Goal: Task Accomplishment & Management: Use online tool/utility

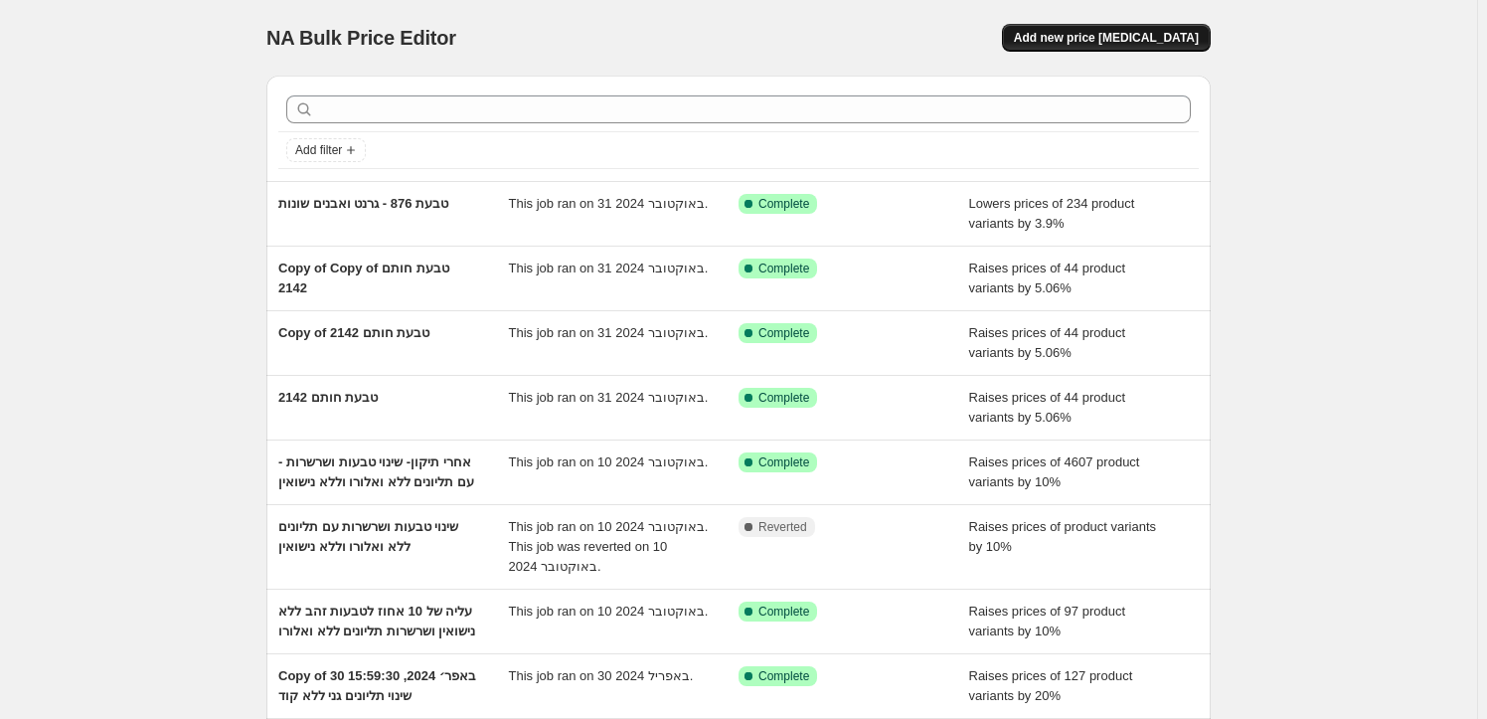
click at [1138, 42] on span "Add new price [MEDICAL_DATA]" at bounding box center [1106, 38] width 185 height 16
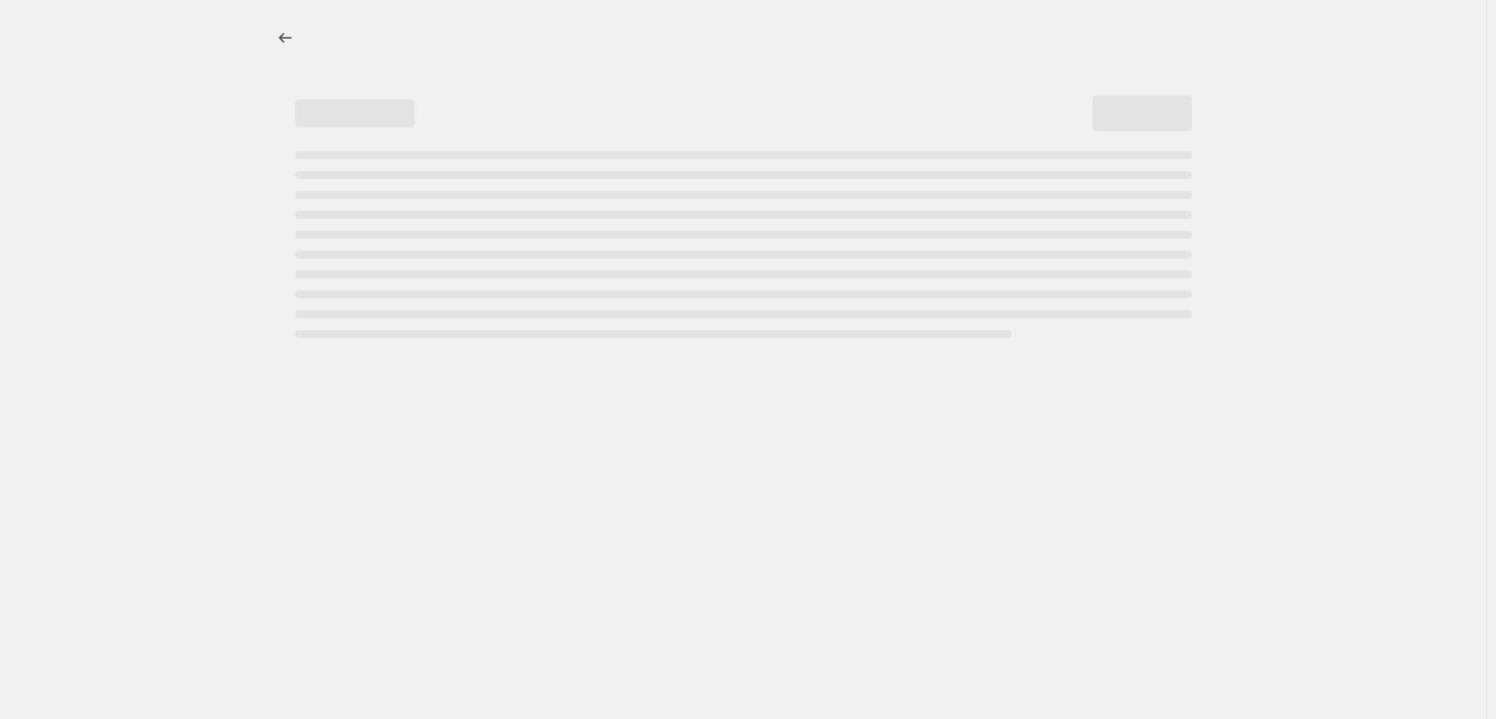
select select "percentage"
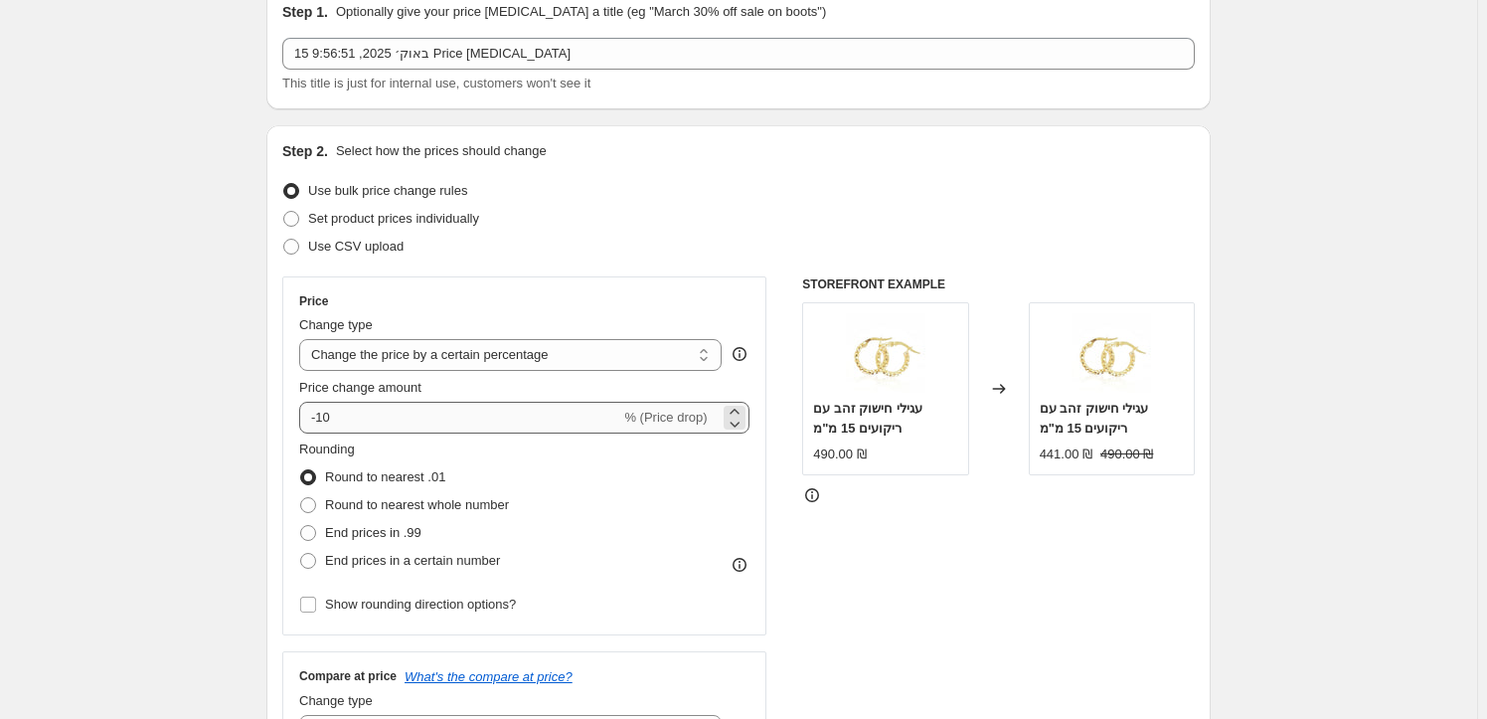
scroll to position [180, 0]
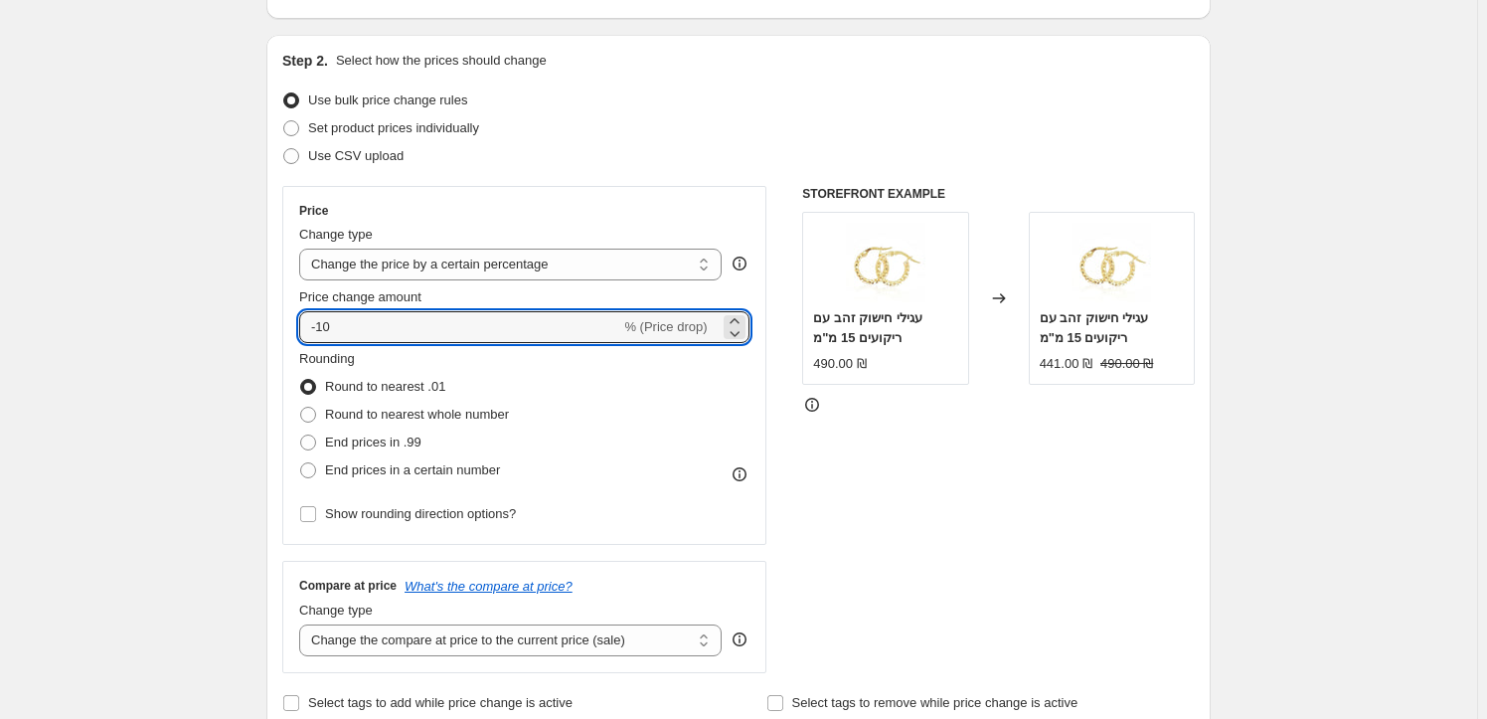
drag, startPoint x: 361, startPoint y: 331, endPoint x: 266, endPoint y: 321, distance: 94.9
drag, startPoint x: 343, startPoint y: 337, endPoint x: 260, endPoint y: 305, distance: 88.4
type input "20"
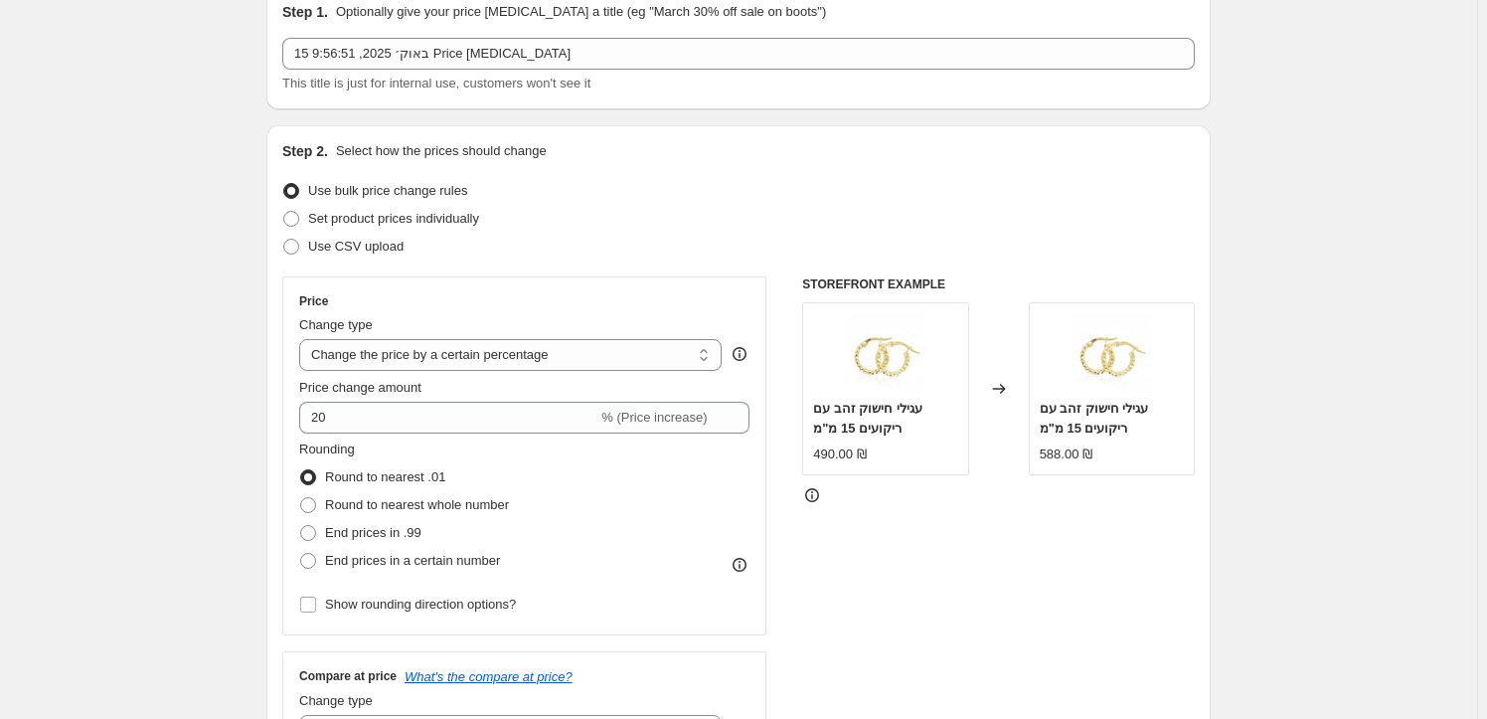
scroll to position [0, 0]
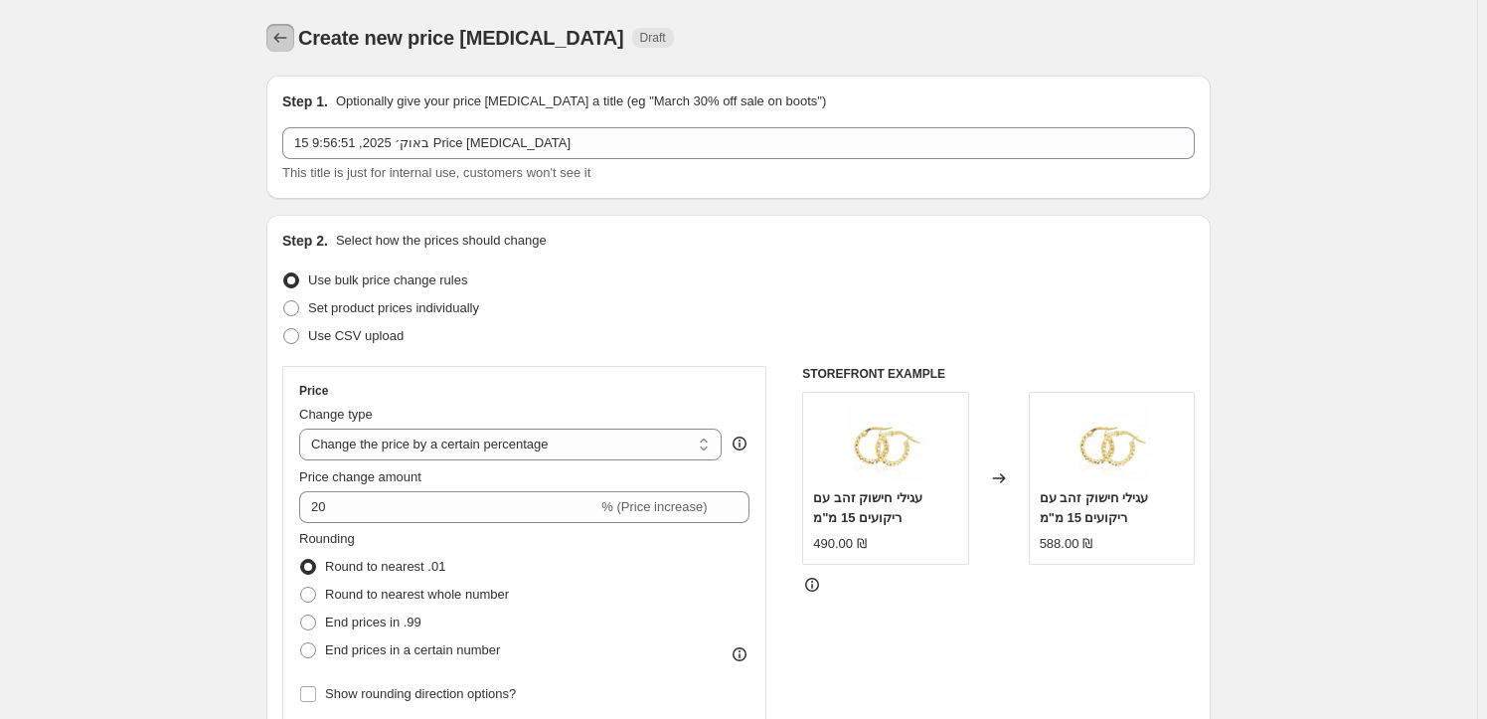
click at [277, 37] on icon "Price change jobs" at bounding box center [280, 38] width 20 height 20
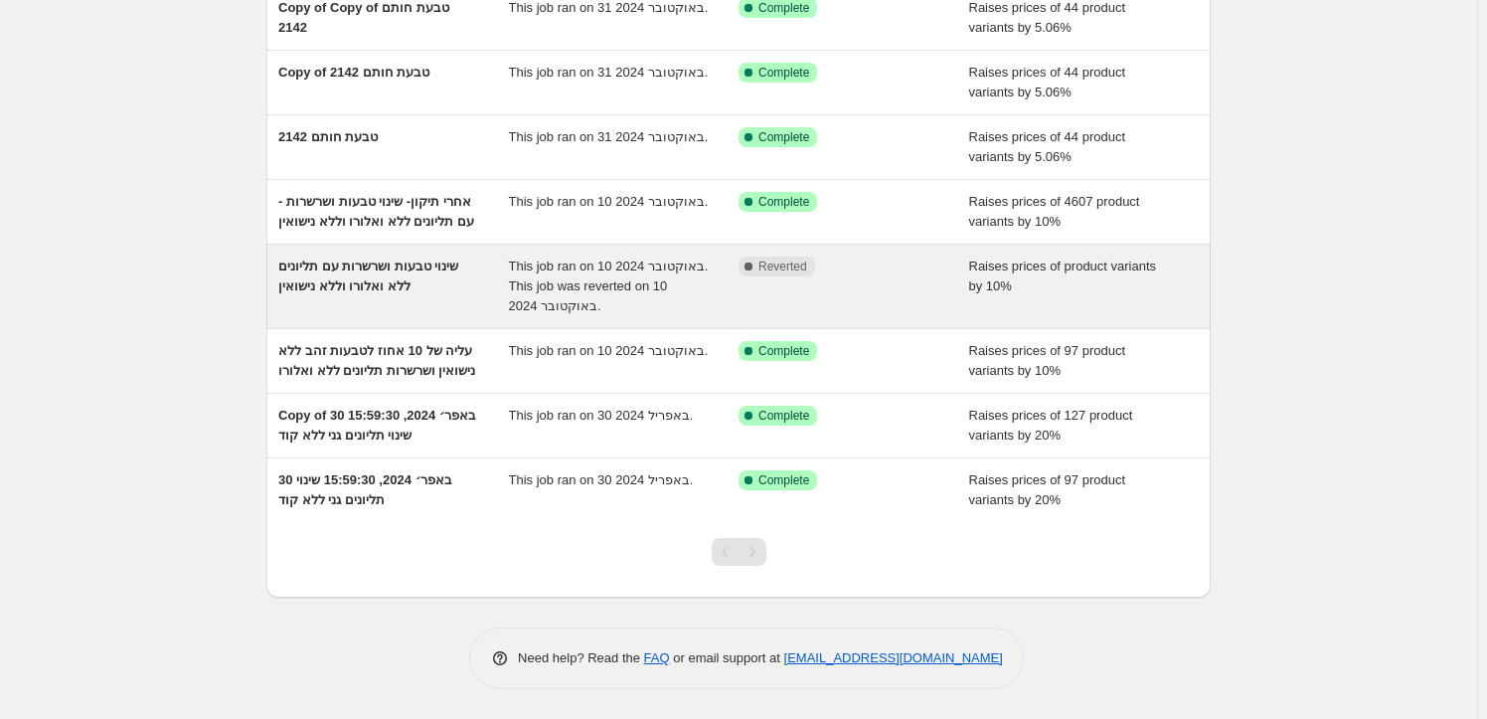
scroll to position [318, 0]
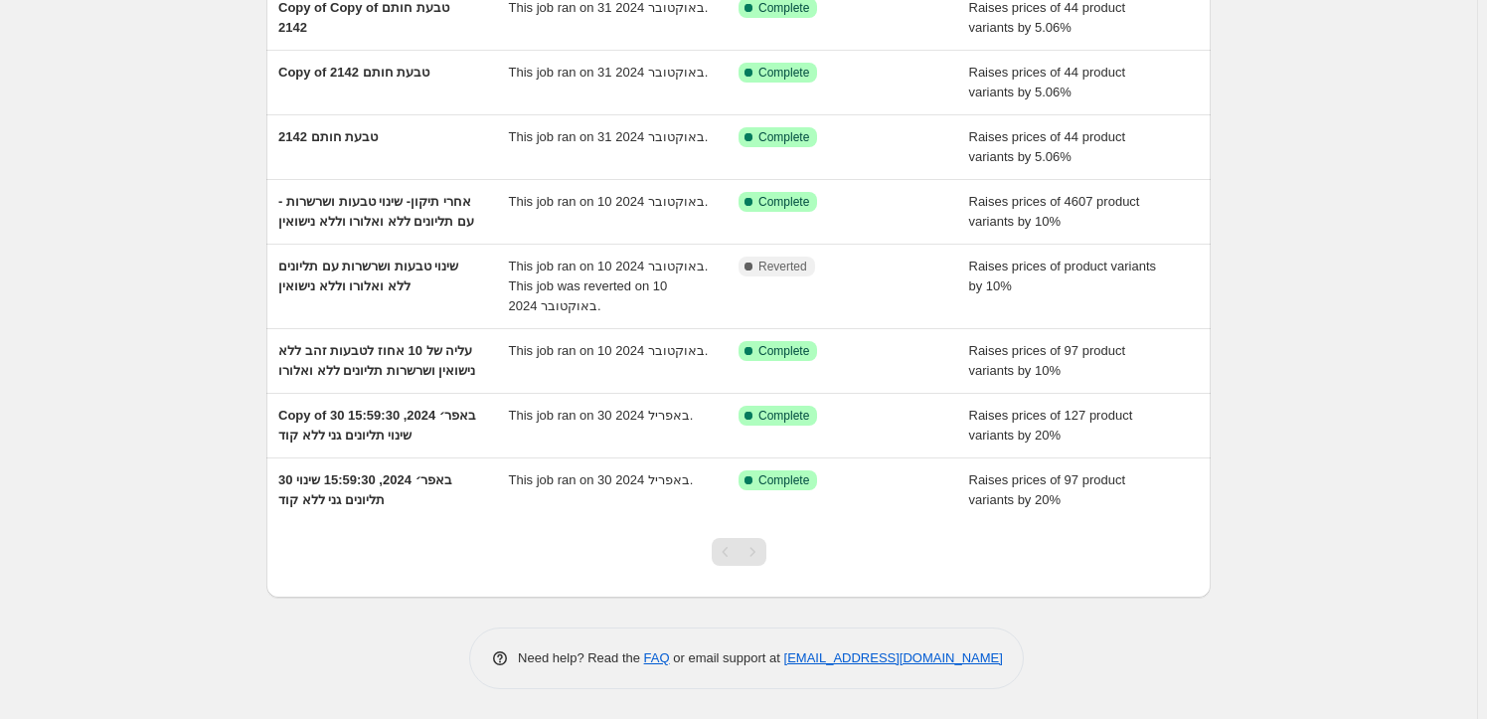
click at [733, 551] on div "Pagination" at bounding box center [726, 552] width 28 height 28
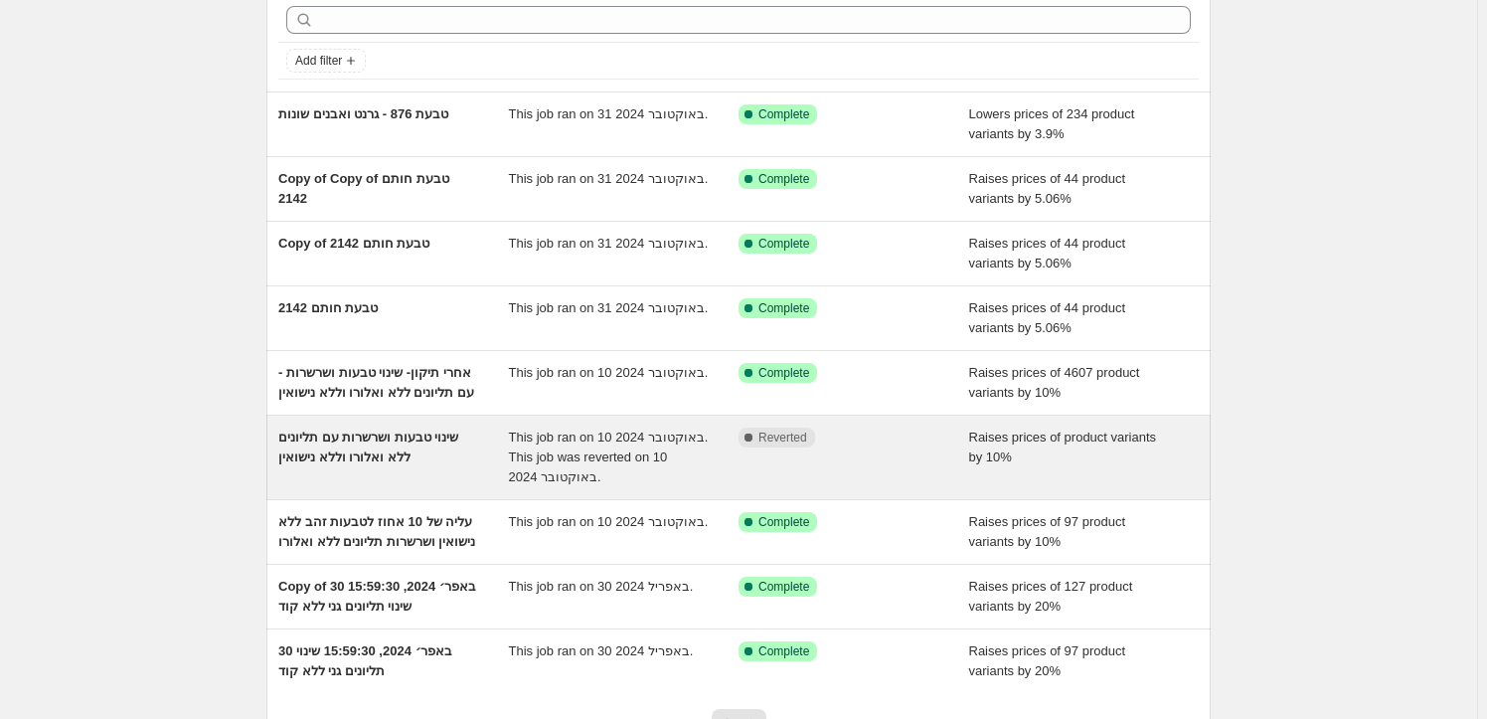
scroll to position [0, 0]
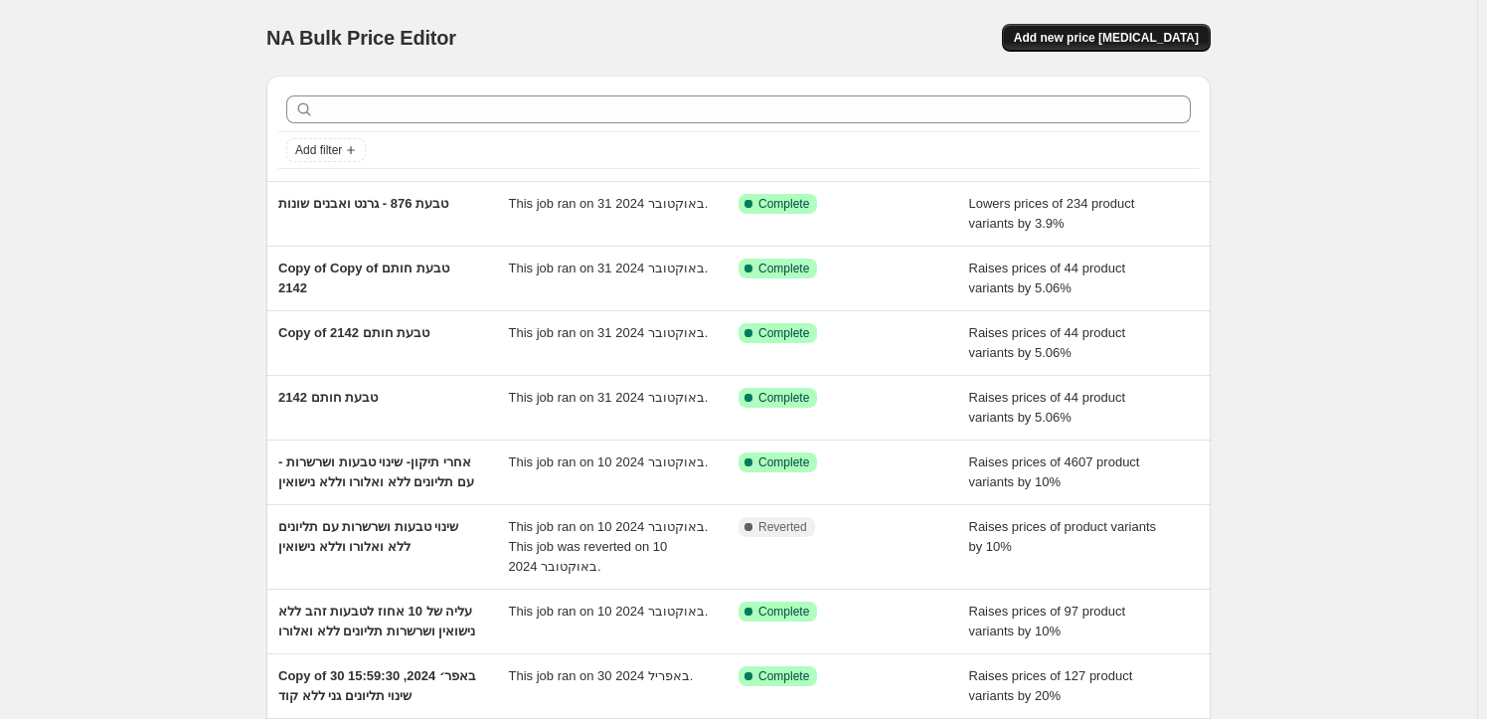
click at [1091, 38] on span "Add new price [MEDICAL_DATA]" at bounding box center [1106, 38] width 185 height 16
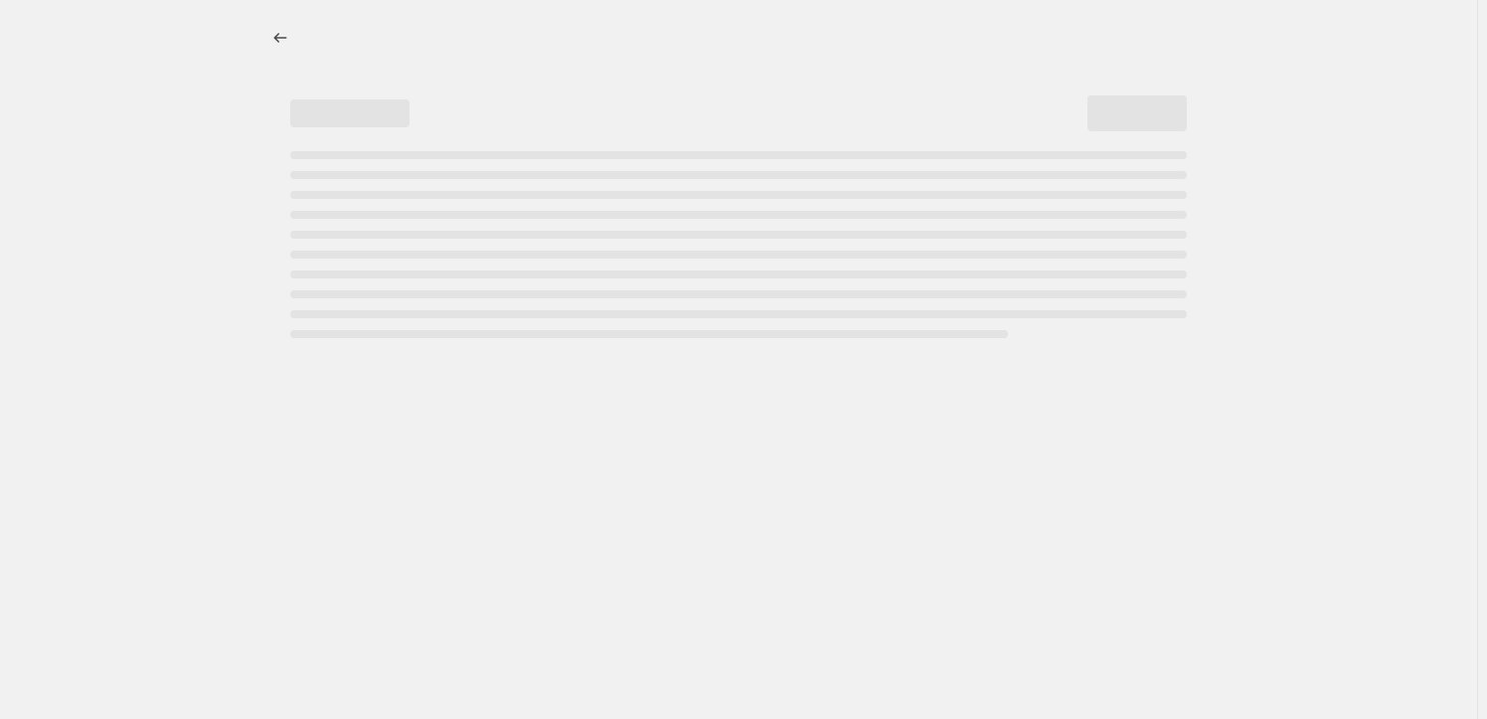
select select "percentage"
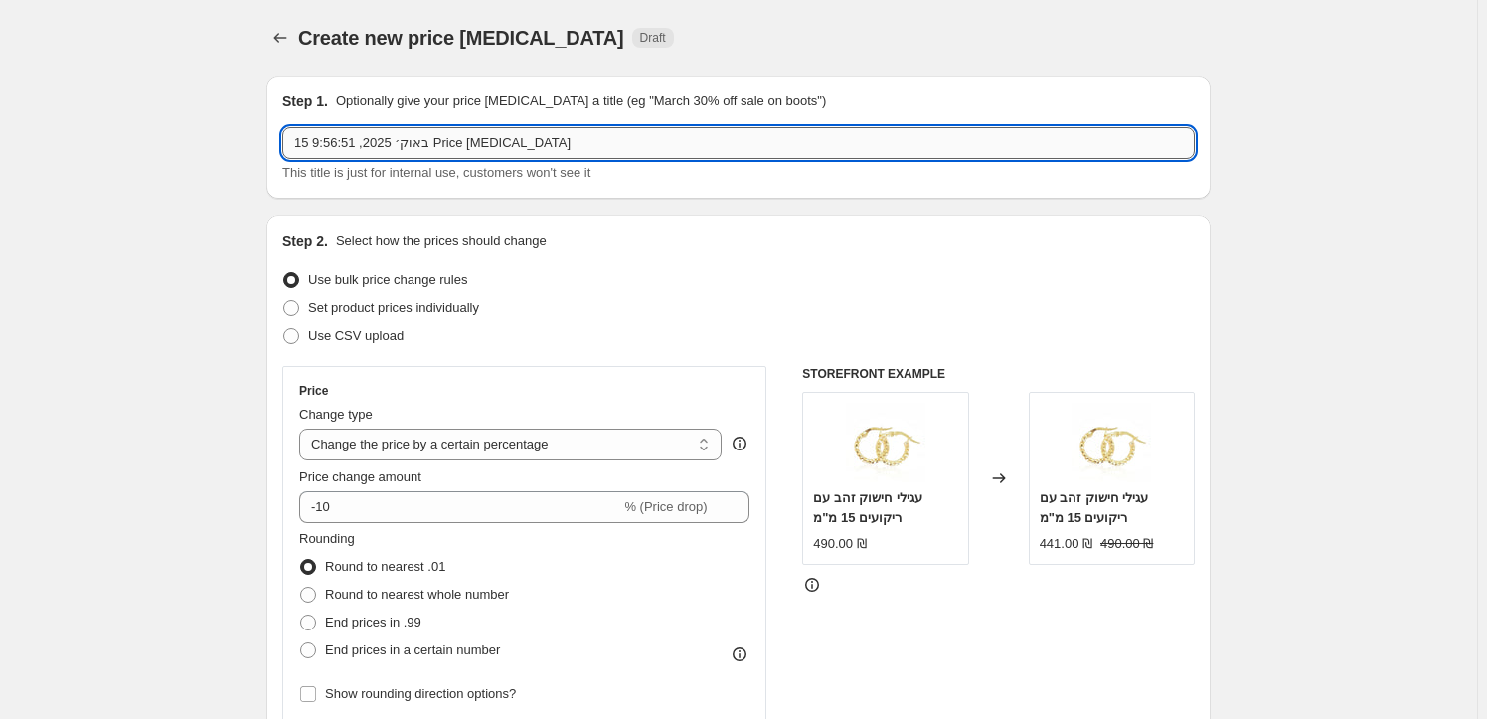
drag, startPoint x: 569, startPoint y: 136, endPoint x: 301, endPoint y: 160, distance: 268.4
click at [355, 153] on input "15 באוק׳ 2025, 9:56:51 Price change job" at bounding box center [738, 143] width 912 height 32
click at [302, 140] on input "15 באוק׳ 2025, 9:56:51 Price change job" at bounding box center [738, 143] width 912 height 32
drag, startPoint x: 313, startPoint y: 140, endPoint x: 289, endPoint y: 160, distance: 31.1
click at [289, 160] on div "15 באוק׳ 2025, 9:56:51 Price change job This title is just for internal use, cu…" at bounding box center [738, 155] width 912 height 56
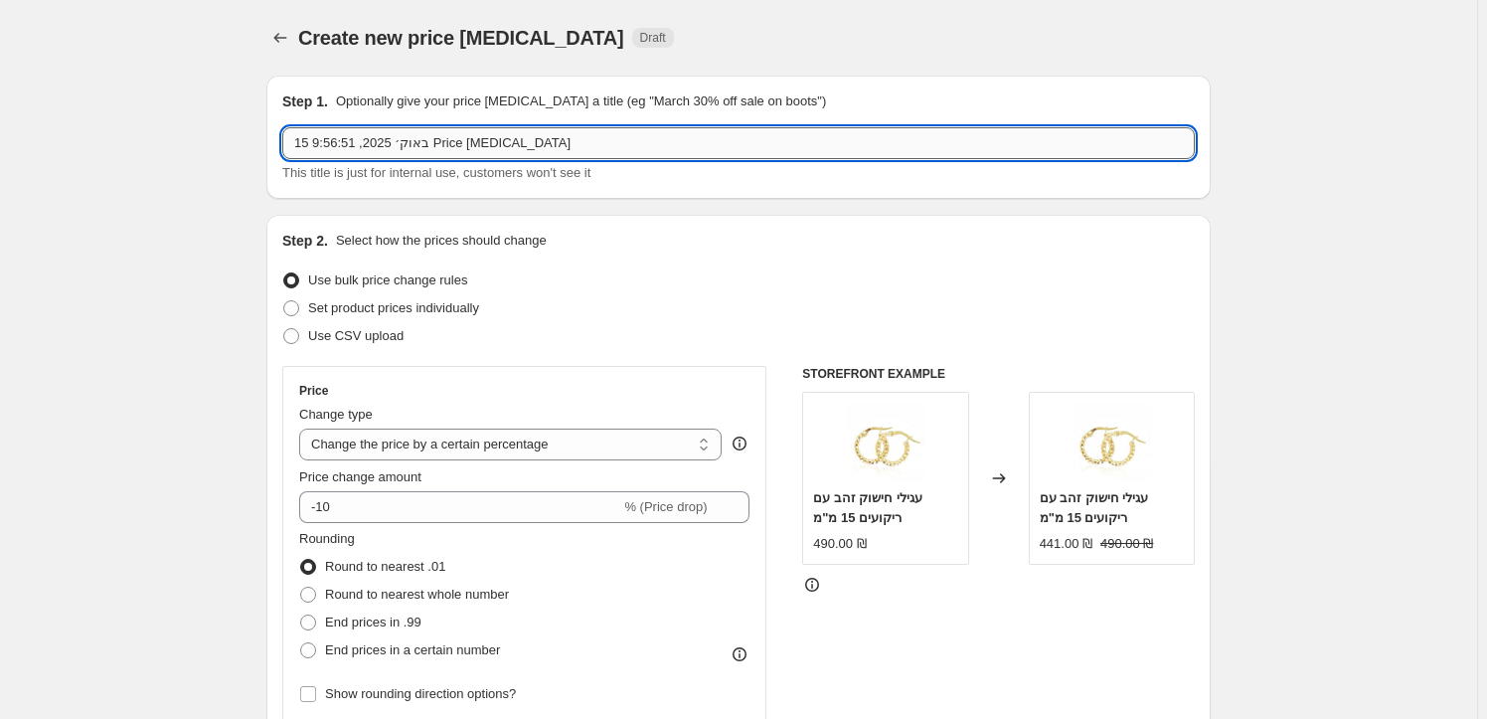
click at [554, 155] on input "15 באוק׳ 2025, 9:56:51 Price change job" at bounding box center [738, 143] width 912 height 32
drag, startPoint x: 549, startPoint y: 140, endPoint x: 438, endPoint y: 121, distance: 111.9
click at [438, 121] on div "Step 1. Optionally give your price change job a title (eg "March 30% off sale o…" at bounding box center [738, 136] width 912 height 91
type input "- שרשראות עם תליונים15 באוק׳ 2025, 9:56:5"
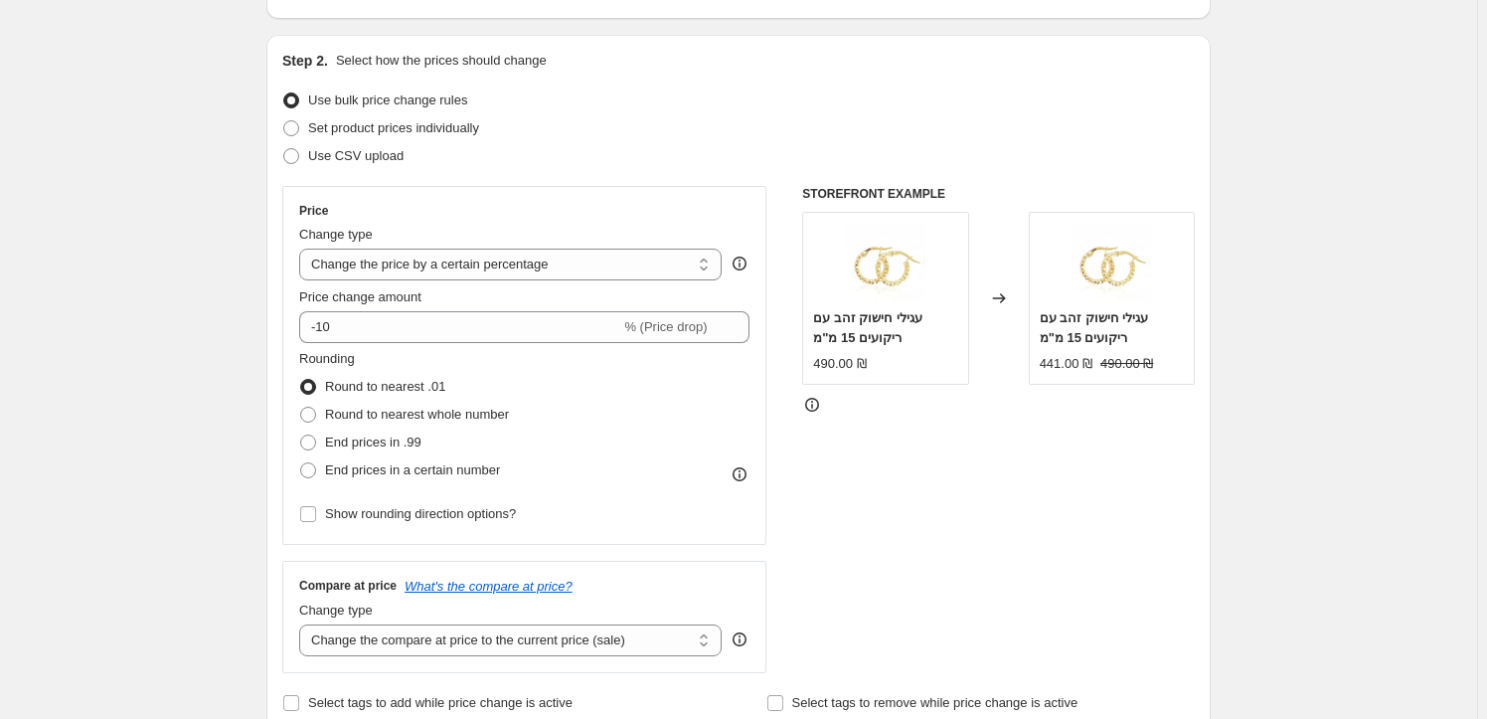
scroll to position [270, 0]
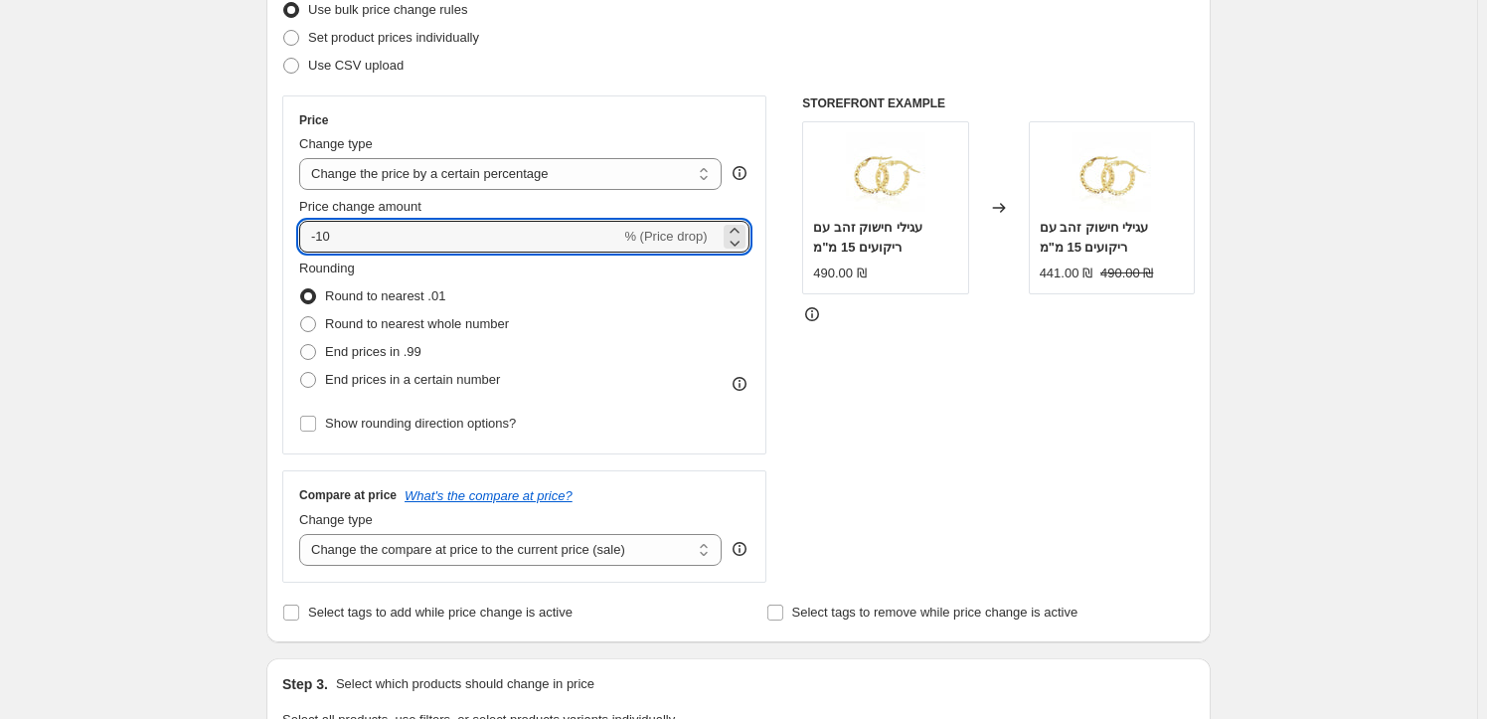
drag, startPoint x: 353, startPoint y: 236, endPoint x: 242, endPoint y: 228, distance: 111.6
click at [242, 228] on div "Create new price change job. This page is ready Create new price change job Dra…" at bounding box center [738, 723] width 1477 height 1987
type input "1"
type input "20"
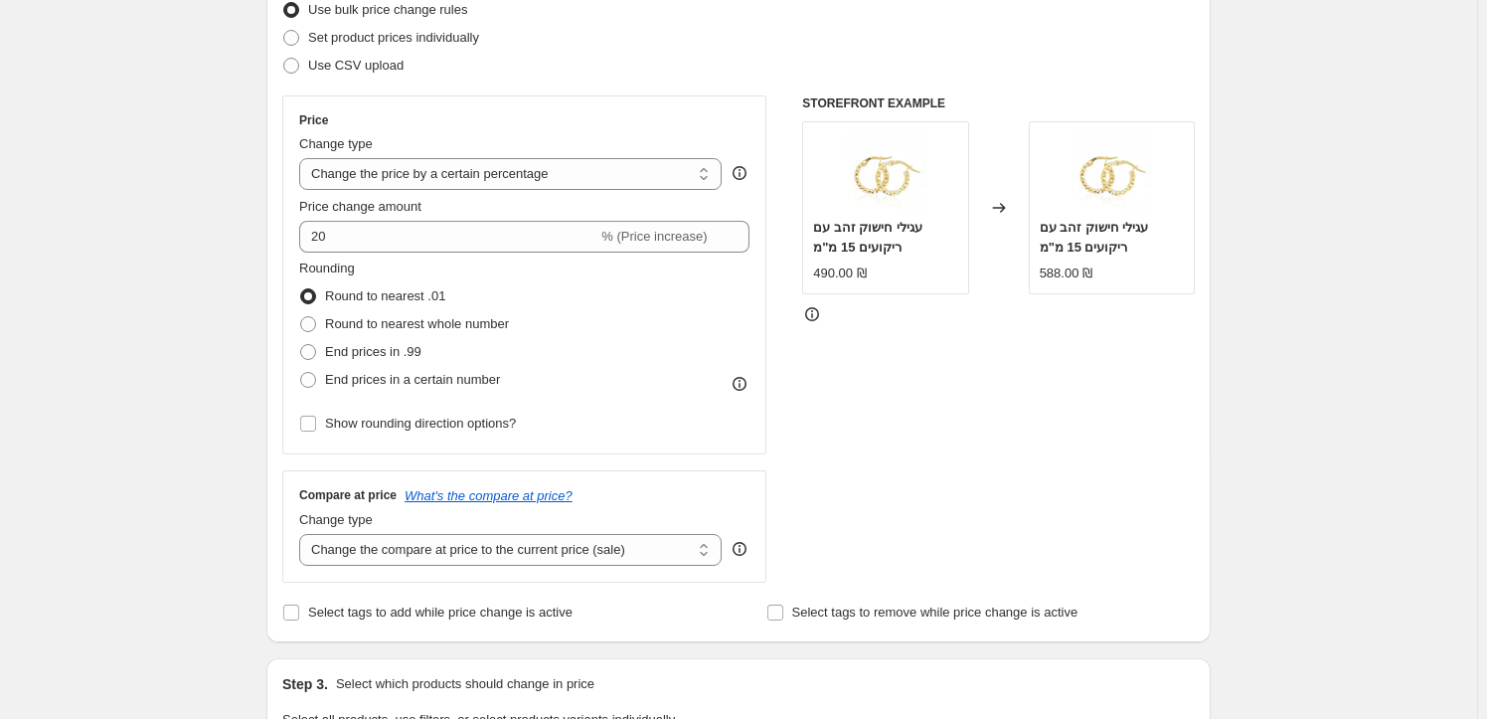
click at [197, 228] on div "Create new price change job. This page is ready Create new price change job Dra…" at bounding box center [738, 723] width 1477 height 1987
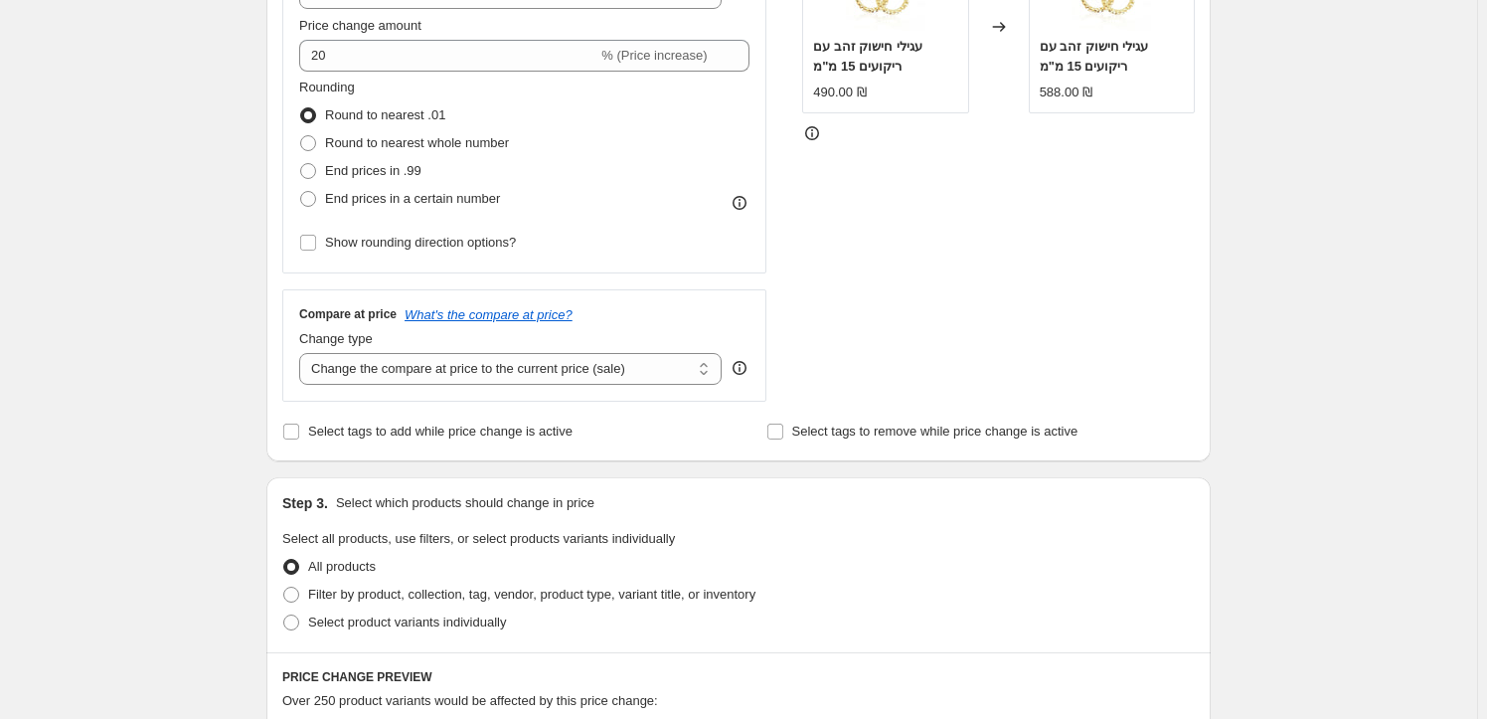
scroll to position [542, 0]
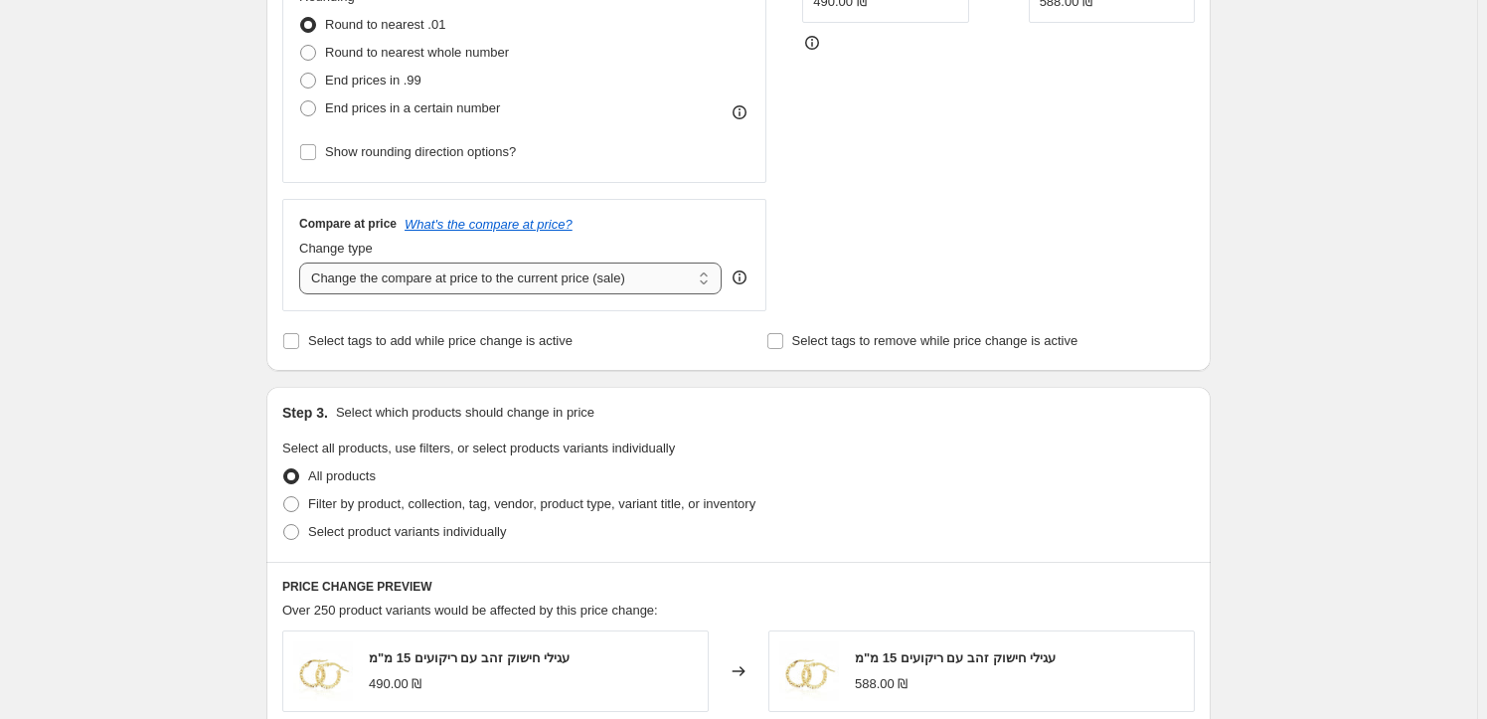
click at [505, 285] on select "Change the compare at price to the current price (sale) Change the compare at p…" at bounding box center [510, 278] width 422 height 32
click at [683, 234] on div "Compare at price What's the compare at price? Change type Change the compare at…" at bounding box center [524, 255] width 450 height 78
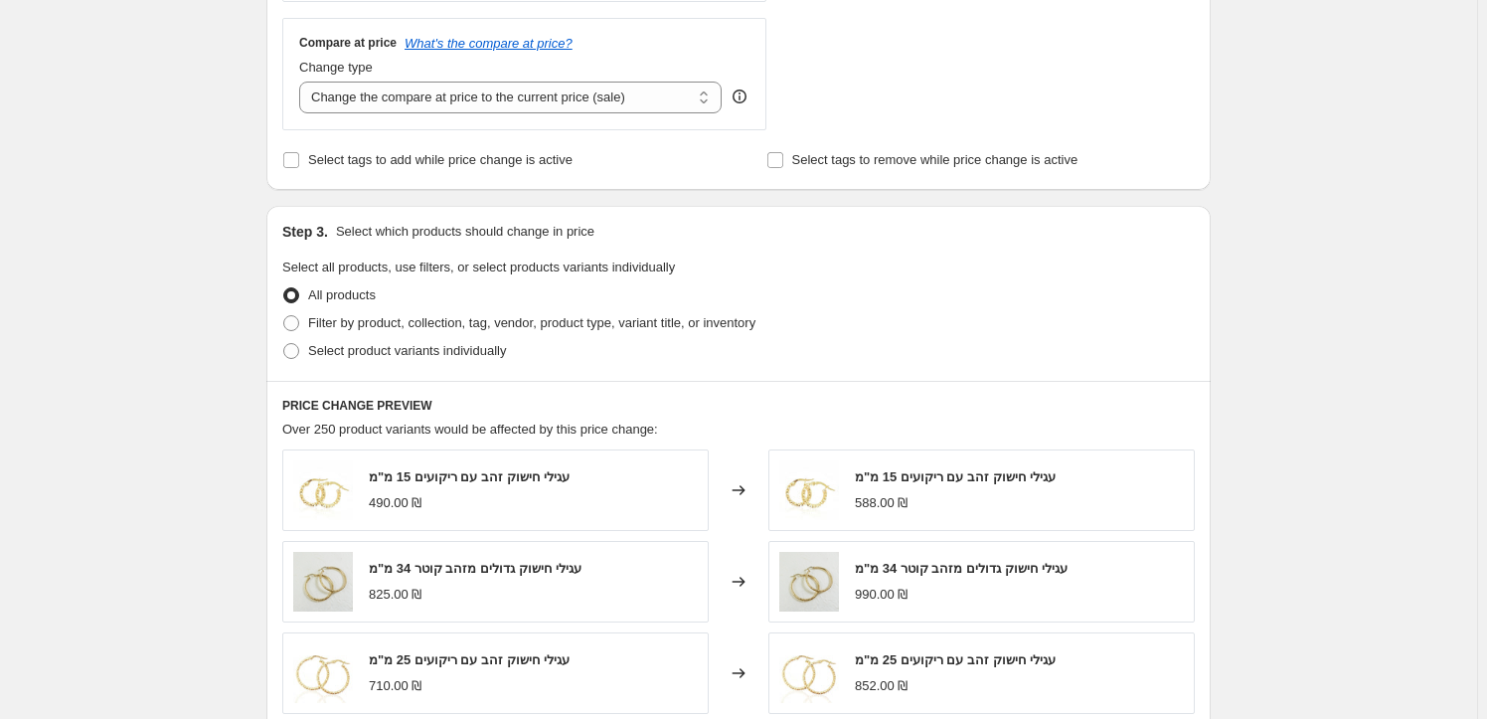
scroll to position [813, 0]
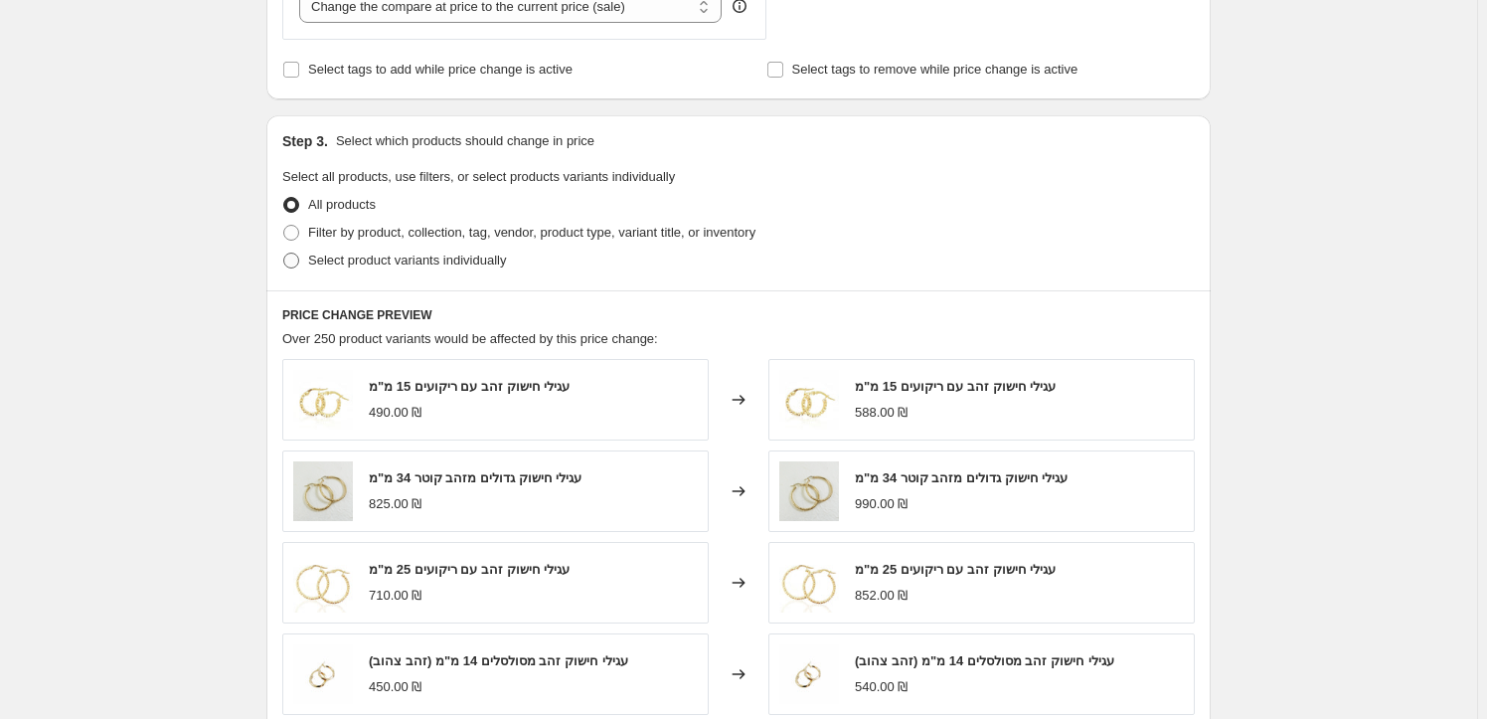
click at [293, 257] on span at bounding box center [291, 260] width 16 height 16
click at [284, 253] on input "Select product variants individually" at bounding box center [283, 252] width 1 height 1
radio input "true"
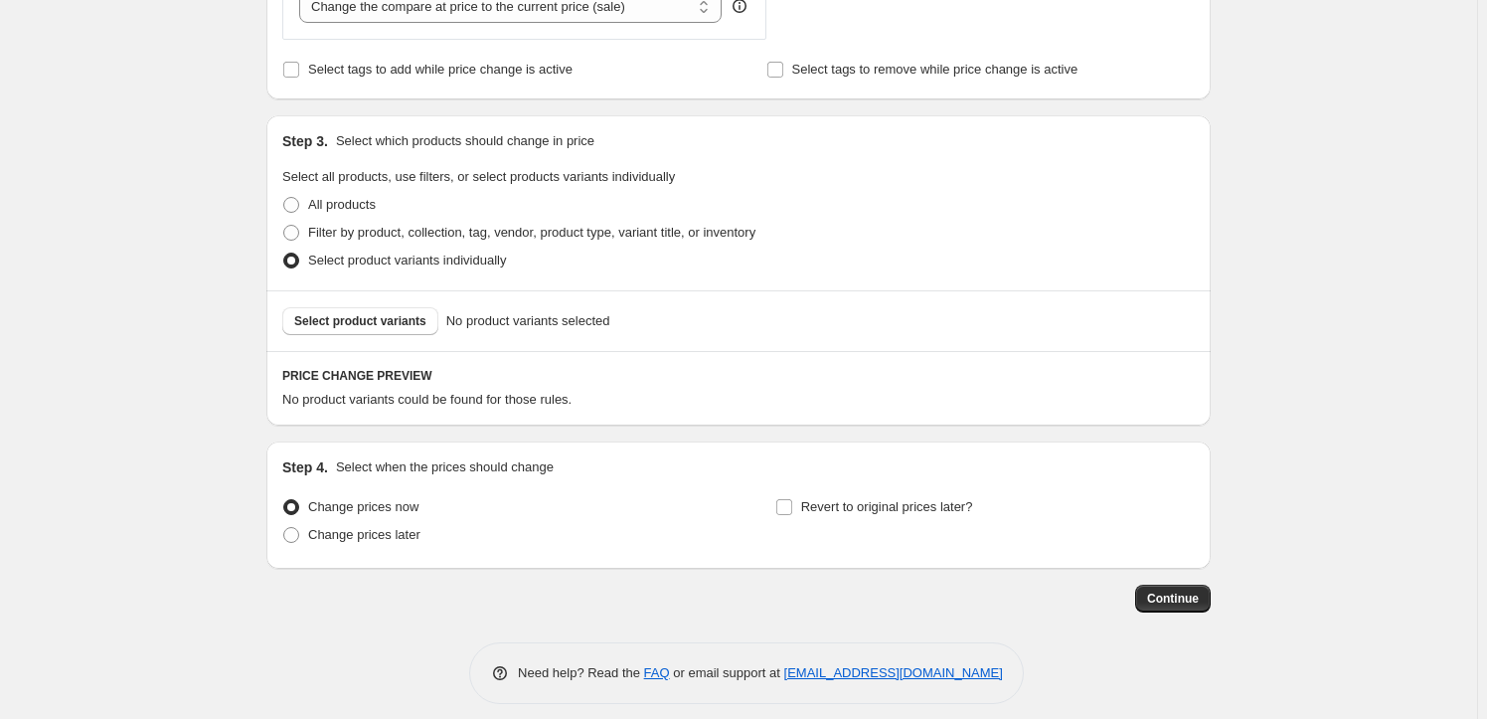
scroll to position [826, 0]
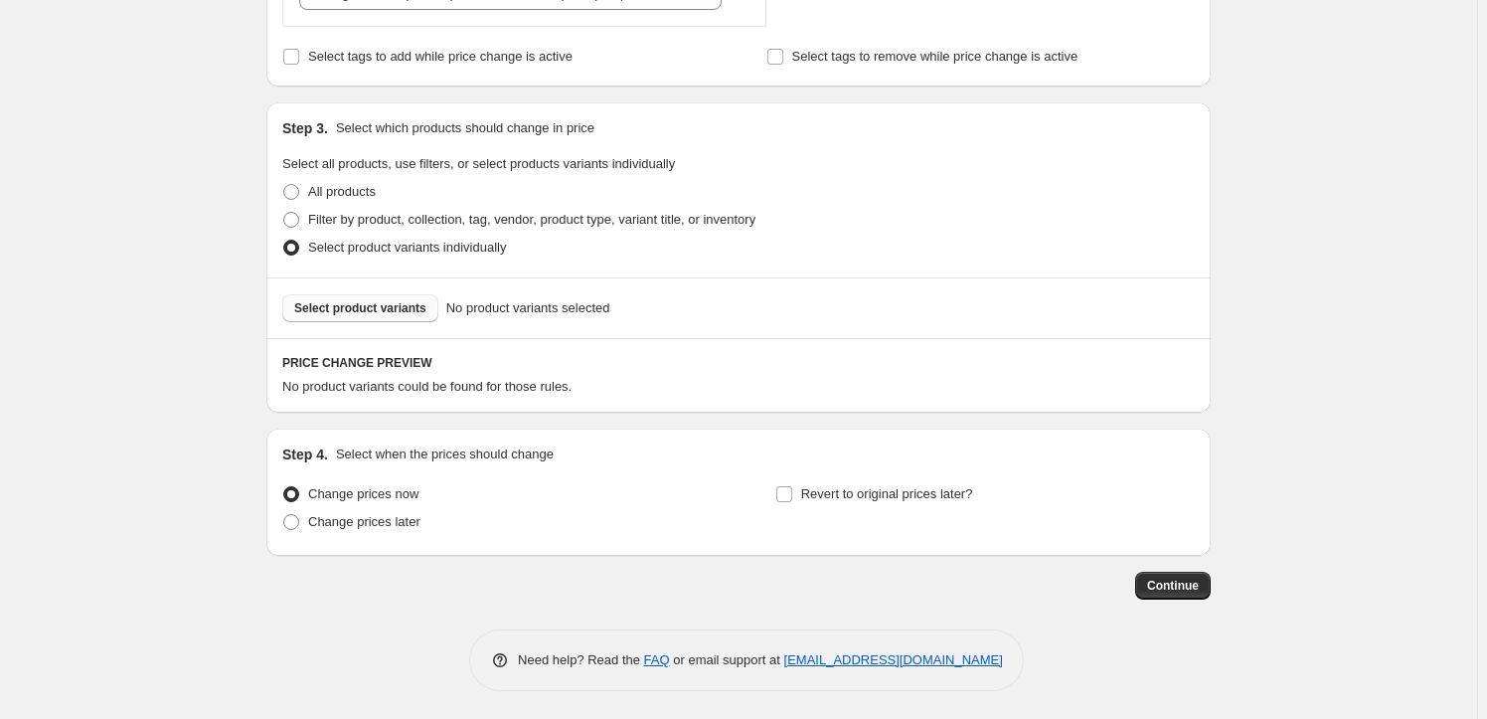
click at [357, 308] on span "Select product variants" at bounding box center [360, 308] width 132 height 16
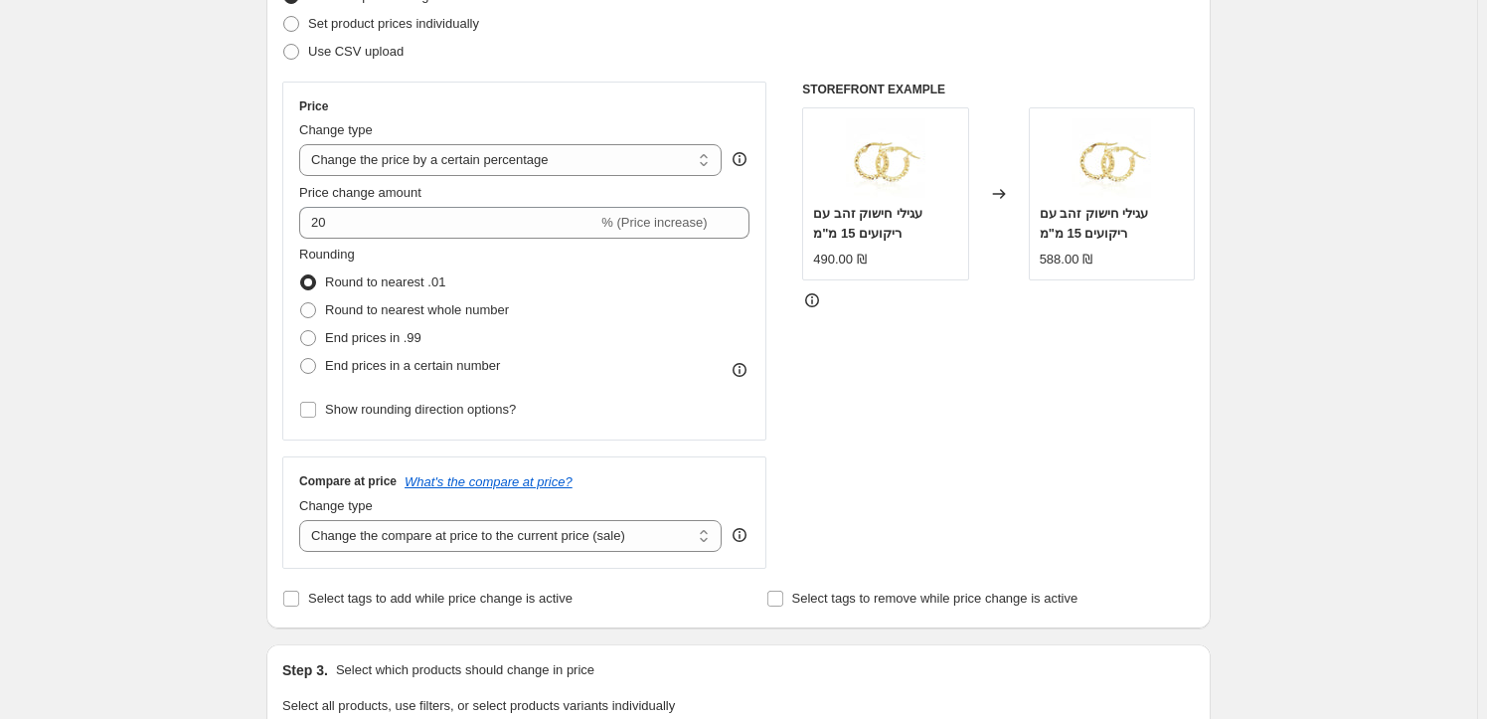
scroll to position [194, 0]
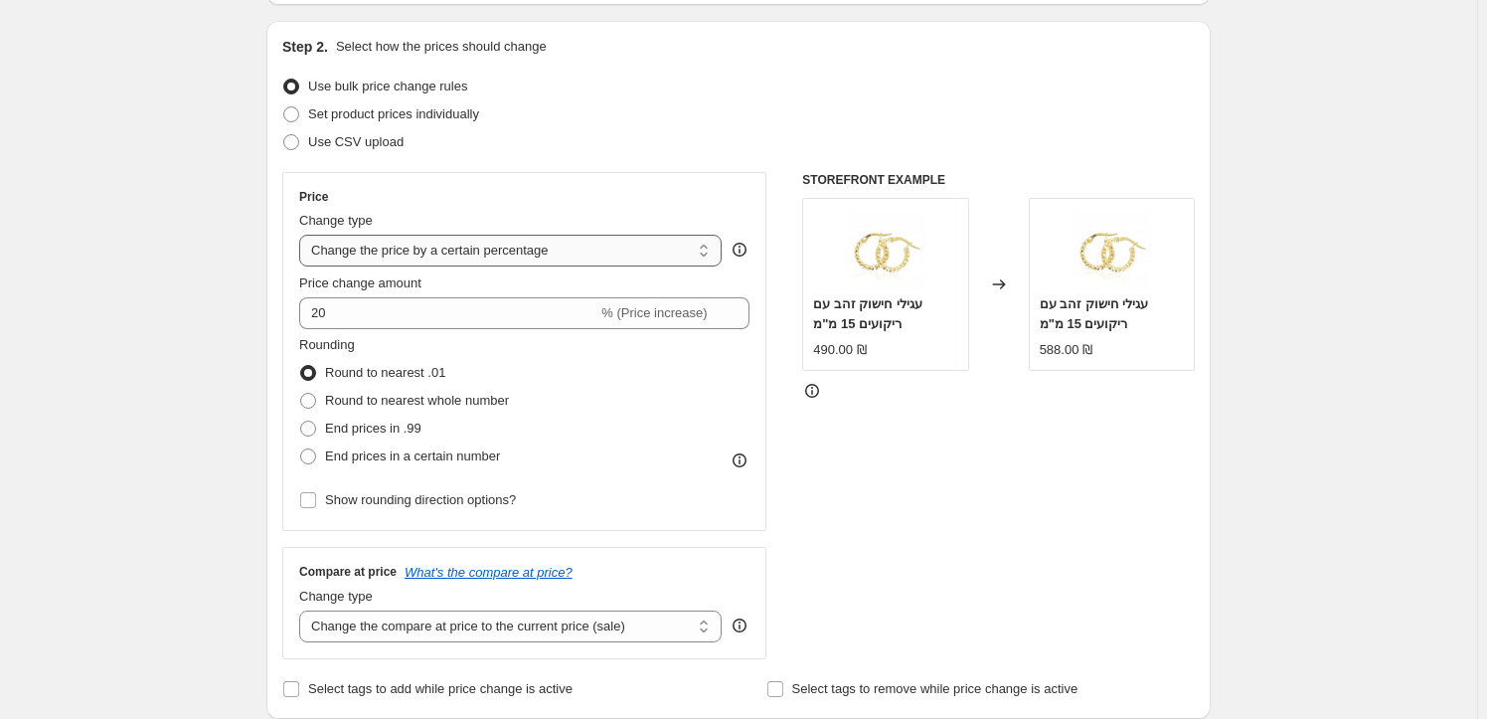
click at [498, 256] on select "Change the price to a certain amount Change the price by a certain amount Chang…" at bounding box center [510, 251] width 422 height 32
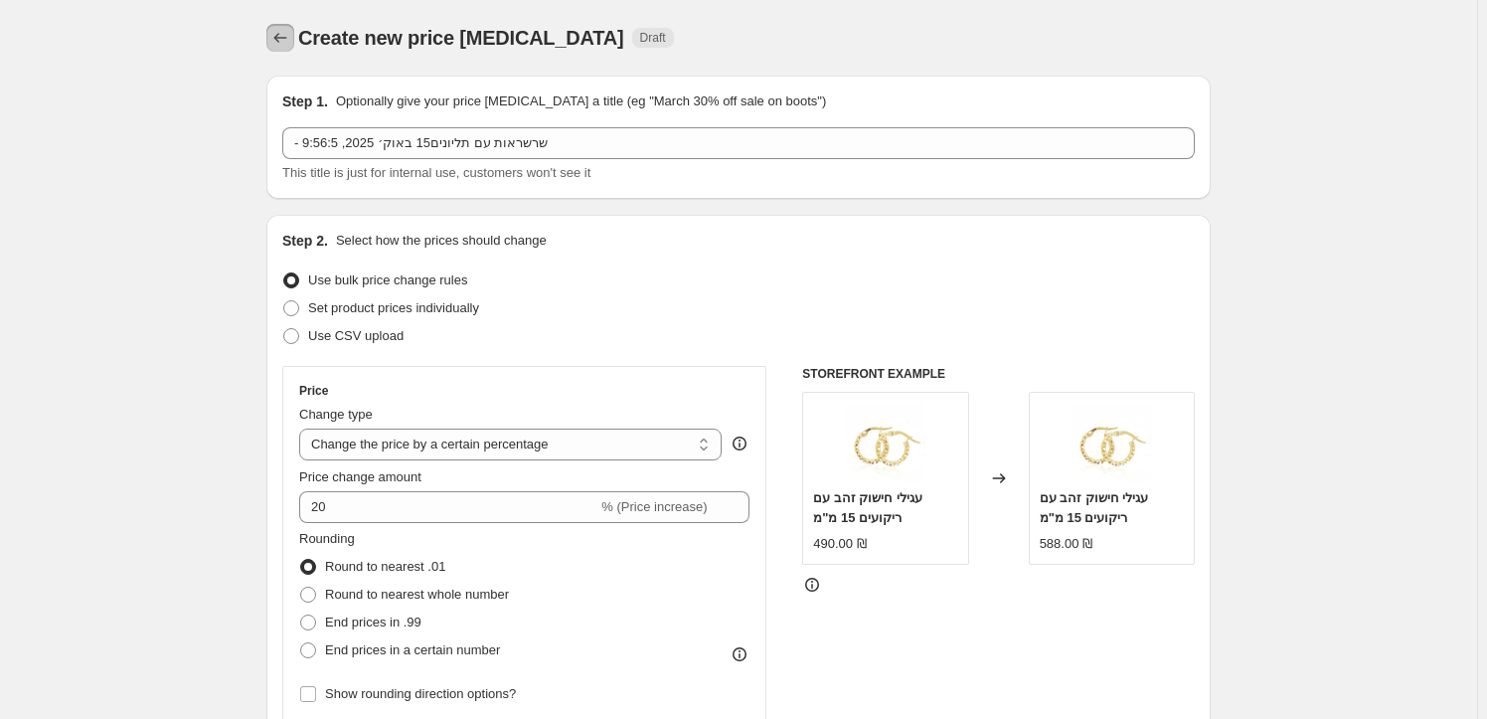
click at [277, 38] on icon "Price change jobs" at bounding box center [280, 38] width 20 height 20
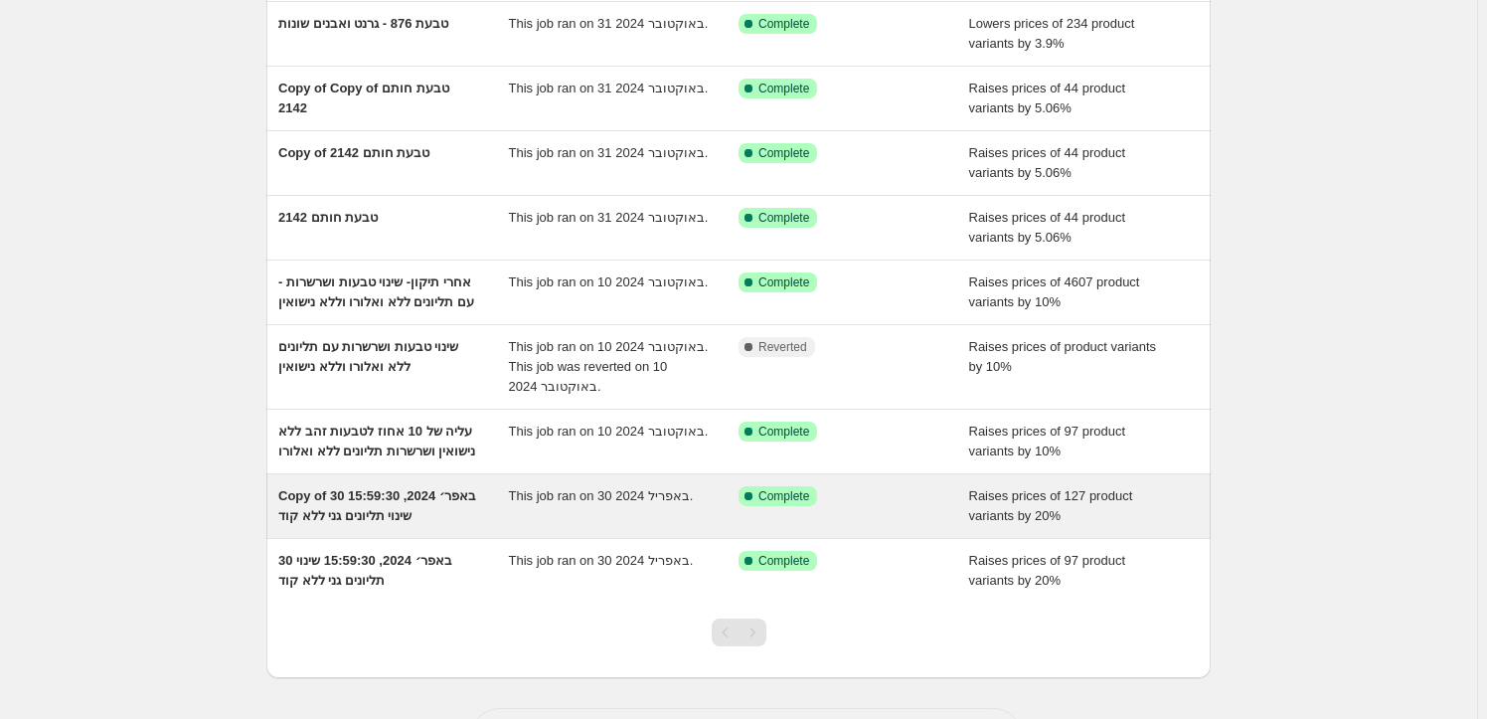
scroll to position [270, 0]
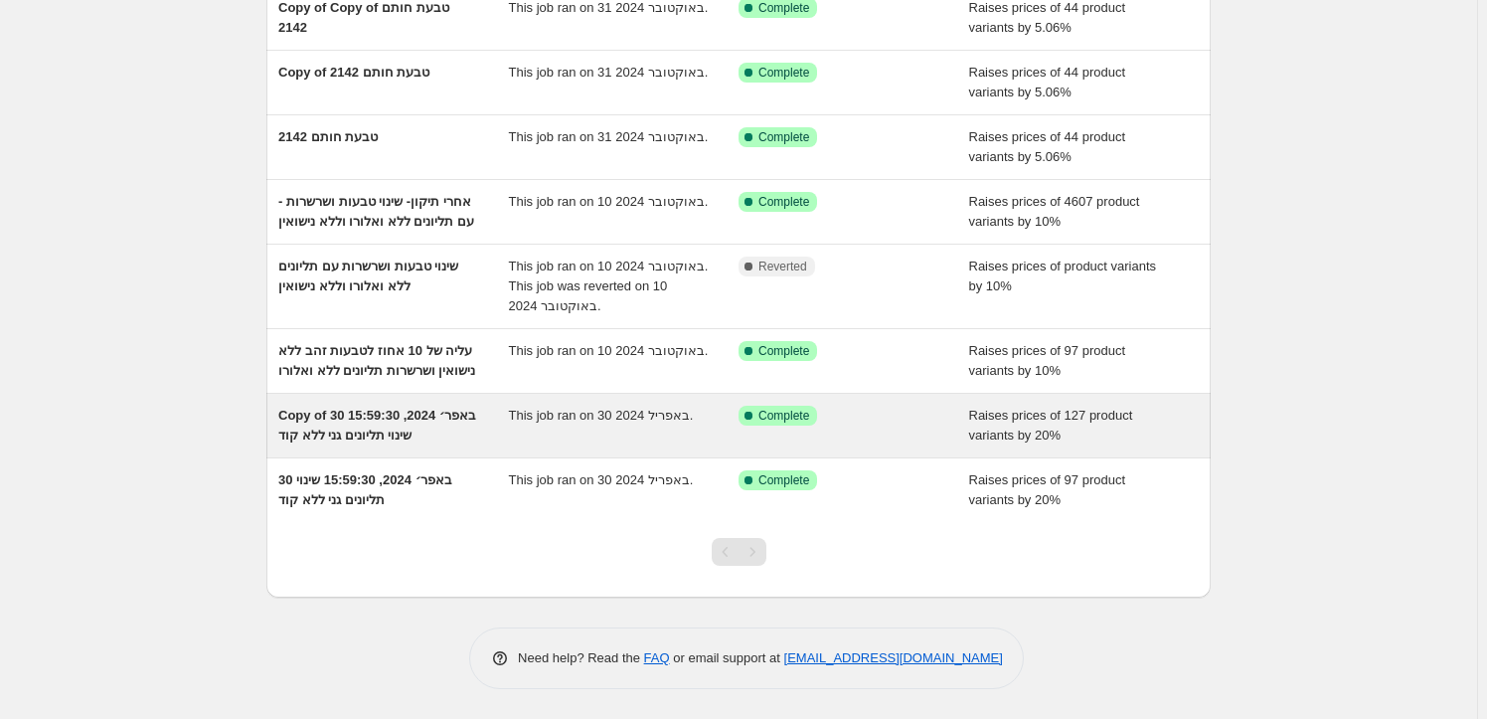
click at [396, 442] on span "Copy of 30 באפר׳ 2024, 15:59:30 שינוי תליונים גני ללא קוד" at bounding box center [377, 425] width 198 height 35
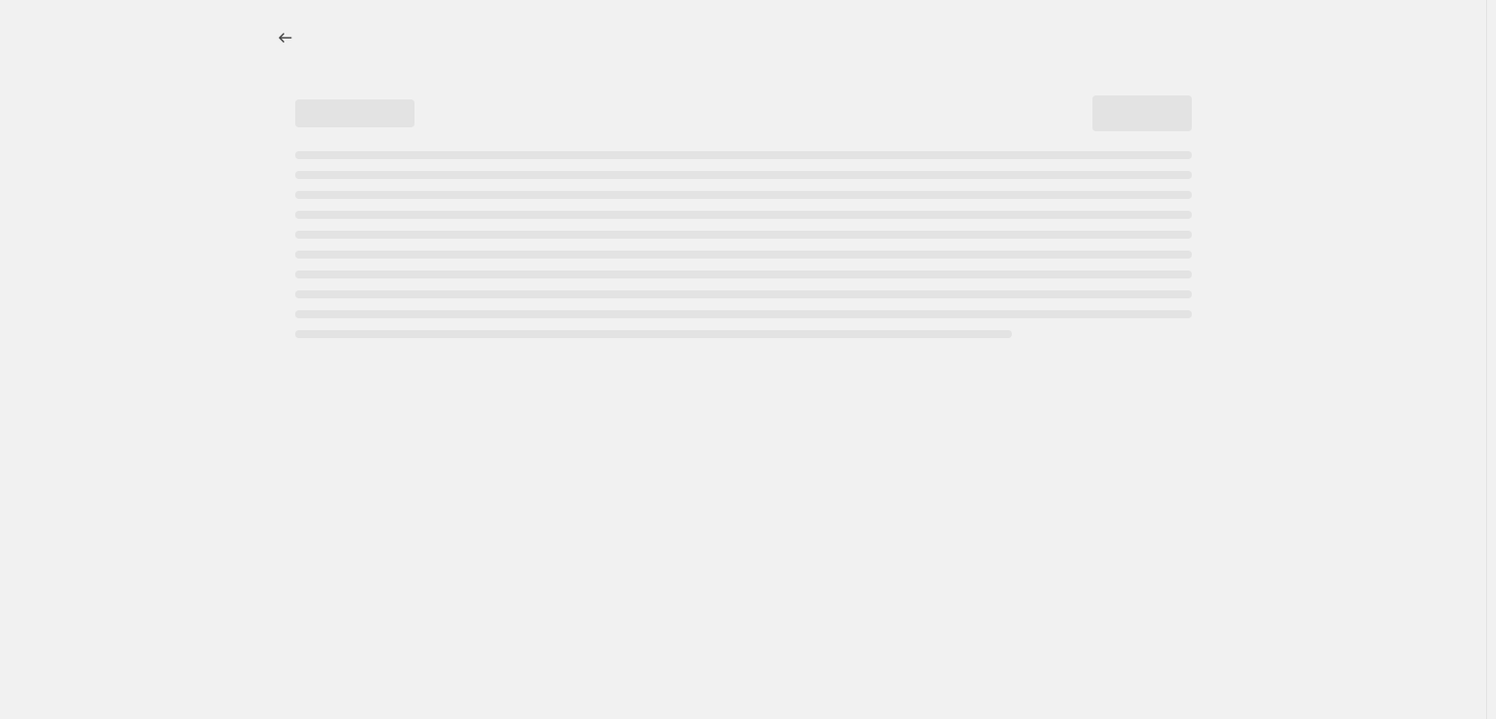
select select "percentage"
select select "no_change"
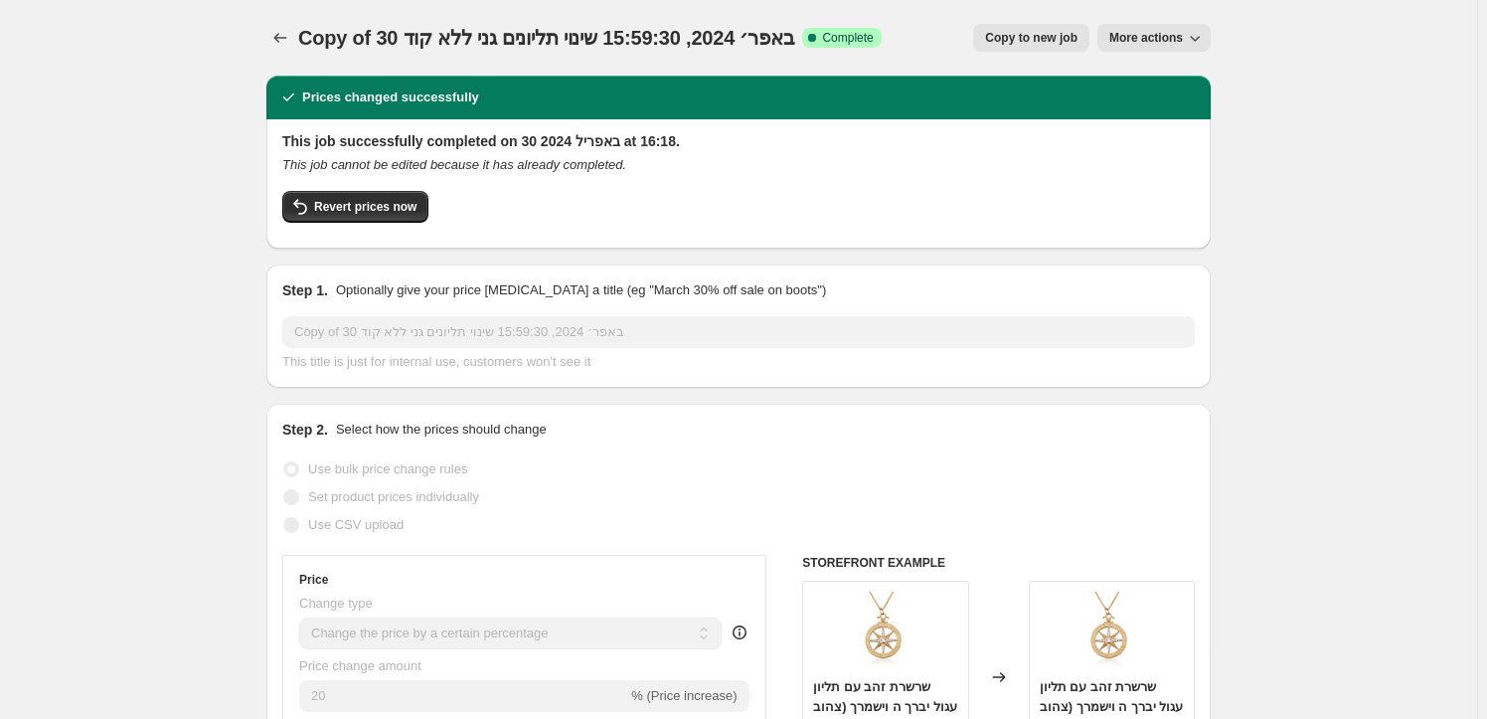
click at [1064, 39] on span "Copy to new job" at bounding box center [1031, 38] width 92 height 16
select select "percentage"
select select "no_change"
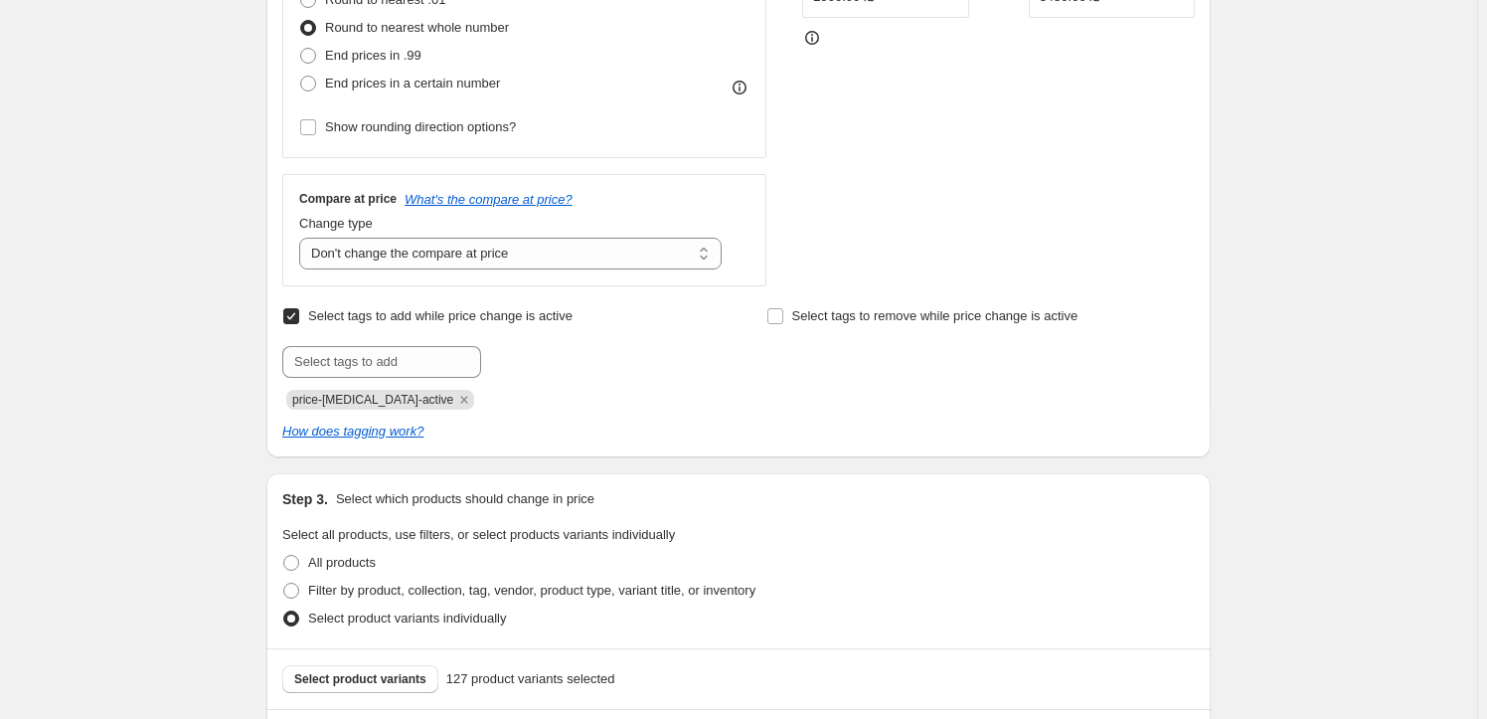
scroll to position [746, 0]
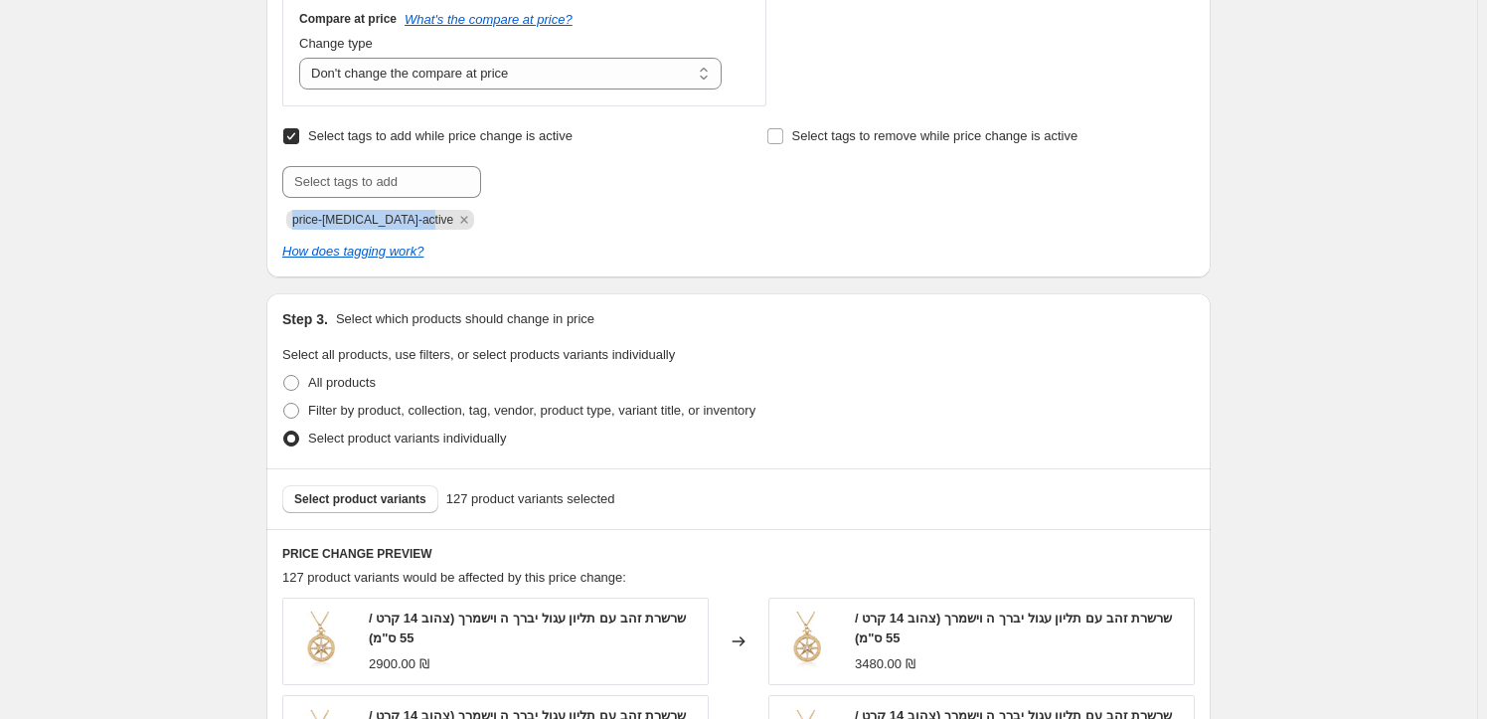
drag, startPoint x: 473, startPoint y: 213, endPoint x: 275, endPoint y: 216, distance: 197.8
copy span "price-change-job-active"
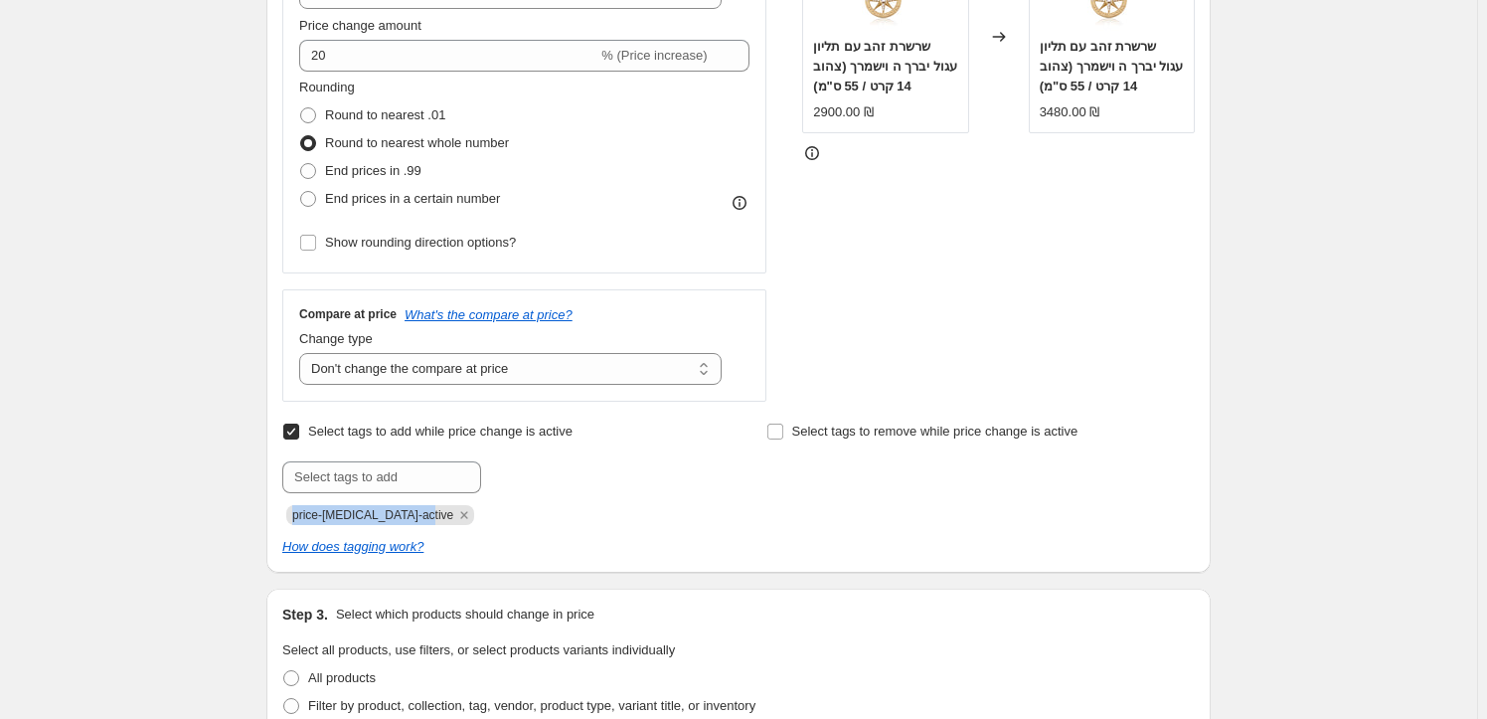
scroll to position [0, 0]
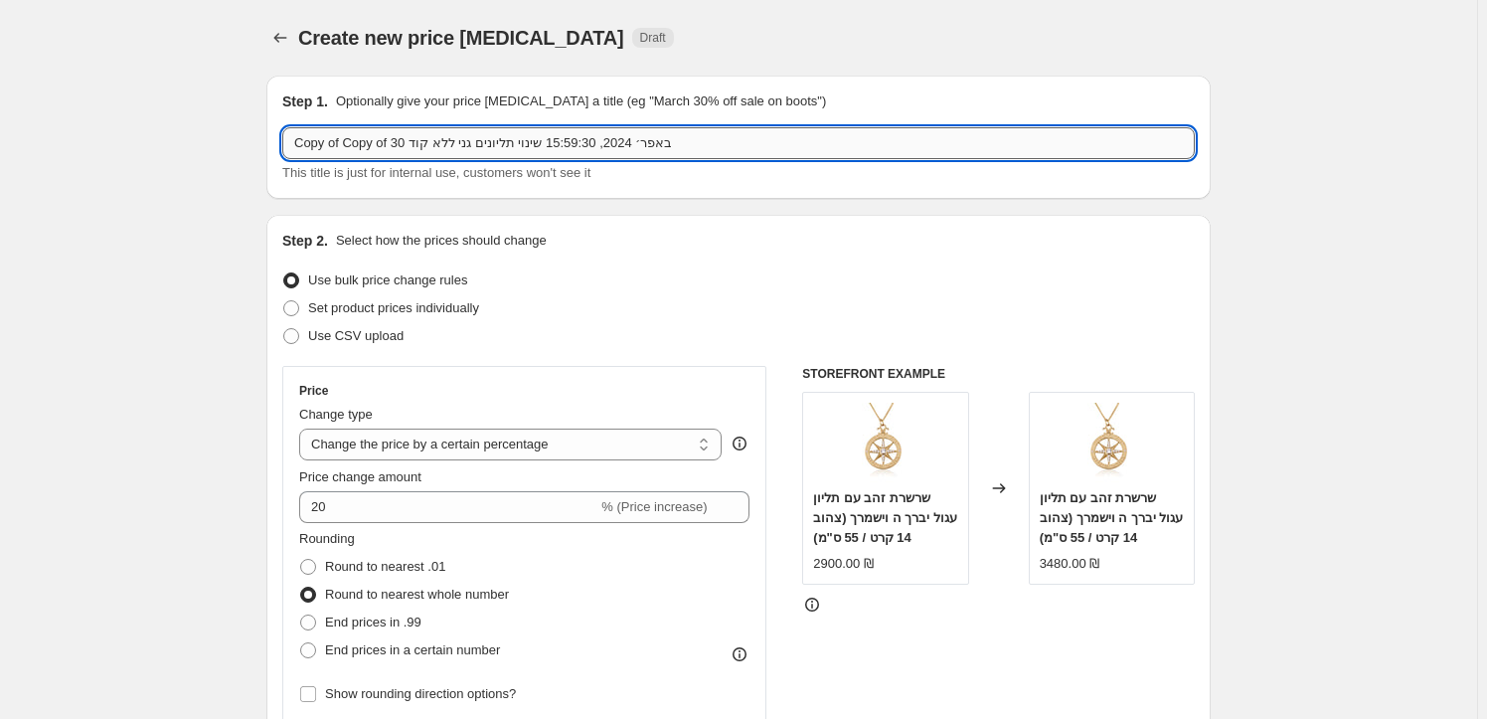
drag, startPoint x: 553, startPoint y: 142, endPoint x: 379, endPoint y: 154, distance: 174.3
click at [386, 151] on input "Copy of Copy of 30 באפר׳ 2024, 15:59:30 שינוי תליונים גני ללא קוד" at bounding box center [738, 143] width 912 height 32
click at [398, 148] on input "Copy of Copy of 30 באפר׳ 2024, 15:59:30 שינוי תליונים גני ללא קוד" at bounding box center [738, 143] width 912 height 32
drag, startPoint x: 418, startPoint y: 142, endPoint x: 258, endPoint y: 134, distance: 160.2
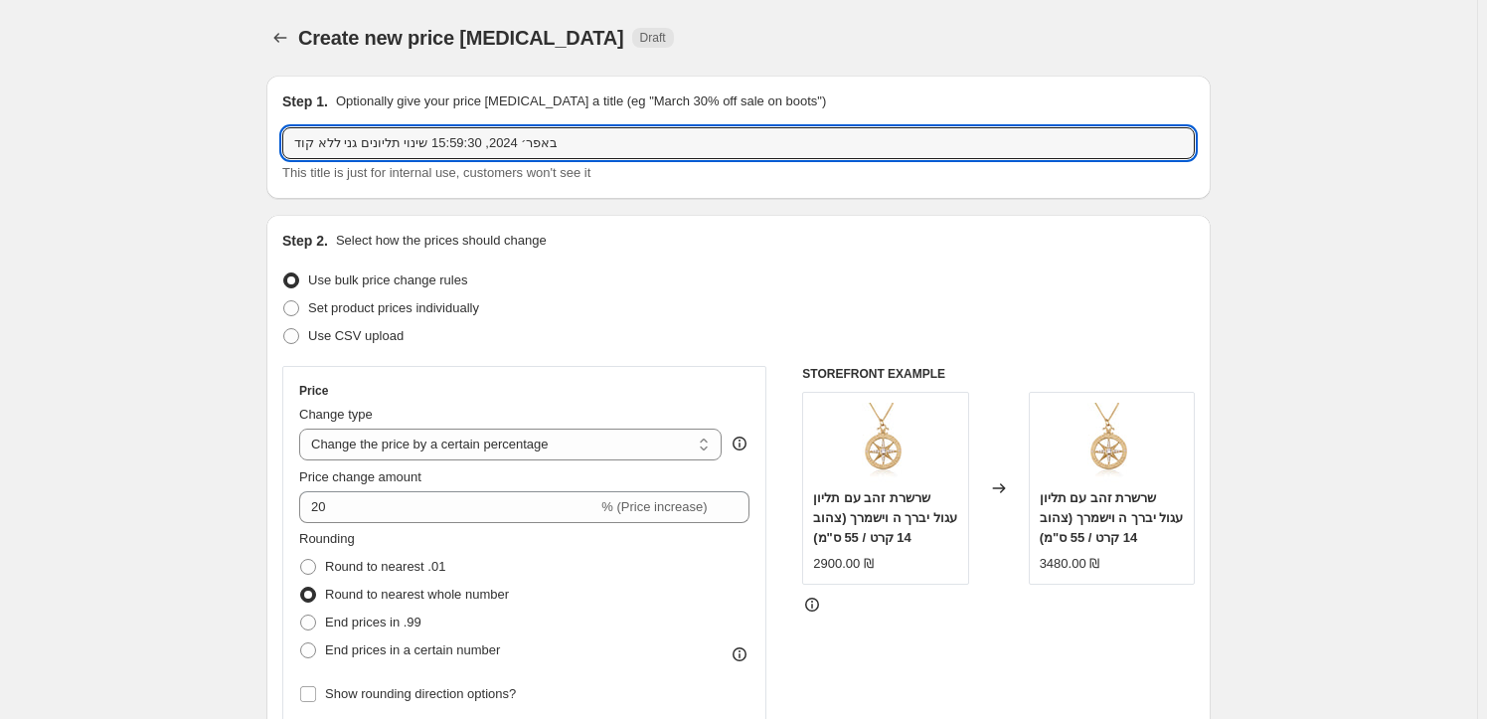
drag, startPoint x: 584, startPoint y: 146, endPoint x: 257, endPoint y: 156, distance: 327.2
type input "15/10/25 - שינוי מחירים של שרשראות עם תליונים - +20 אחוז"
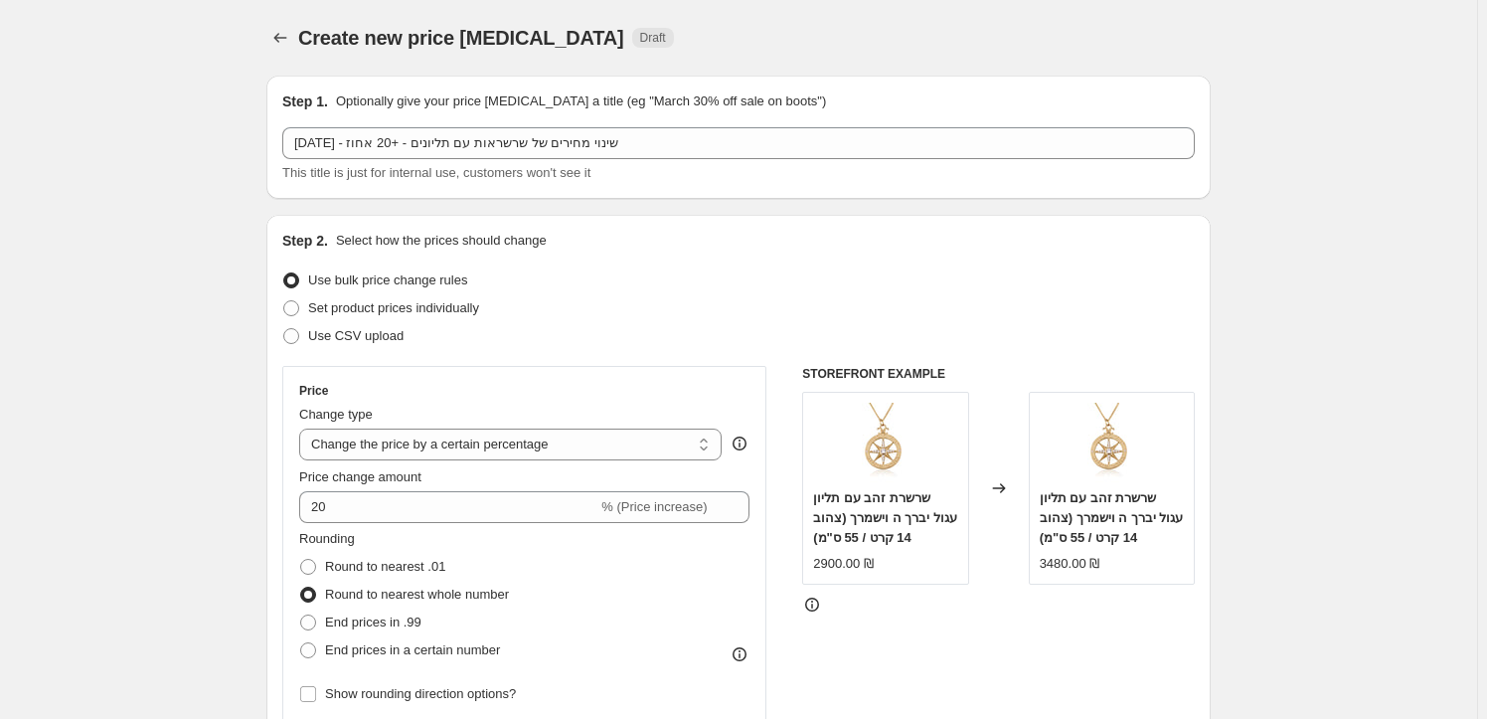
click at [298, 334] on span at bounding box center [291, 336] width 16 height 16
click at [284, 329] on input "Use CSV upload" at bounding box center [283, 328] width 1 height 1
radio input "true"
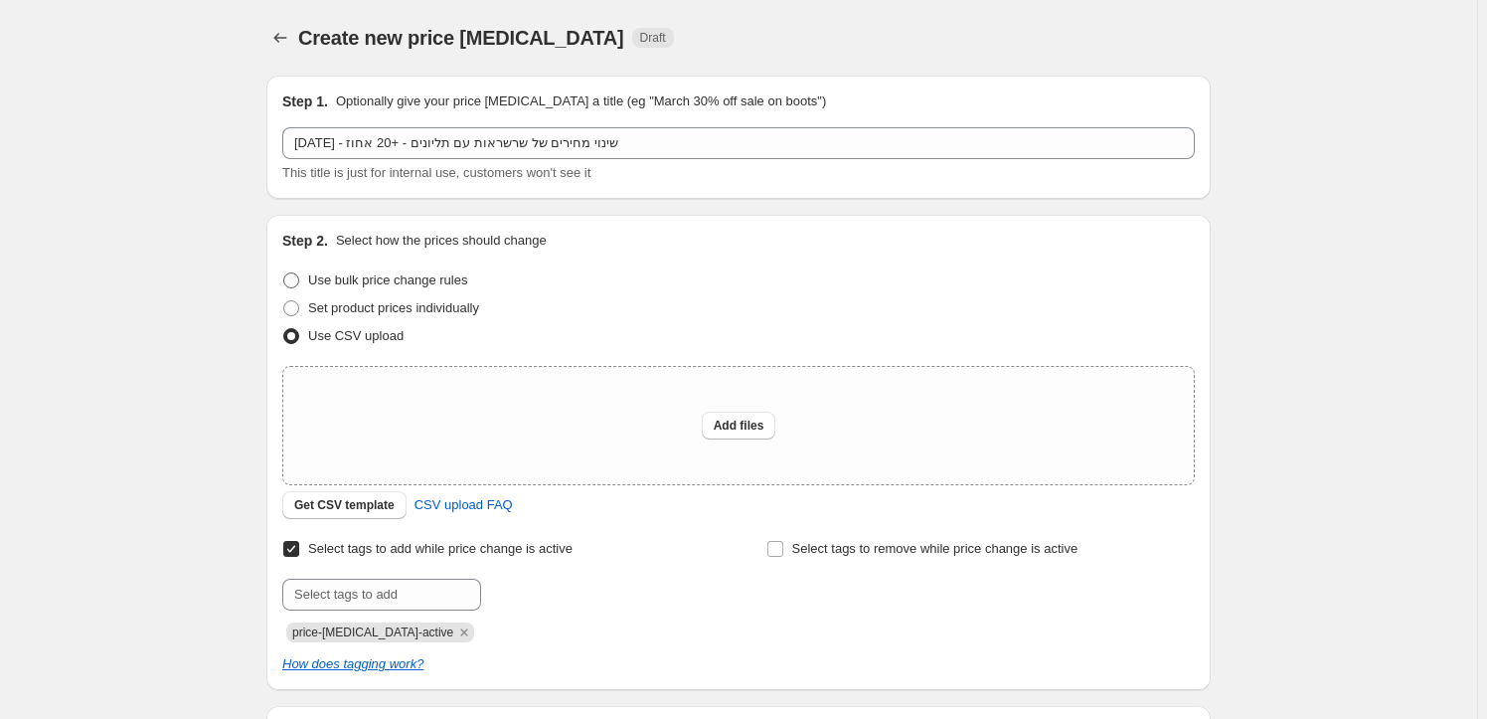
click at [298, 273] on span at bounding box center [291, 280] width 16 height 16
click at [284, 273] on input "Use bulk price change rules" at bounding box center [283, 272] width 1 height 1
radio input "true"
select select "percentage"
select select "no_change"
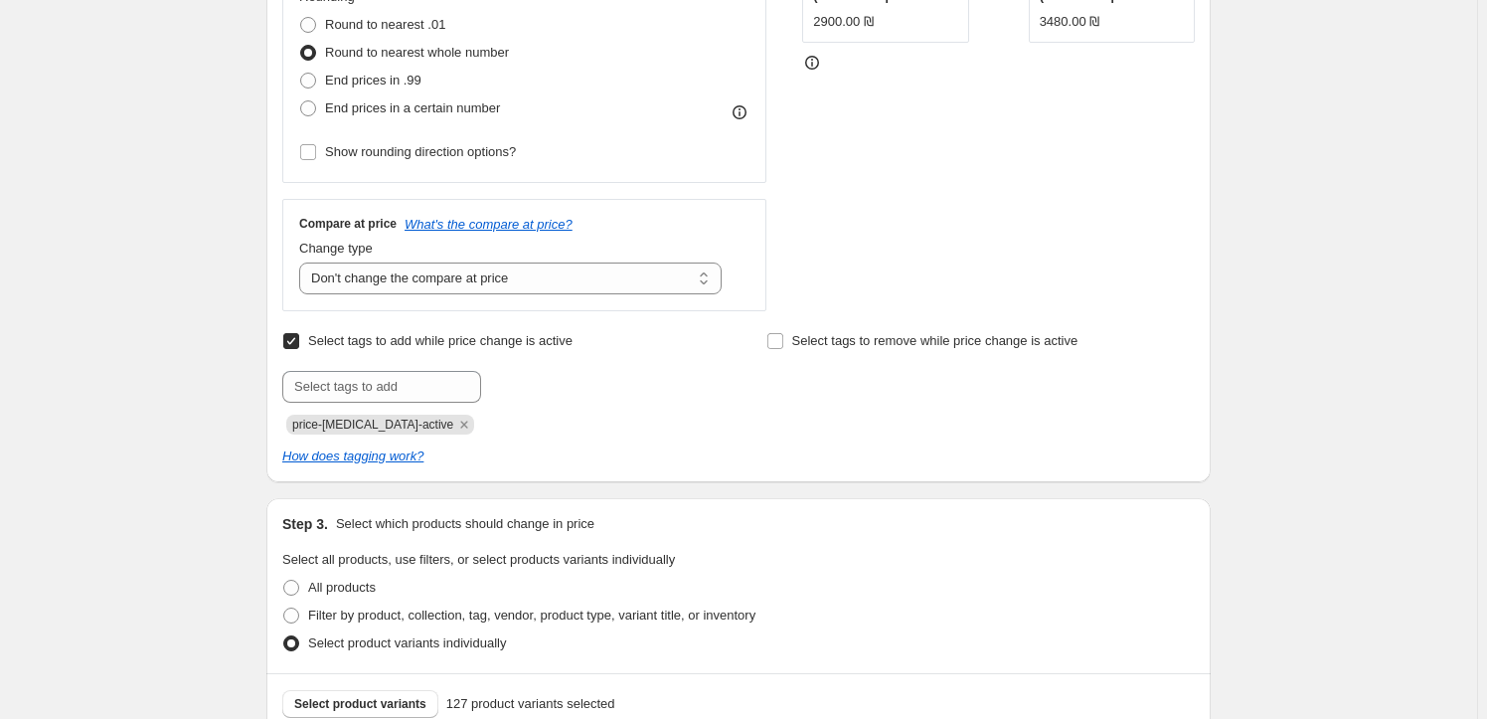
scroll to position [632, 0]
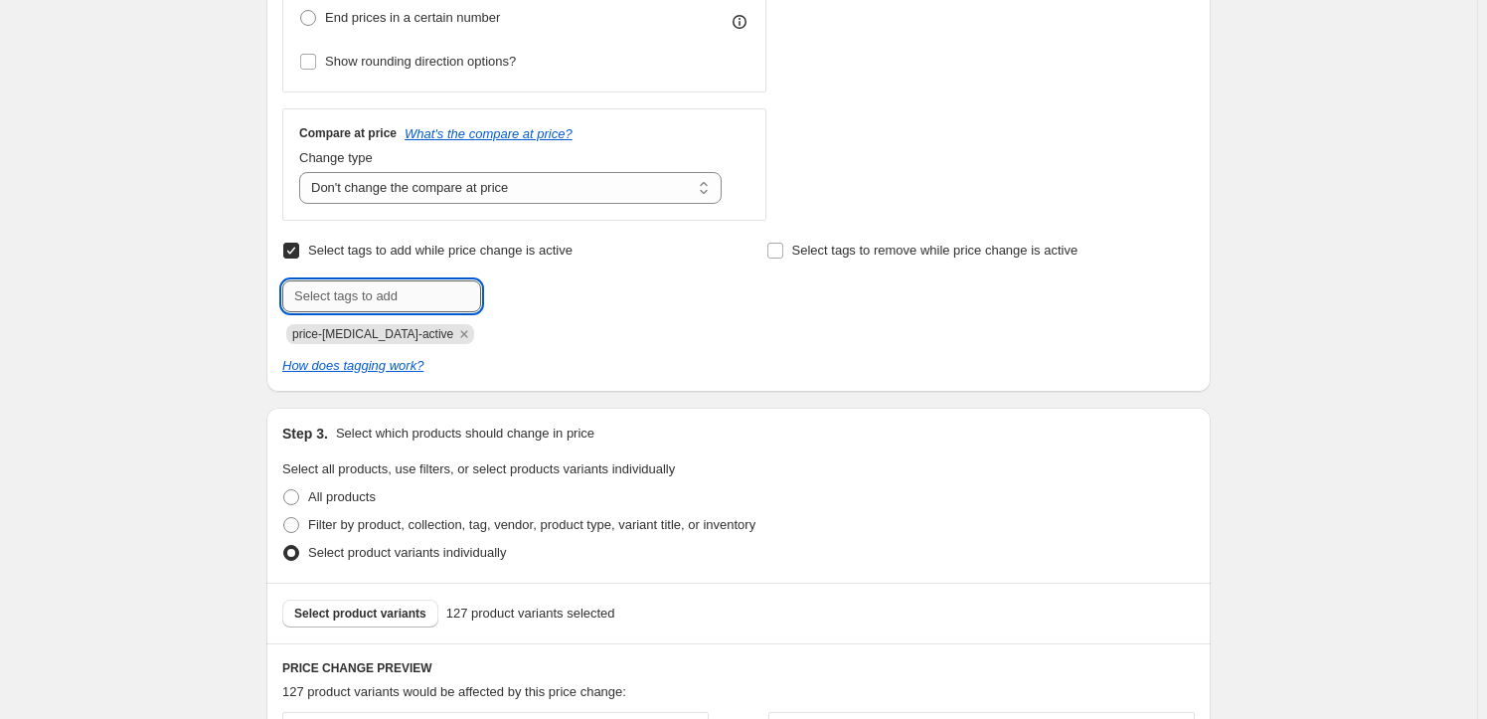
click at [429, 295] on input "text" at bounding box center [381, 296] width 199 height 32
drag, startPoint x: 440, startPoint y: 291, endPoint x: 282, endPoint y: 285, distance: 158.1
drag, startPoint x: 299, startPoint y: 297, endPoint x: 447, endPoint y: 298, distance: 148.1
click at [447, 299] on input "text" at bounding box center [381, 296] width 199 height 32
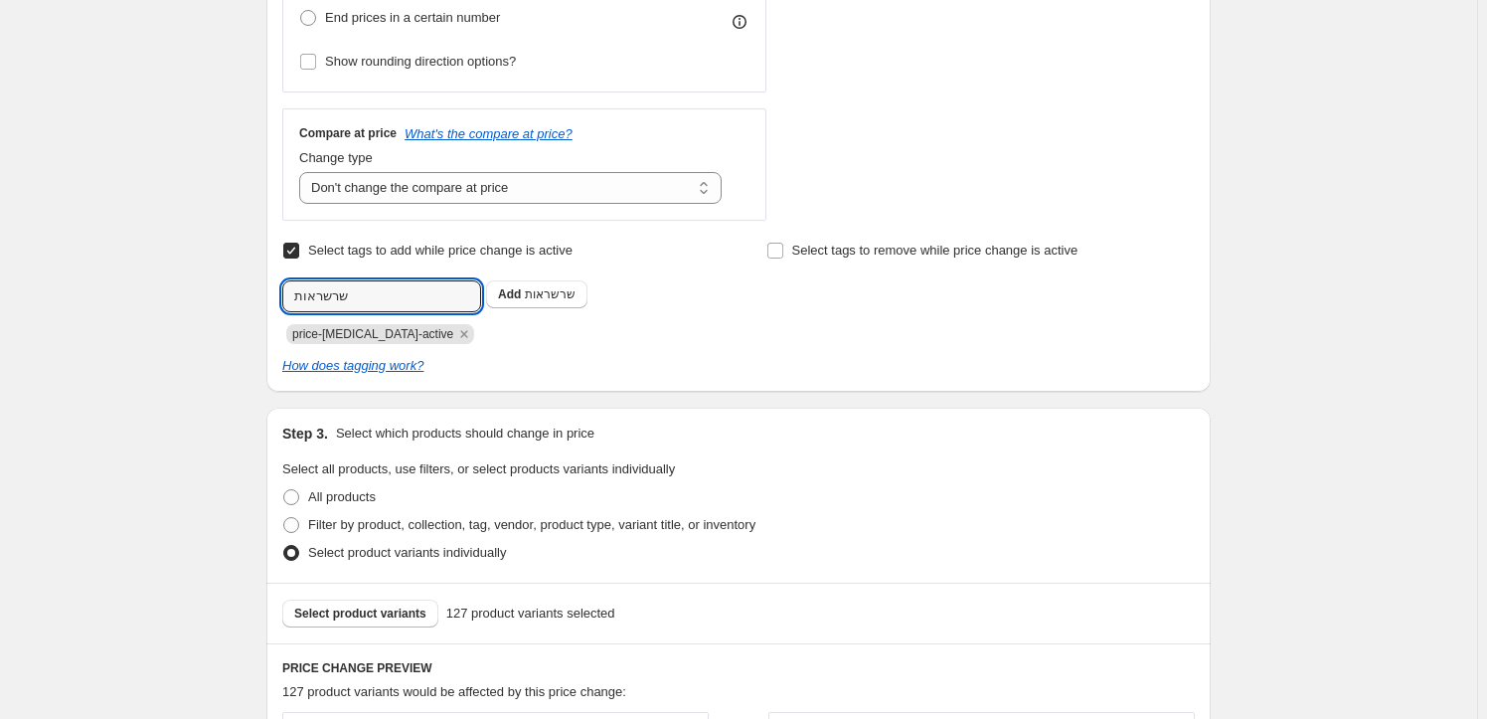
type input "שרשראות"
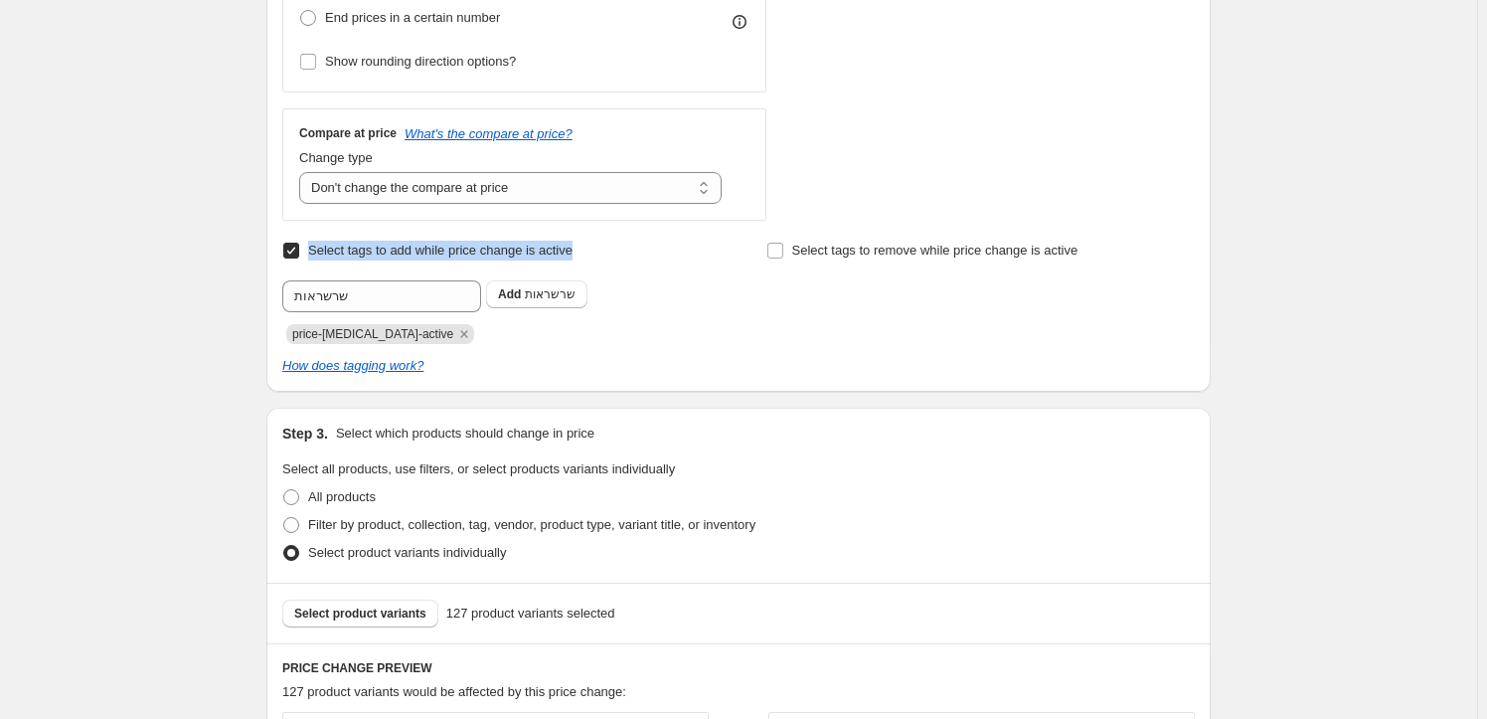
drag, startPoint x: 615, startPoint y: 246, endPoint x: 314, endPoint y: 240, distance: 301.2
click at [314, 240] on div "Select tags to add while price change is active Submit שרשראות Add שרשראות pric…" at bounding box center [496, 290] width 428 height 107
copy span "Select tags to add while price change is active"
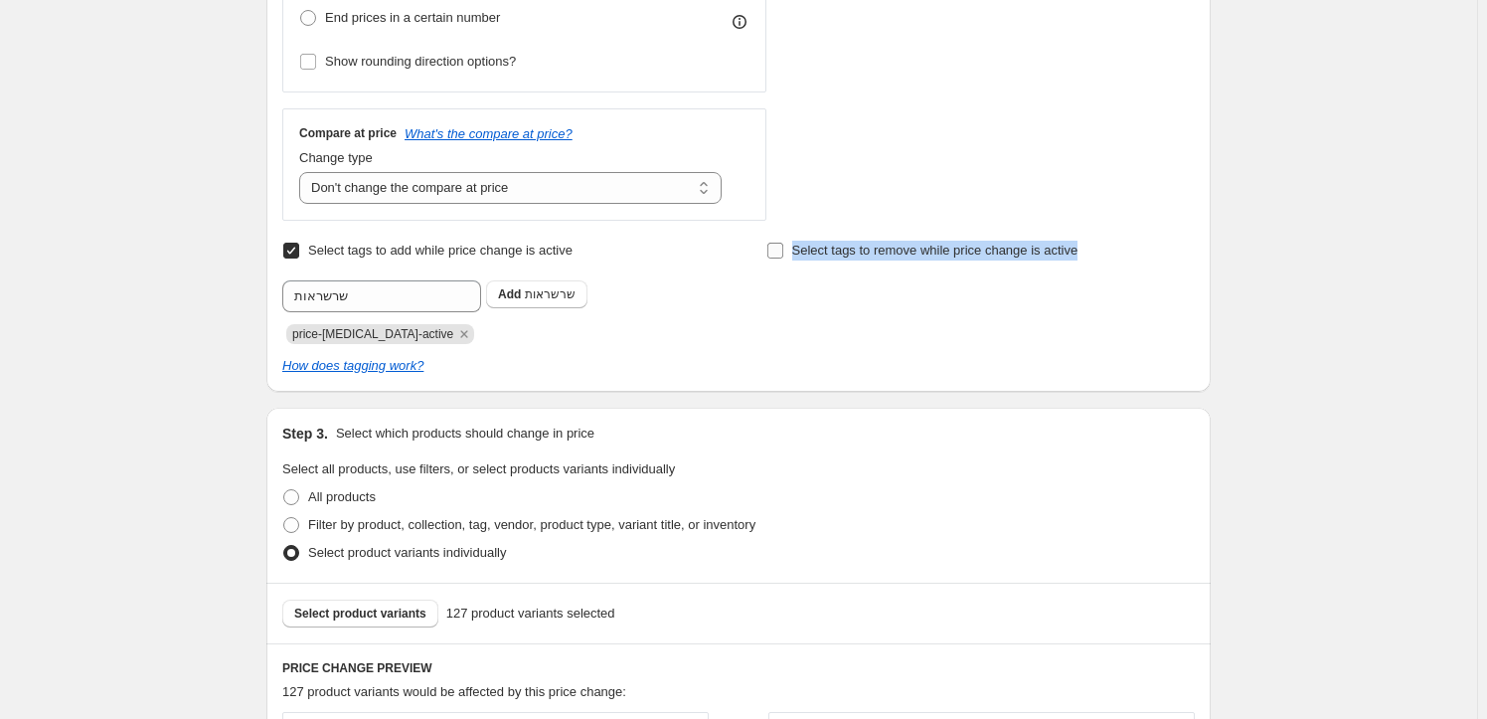
drag, startPoint x: 1119, startPoint y: 253, endPoint x: 796, endPoint y: 258, distance: 323.1
click at [796, 258] on div "Select tags to remove while price change is active" at bounding box center [980, 251] width 428 height 28
copy span "Select tags to remove while price change is active"
click at [299, 246] on input "Select tags to add while price change is active" at bounding box center [291, 251] width 16 height 16
checkbox input "false"
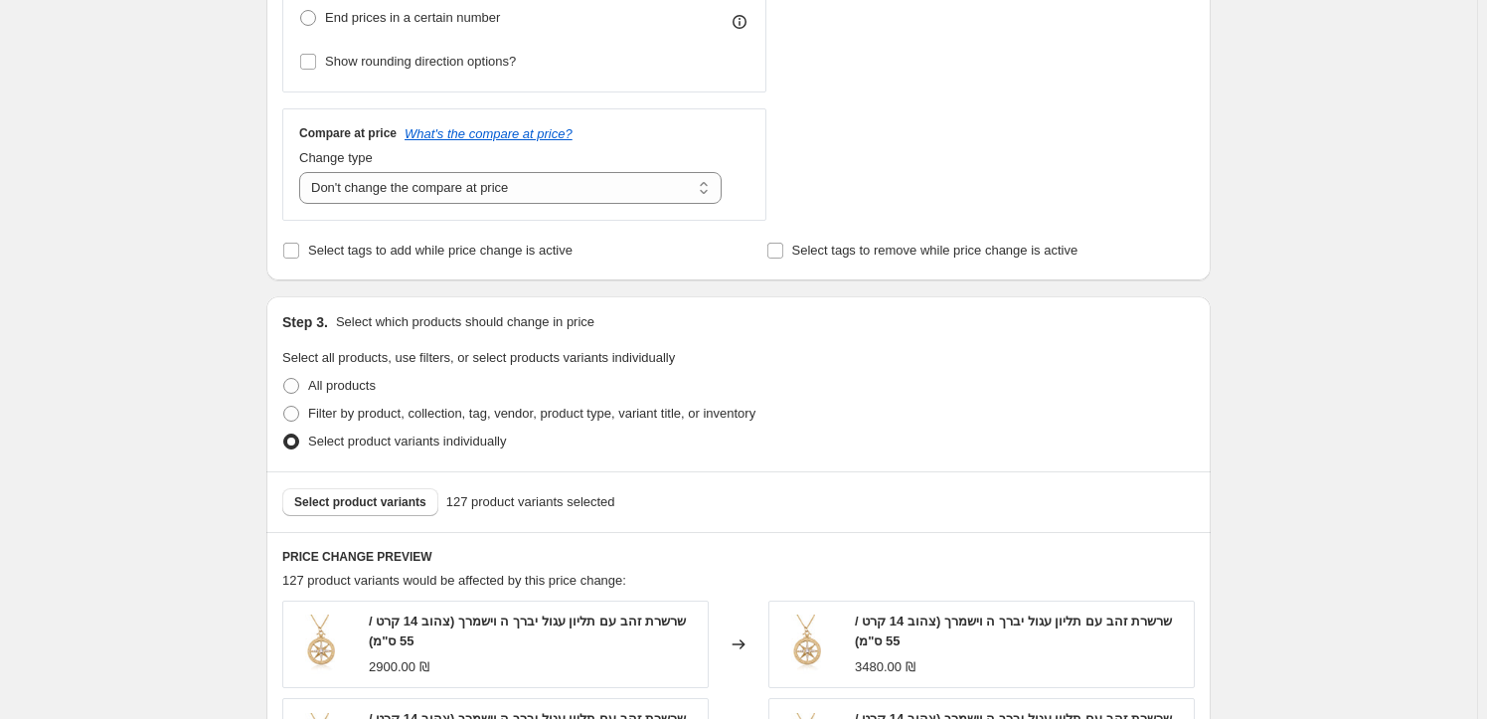
click at [716, 250] on div "Select tags to add while price change is active Select tags to remove while pri…" at bounding box center [738, 251] width 912 height 28
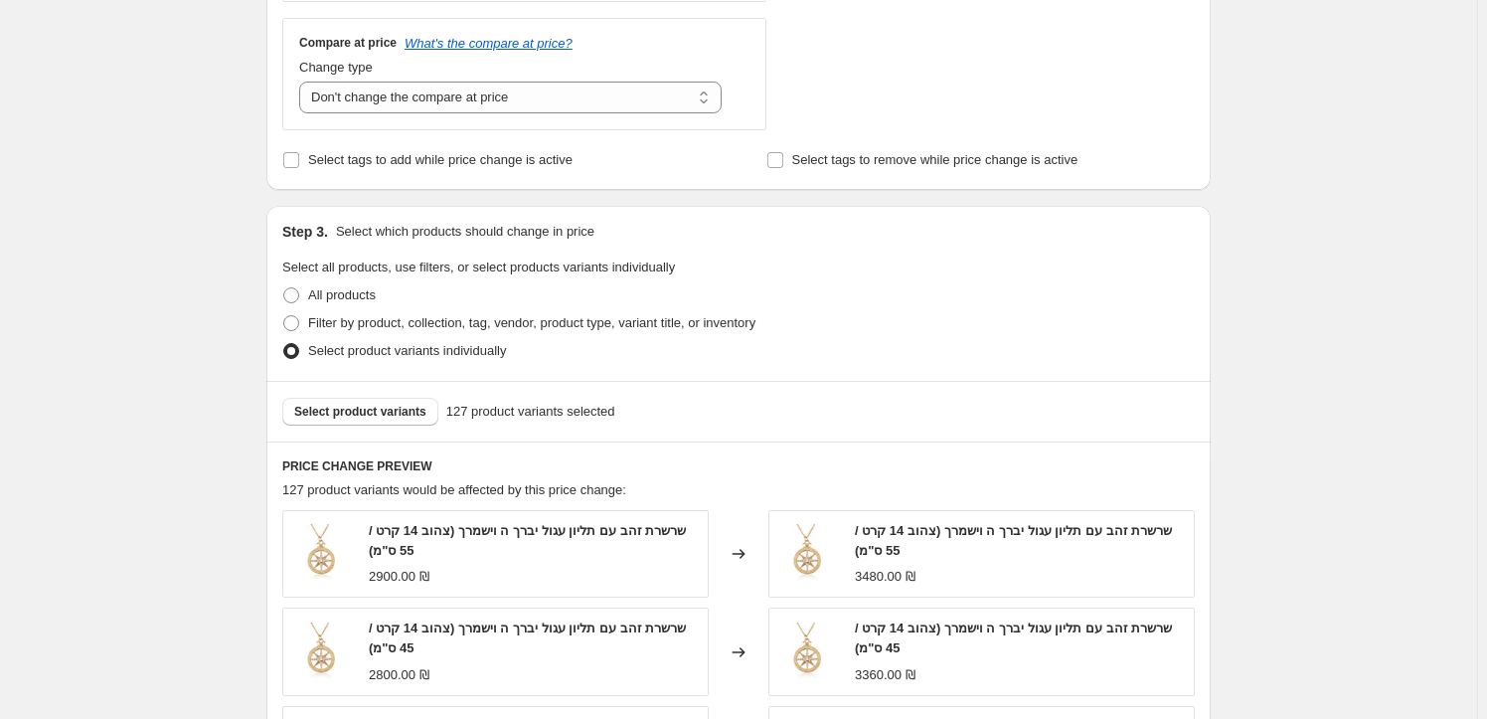
scroll to position [813, 0]
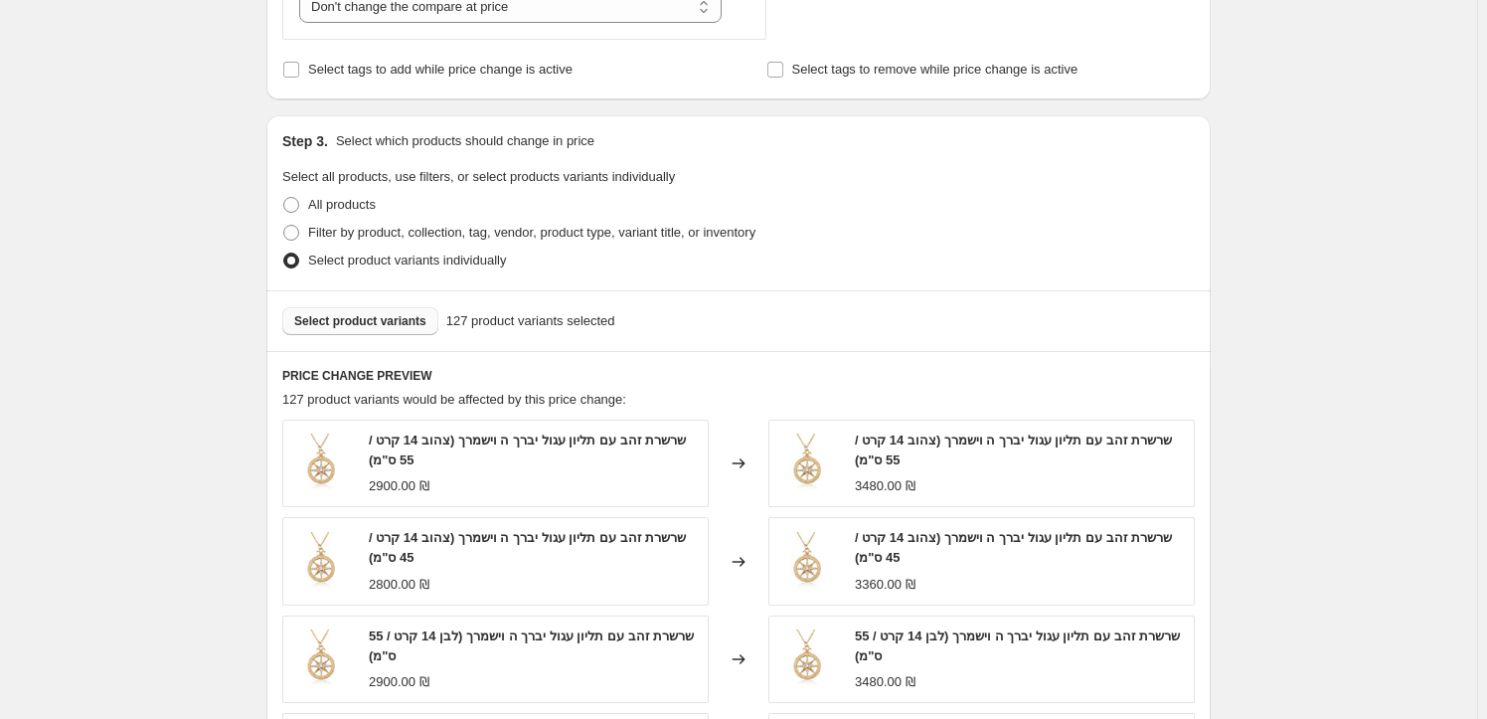
click at [393, 322] on span "Select product variants" at bounding box center [360, 321] width 132 height 16
click at [426, 315] on span "Select product variants" at bounding box center [360, 321] width 132 height 16
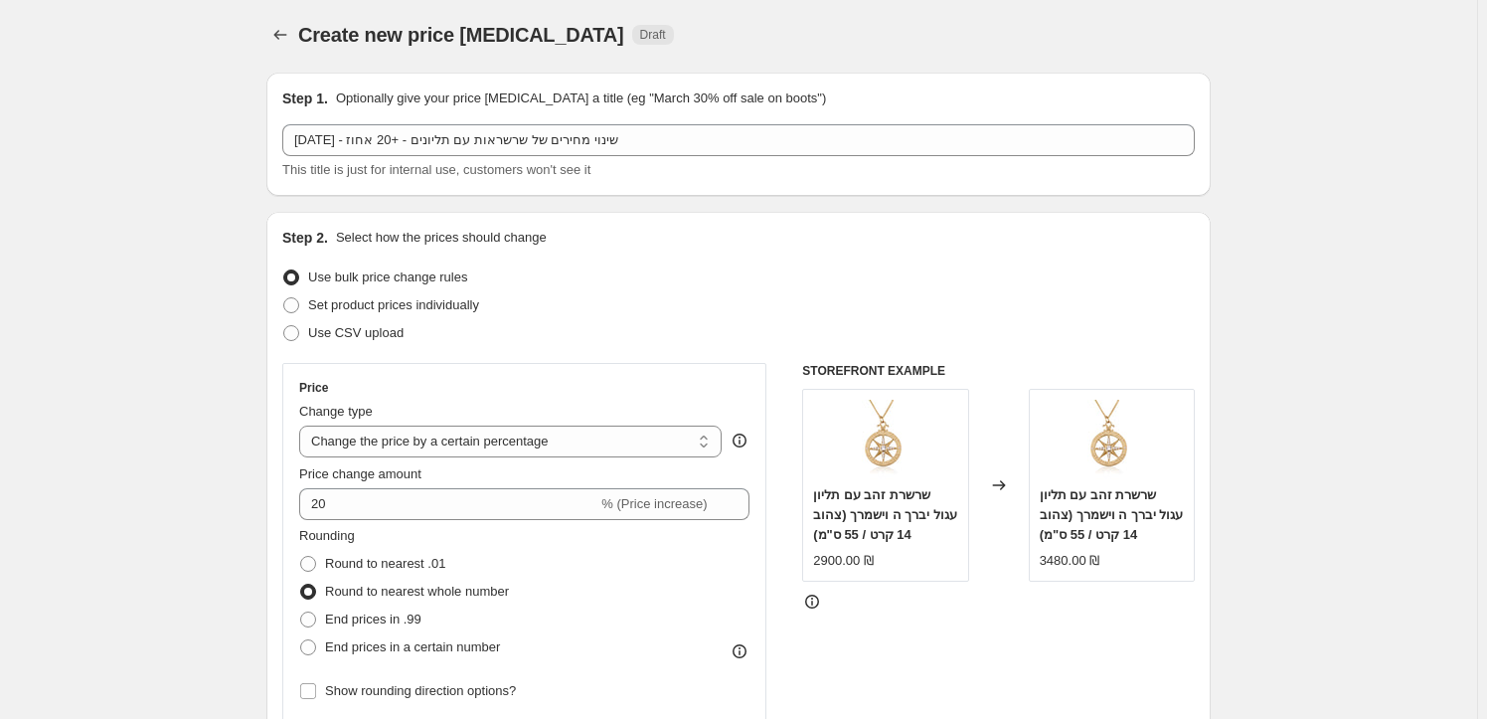
scroll to position [0, 0]
click at [282, 35] on icon "Price change jobs" at bounding box center [280, 38] width 13 height 10
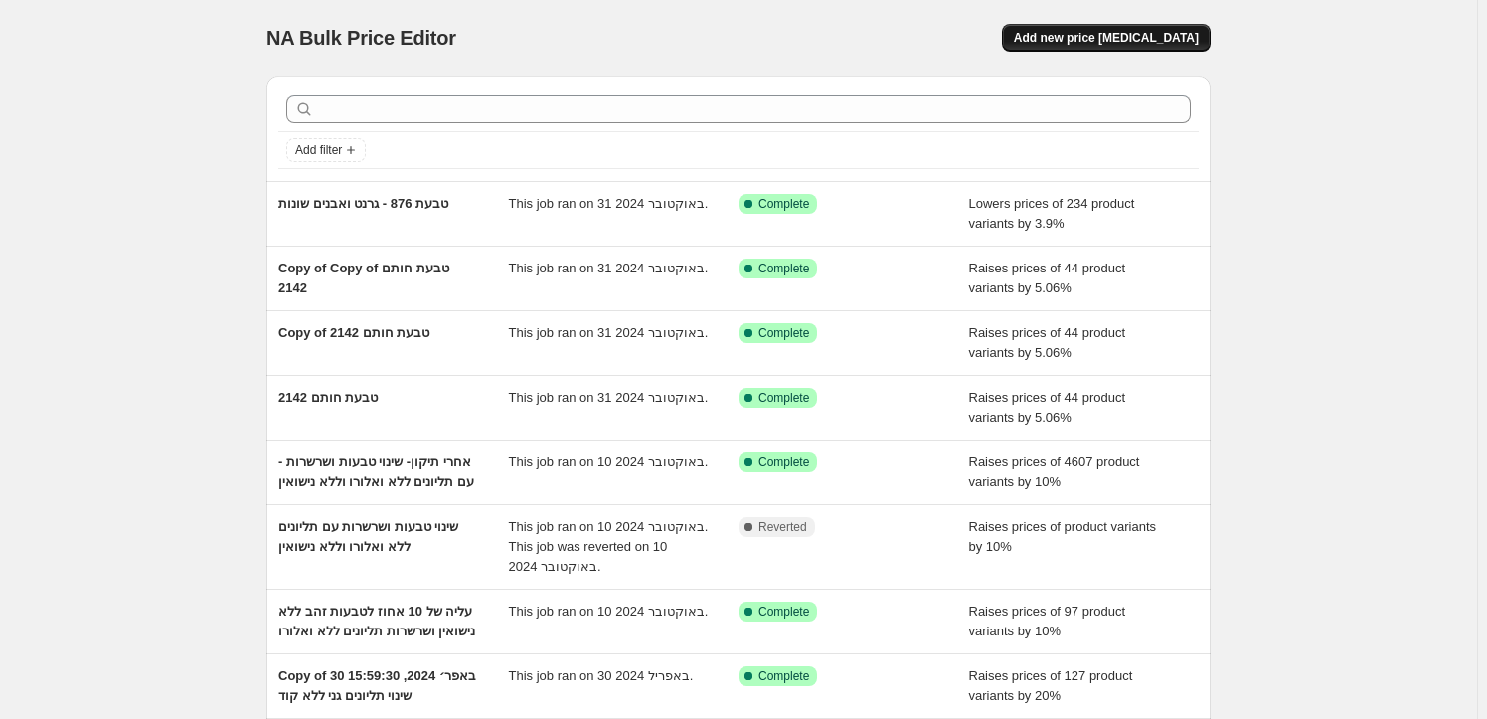
click at [1073, 42] on span "Add new price [MEDICAL_DATA]" at bounding box center [1106, 38] width 185 height 16
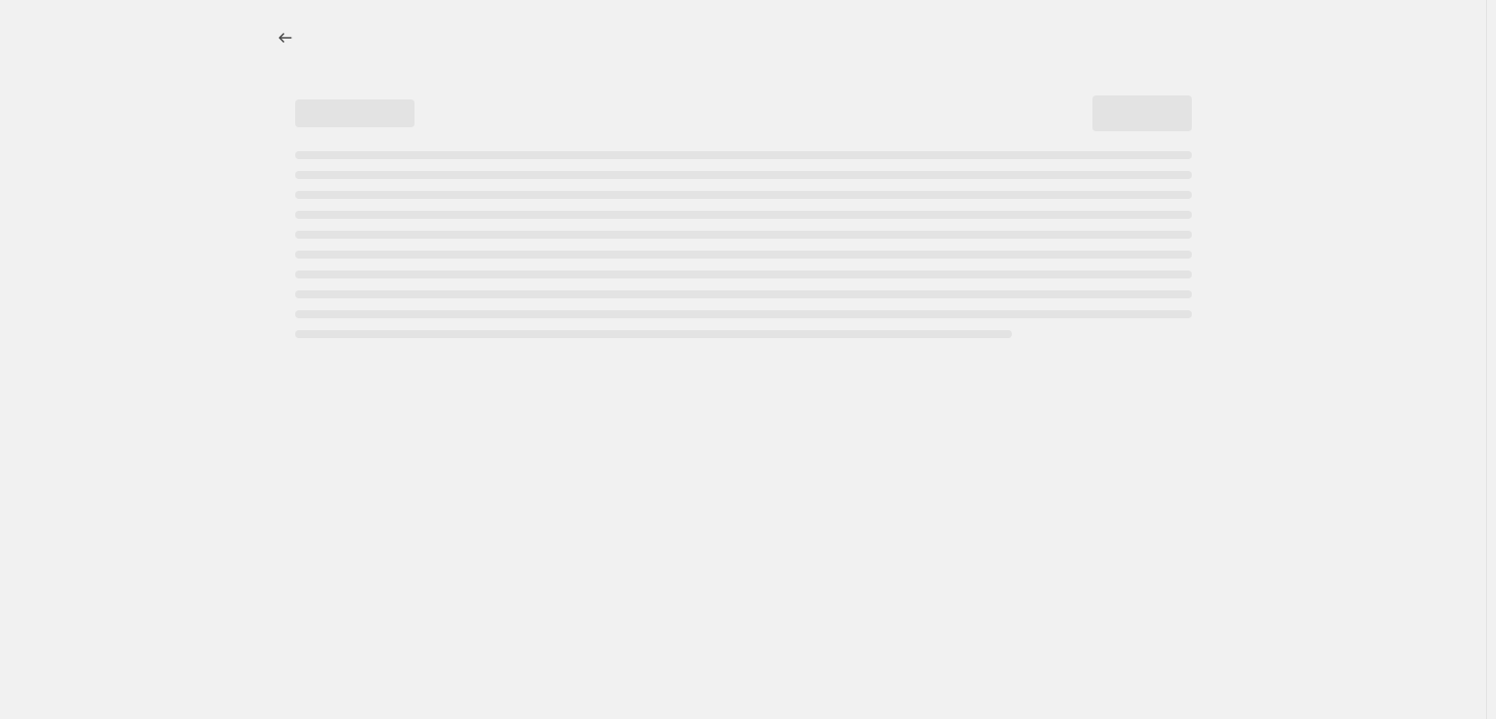
select select "percentage"
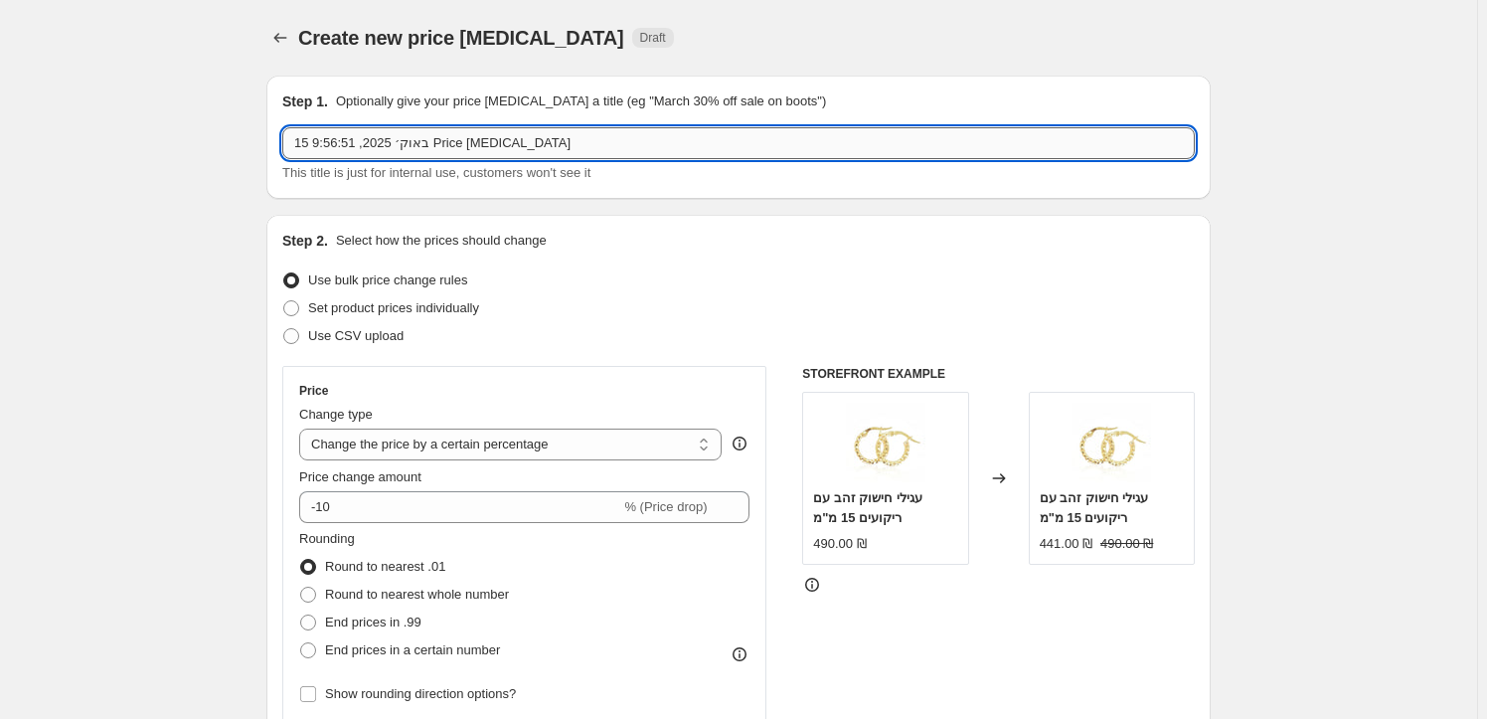
click at [581, 145] on input "15 באוק׳ 2025, 9:56:51 Price change job" at bounding box center [738, 143] width 912 height 32
click at [601, 140] on input "15 באוק׳ 2025, 9:56:51 Price change job20% תוספת לשרשראות עם תליוהנים" at bounding box center [738, 143] width 912 height 32
type input "15 באוק׳ 2025, 9:56:51 Price change job20% תוספת לשרשראות עם תליונים"
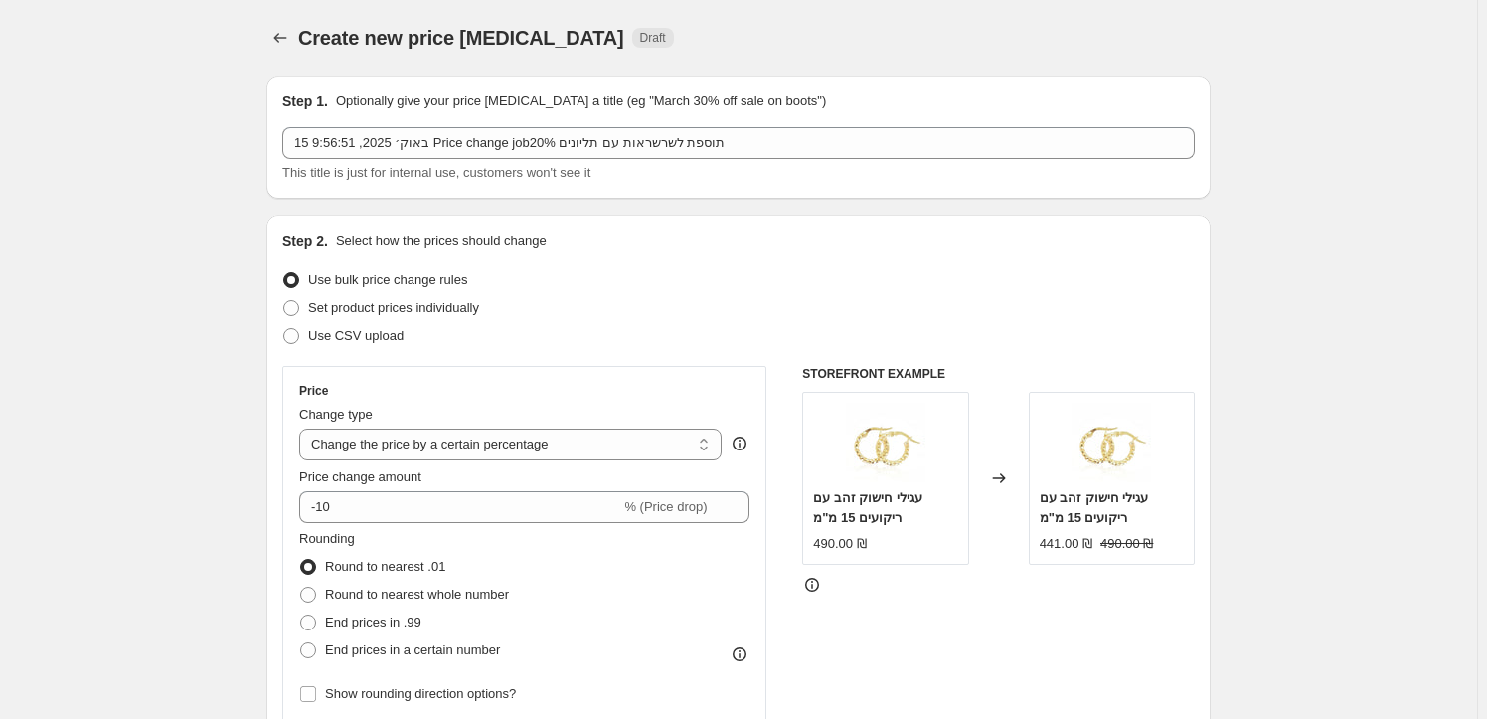
click at [642, 272] on div "Use bulk price change rules" at bounding box center [738, 280] width 912 height 28
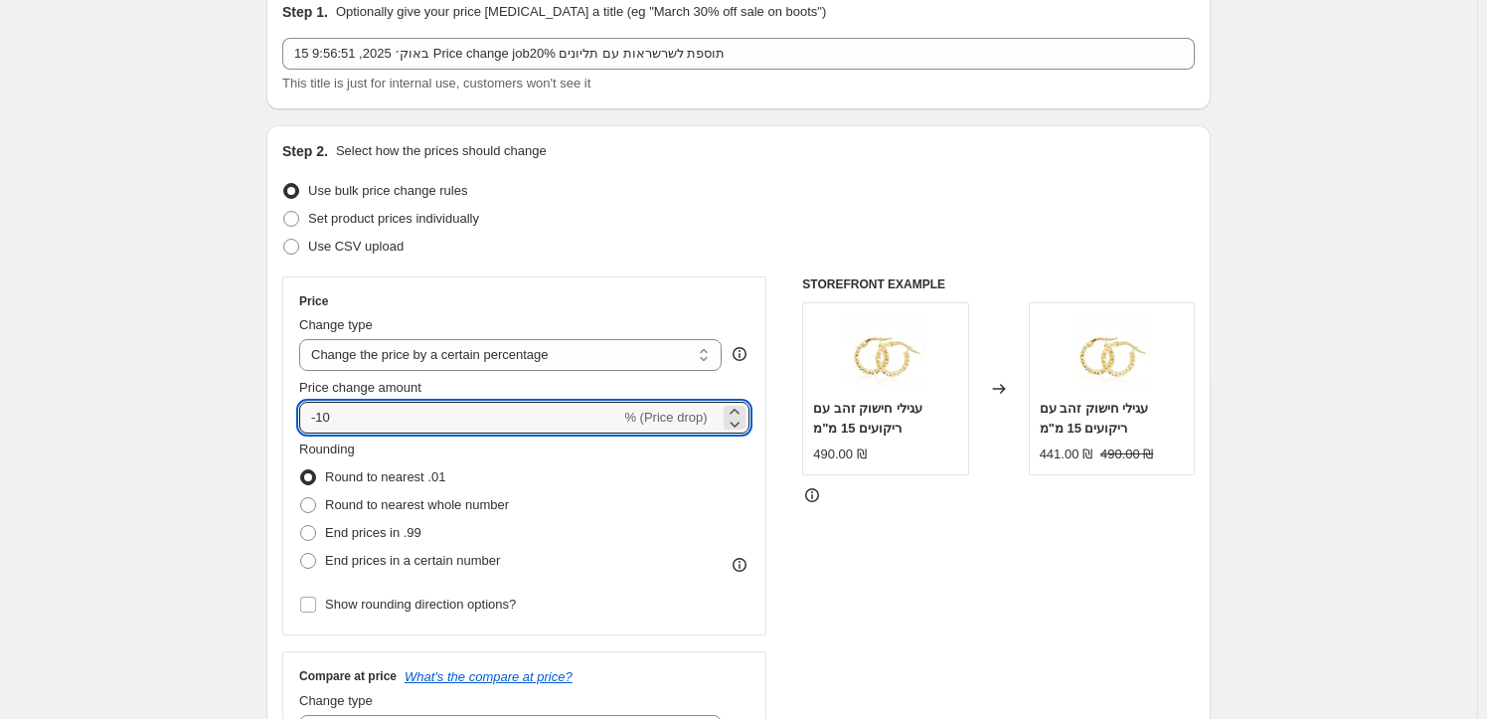
drag, startPoint x: 360, startPoint y: 411, endPoint x: 241, endPoint y: 400, distance: 119.9
type input "20"
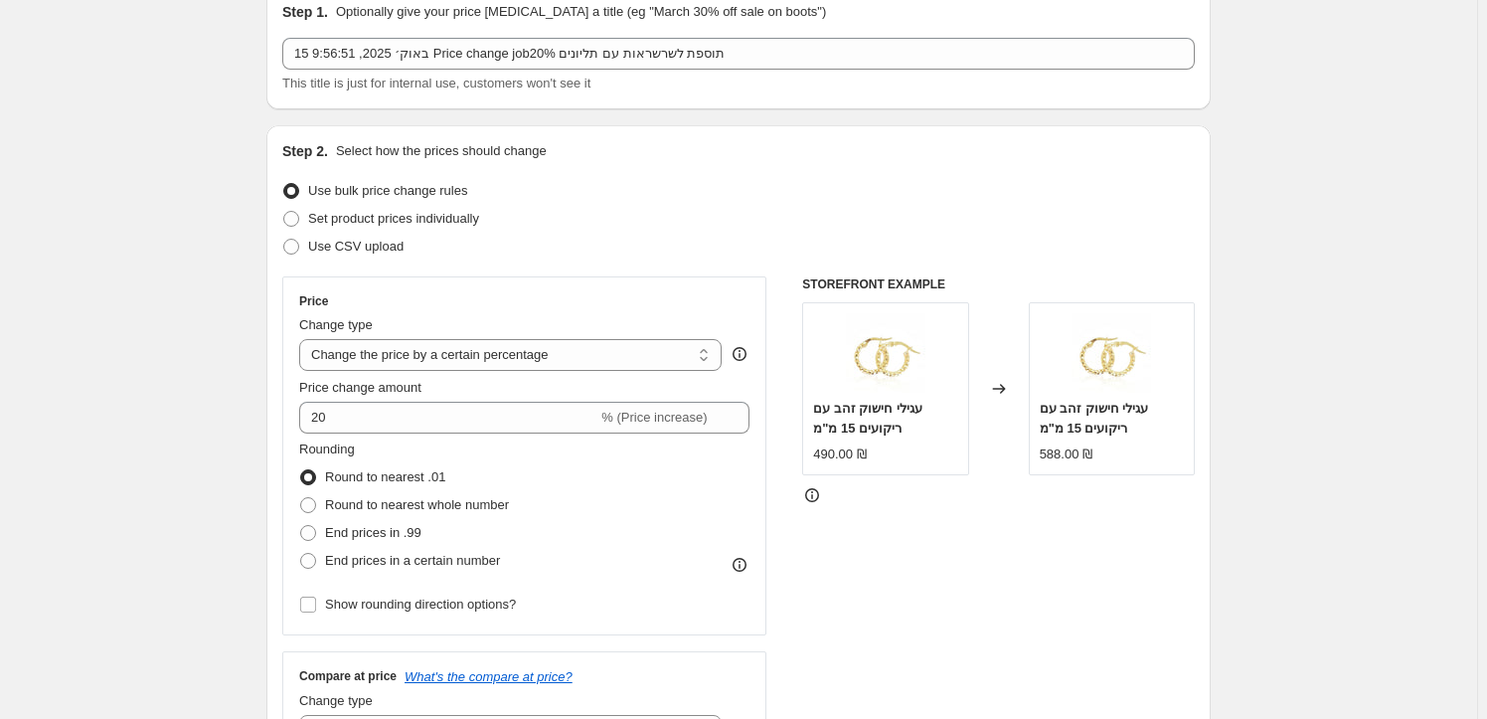
click at [314, 505] on span at bounding box center [308, 505] width 16 height 16
click at [301, 498] on input "Round to nearest whole number" at bounding box center [300, 497] width 1 height 1
radio input "true"
click at [314, 476] on span at bounding box center [308, 477] width 16 height 16
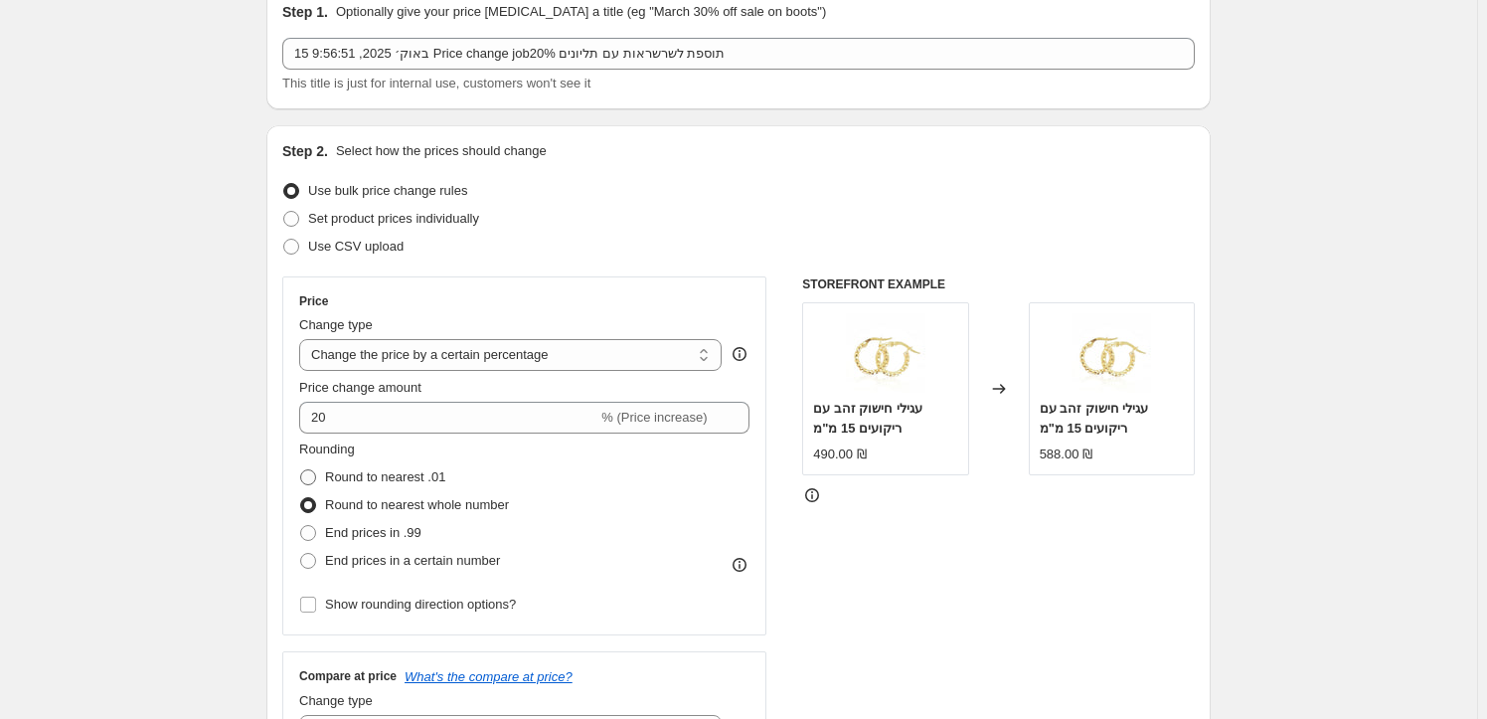
click at [301, 470] on input "Round to nearest .01" at bounding box center [300, 469] width 1 height 1
radio input "true"
click at [313, 505] on span at bounding box center [308, 505] width 16 height 16
click at [301, 498] on input "Round to nearest whole number" at bounding box center [300, 497] width 1 height 1
radio input "true"
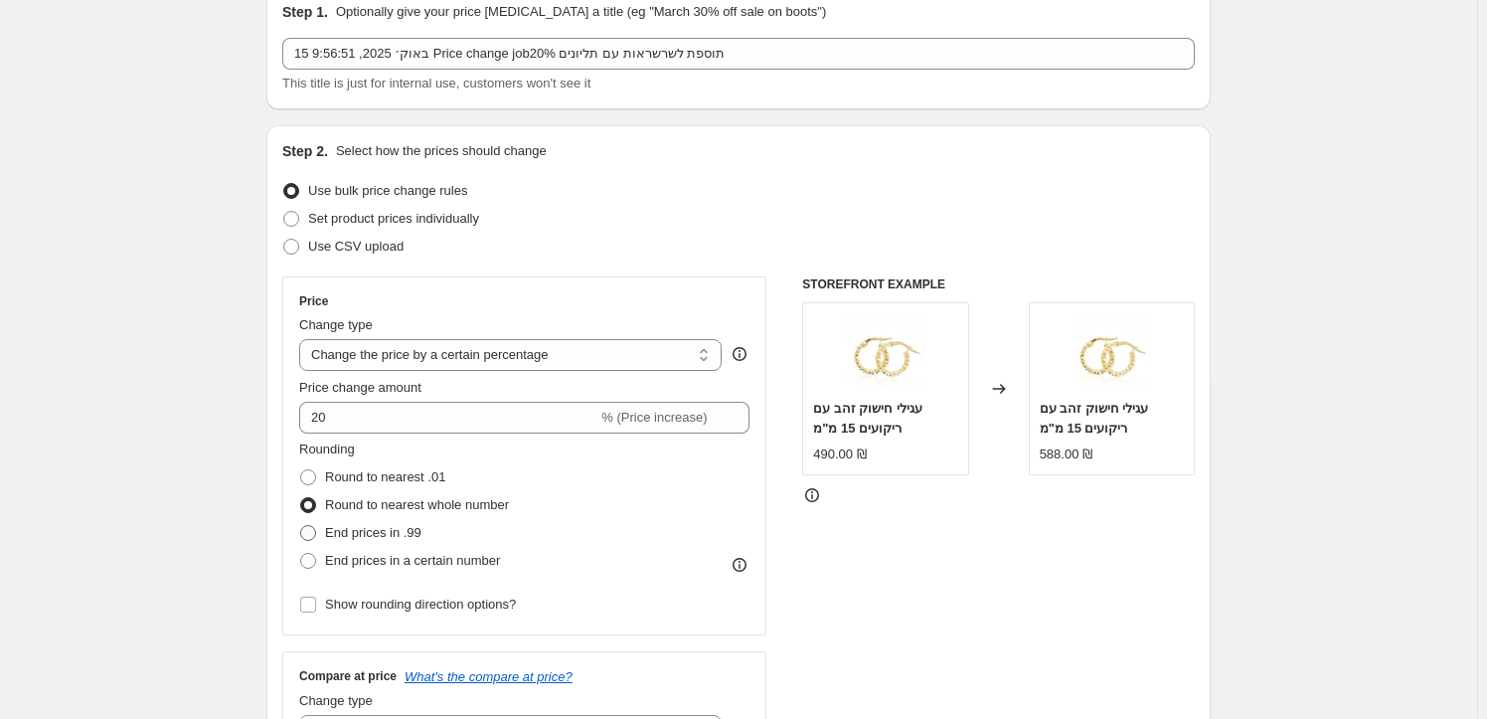
click at [312, 533] on span at bounding box center [308, 533] width 16 height 16
click at [301, 526] on input "End prices in .99" at bounding box center [300, 525] width 1 height 1
radio input "true"
click at [309, 505] on span at bounding box center [308, 505] width 16 height 16
click at [301, 498] on input "Round to nearest whole number" at bounding box center [300, 497] width 1 height 1
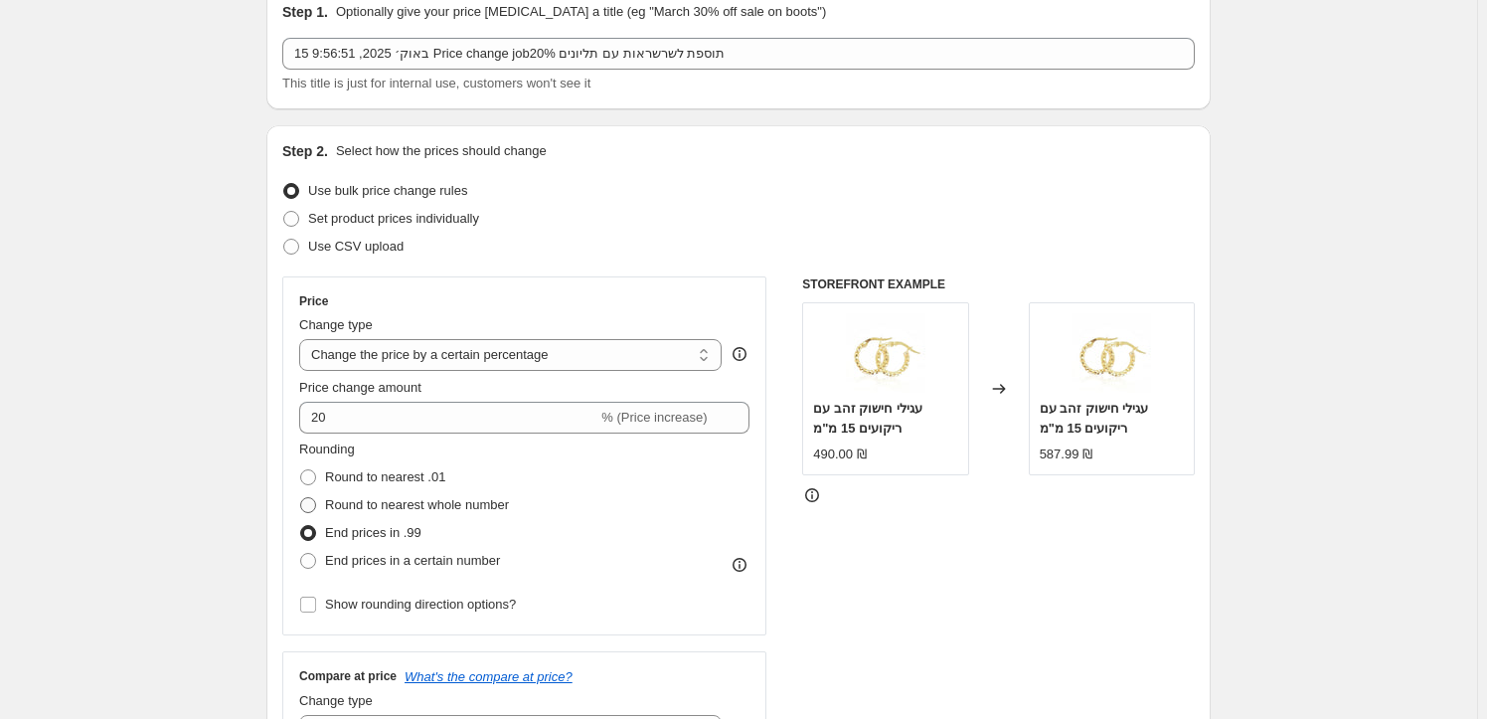
radio input "true"
click at [313, 557] on span at bounding box center [308, 561] width 16 height 16
click at [301, 554] on input "End prices in a certain number" at bounding box center [300, 553] width 1 height 1
radio input "true"
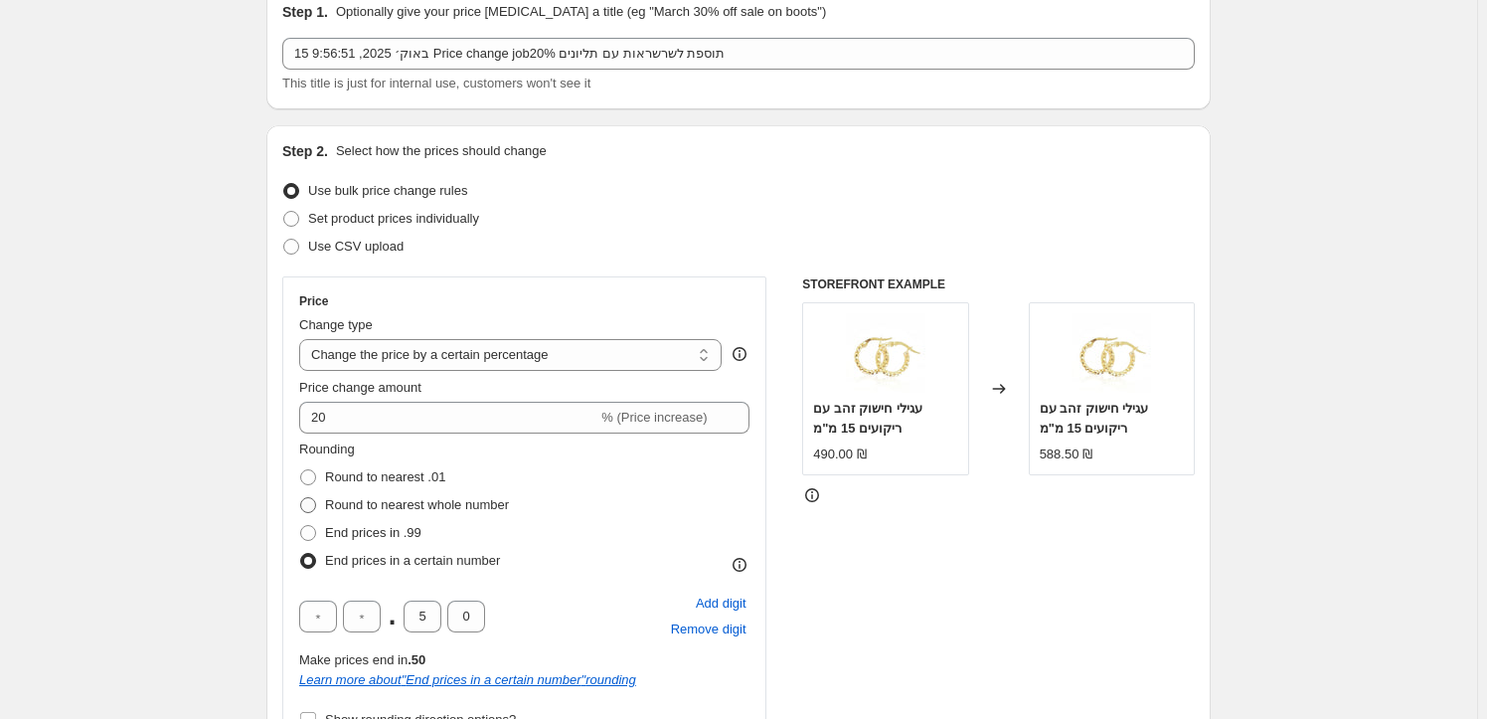
click at [310, 506] on span at bounding box center [308, 505] width 16 height 16
click at [301, 498] on input "Round to nearest whole number" at bounding box center [300, 497] width 1 height 1
radio input "true"
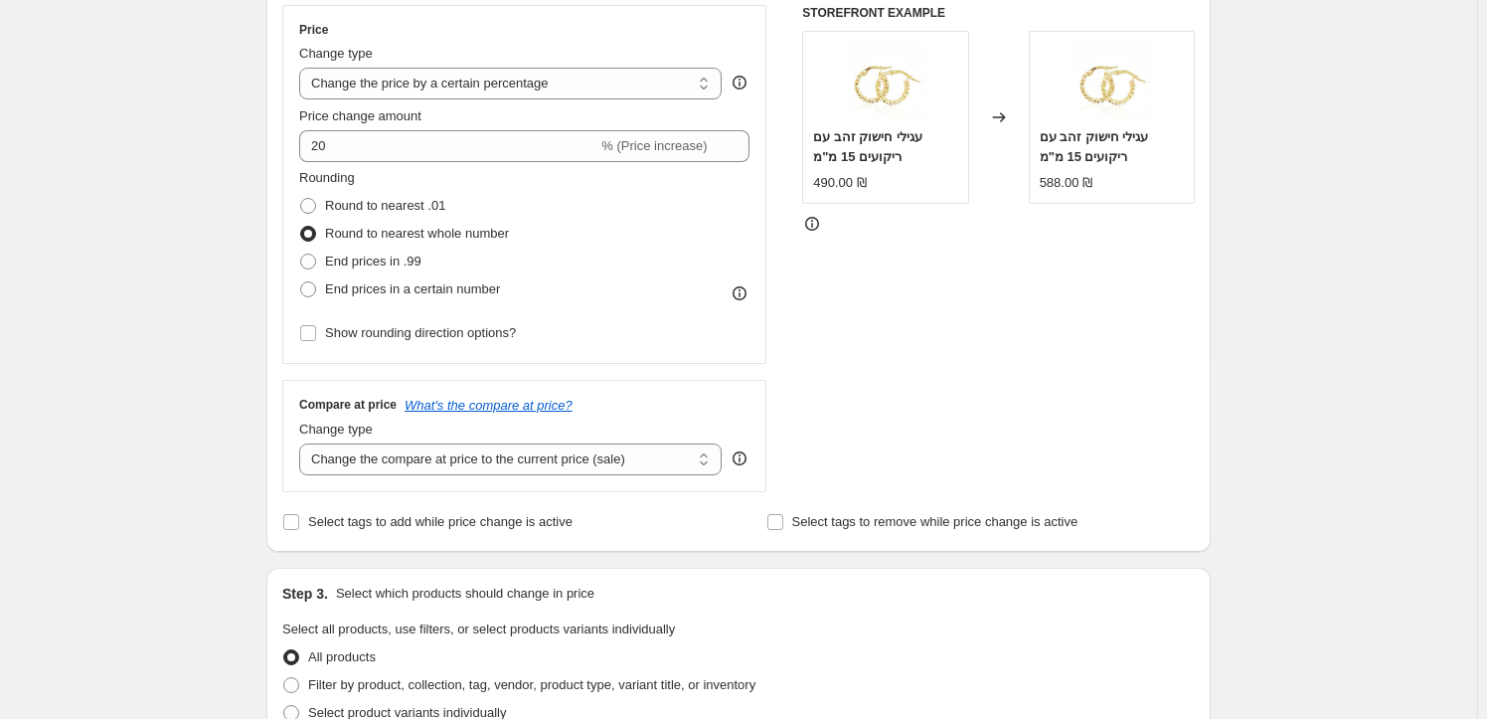
scroll to position [270, 0]
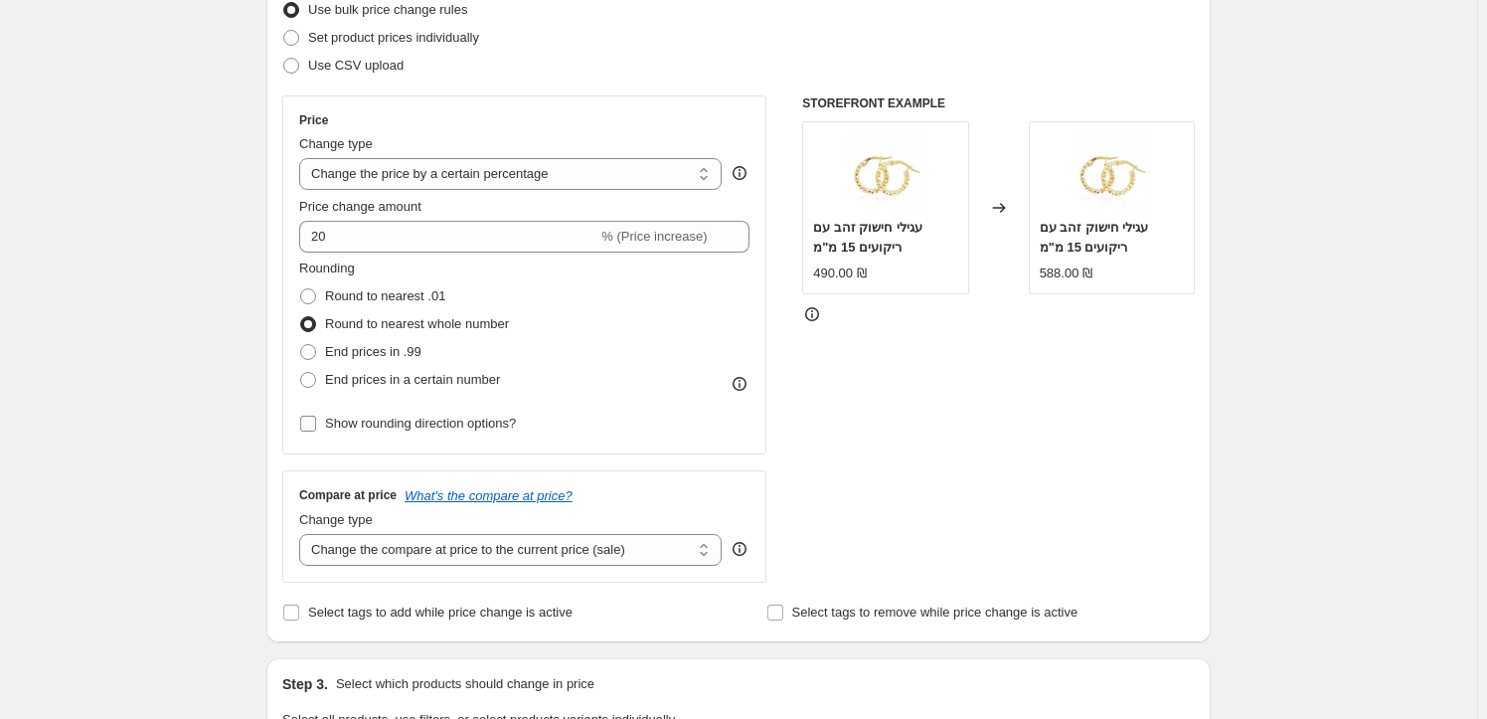
click at [315, 420] on input "Show rounding direction options?" at bounding box center [308, 423] width 16 height 16
checkbox input "true"
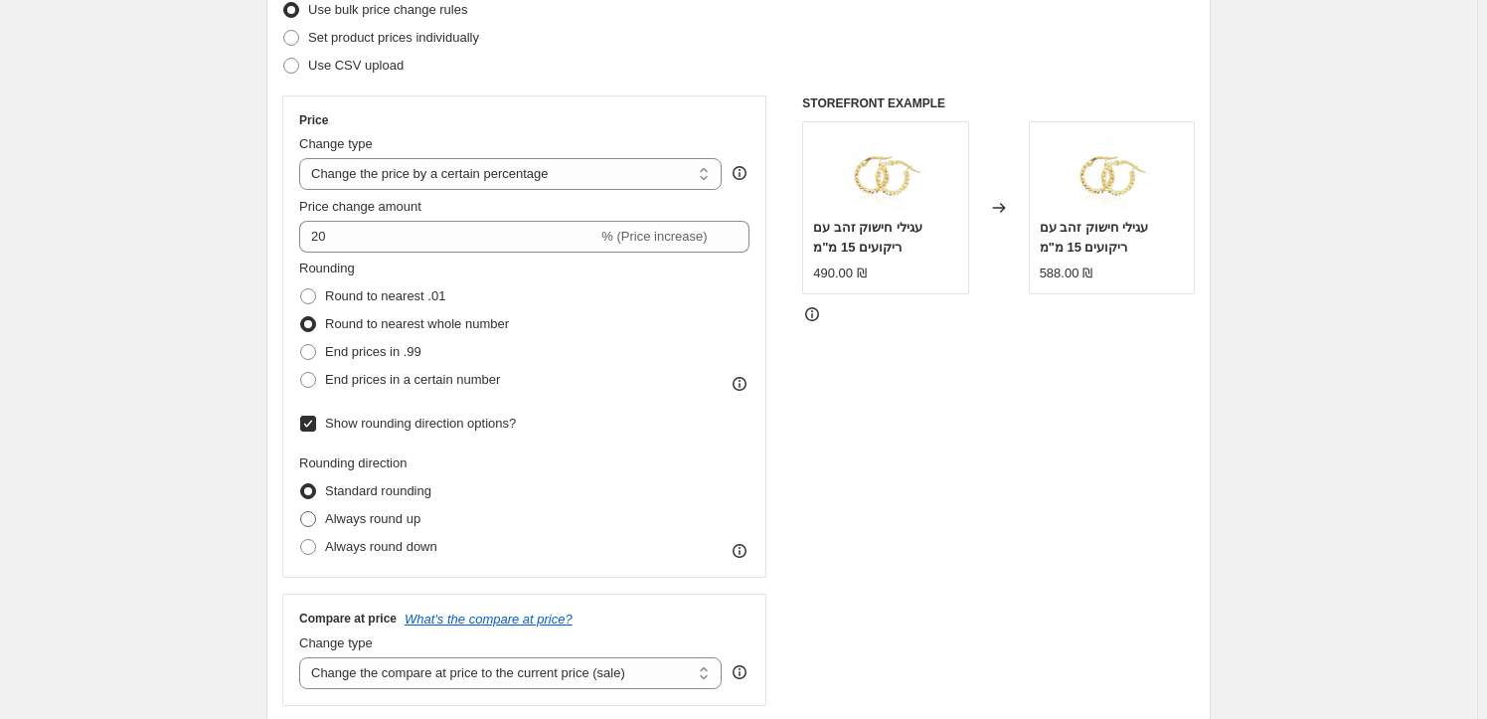
click at [310, 516] on span at bounding box center [308, 519] width 16 height 16
click at [301, 512] on input "Always round up" at bounding box center [300, 511] width 1 height 1
radio input "true"
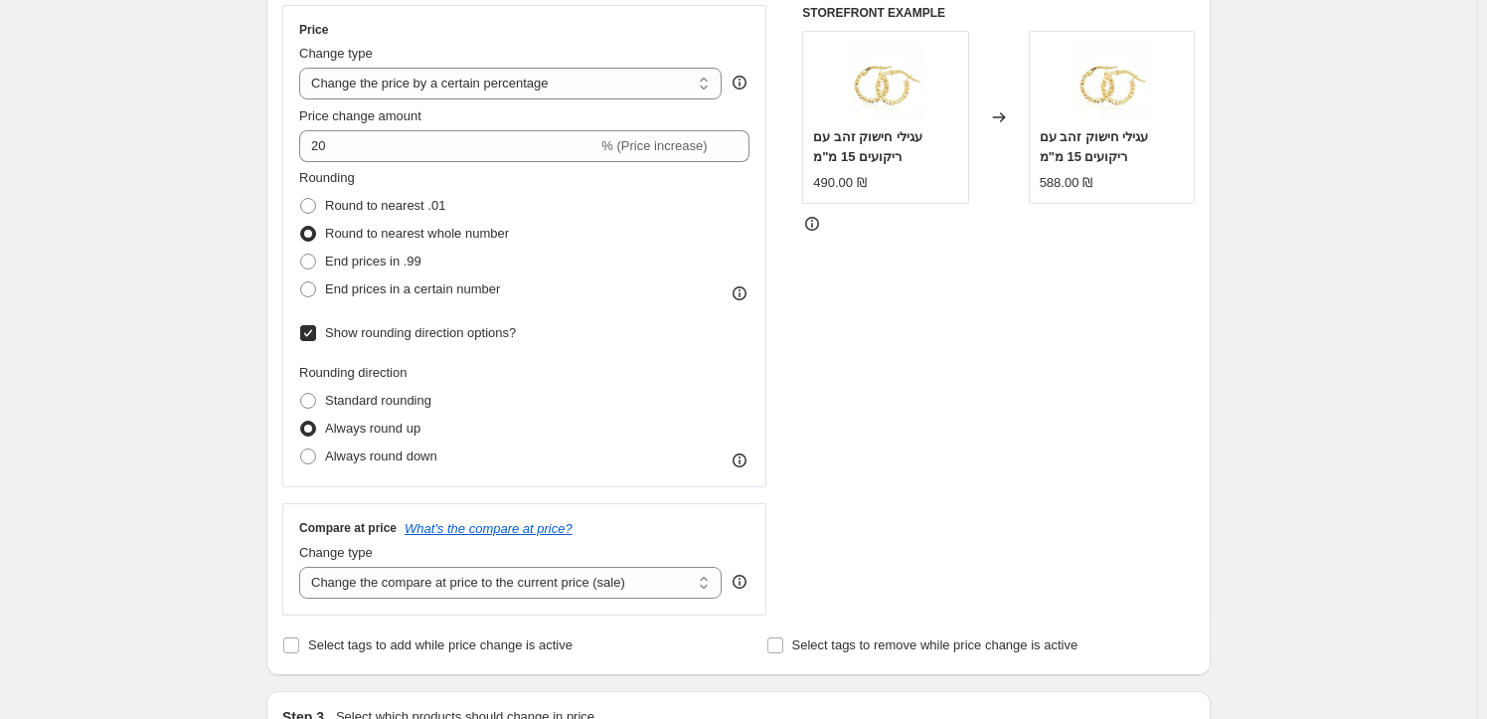
click at [313, 330] on input "Show rounding direction options?" at bounding box center [308, 333] width 16 height 16
checkbox input "false"
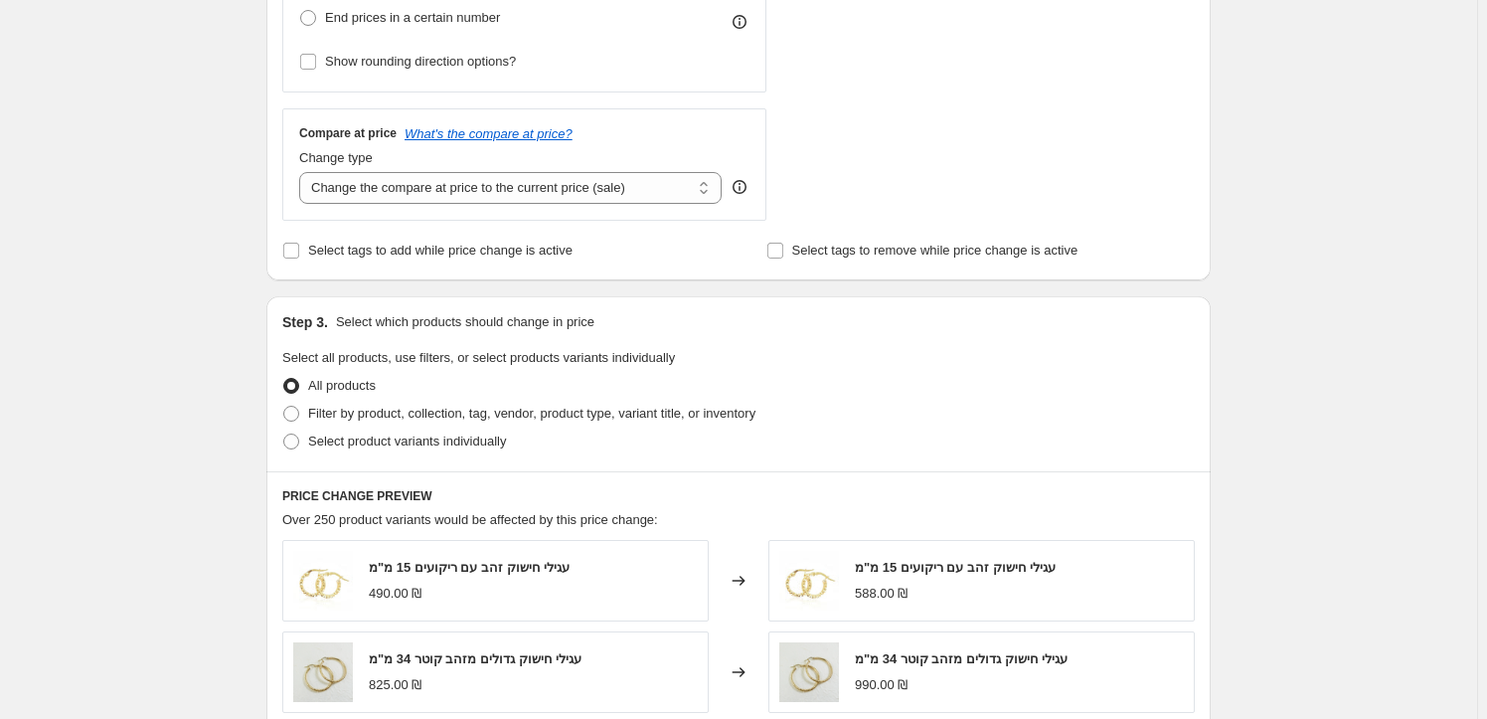
scroll to position [723, 0]
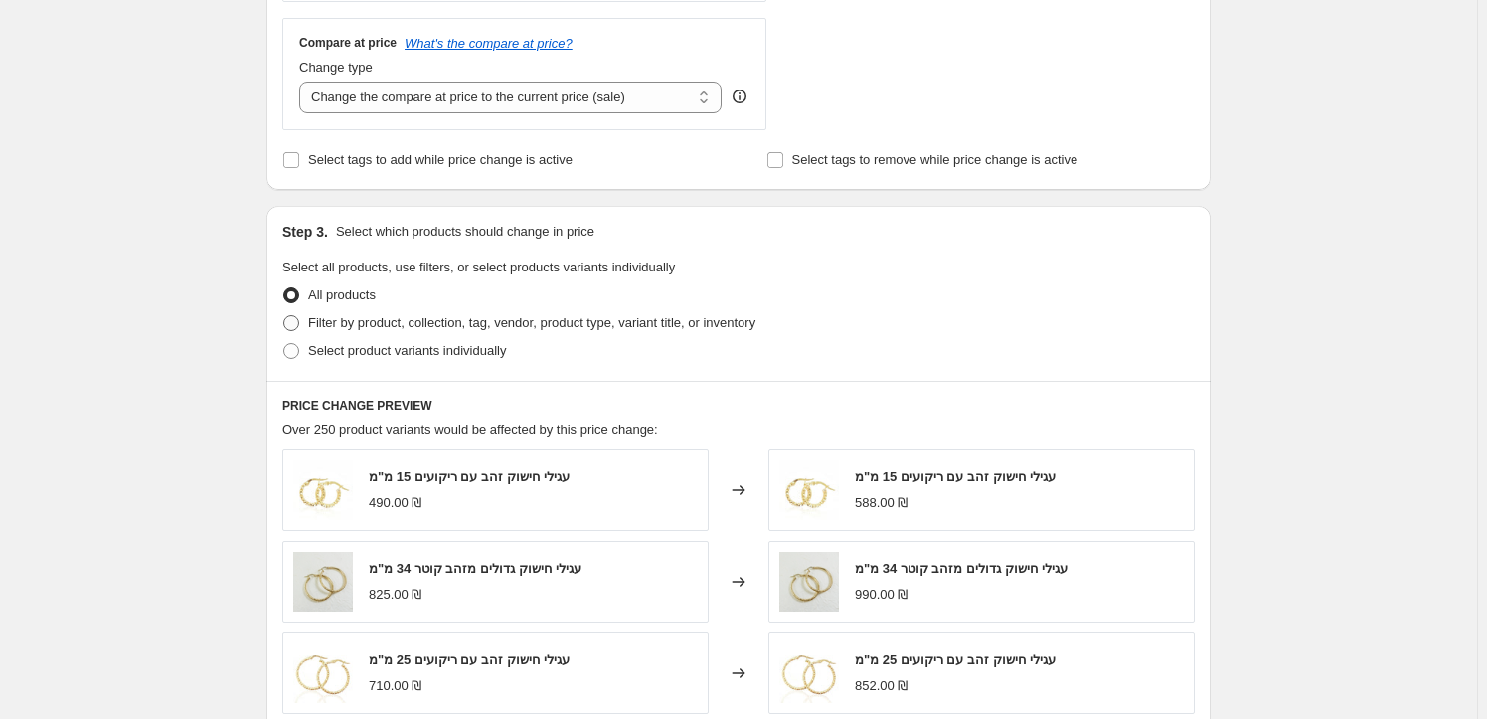
click at [297, 323] on span at bounding box center [291, 323] width 16 height 16
click at [284, 316] on input "Filter by product, collection, tag, vendor, product type, variant title, or inv…" at bounding box center [283, 315] width 1 height 1
radio input "true"
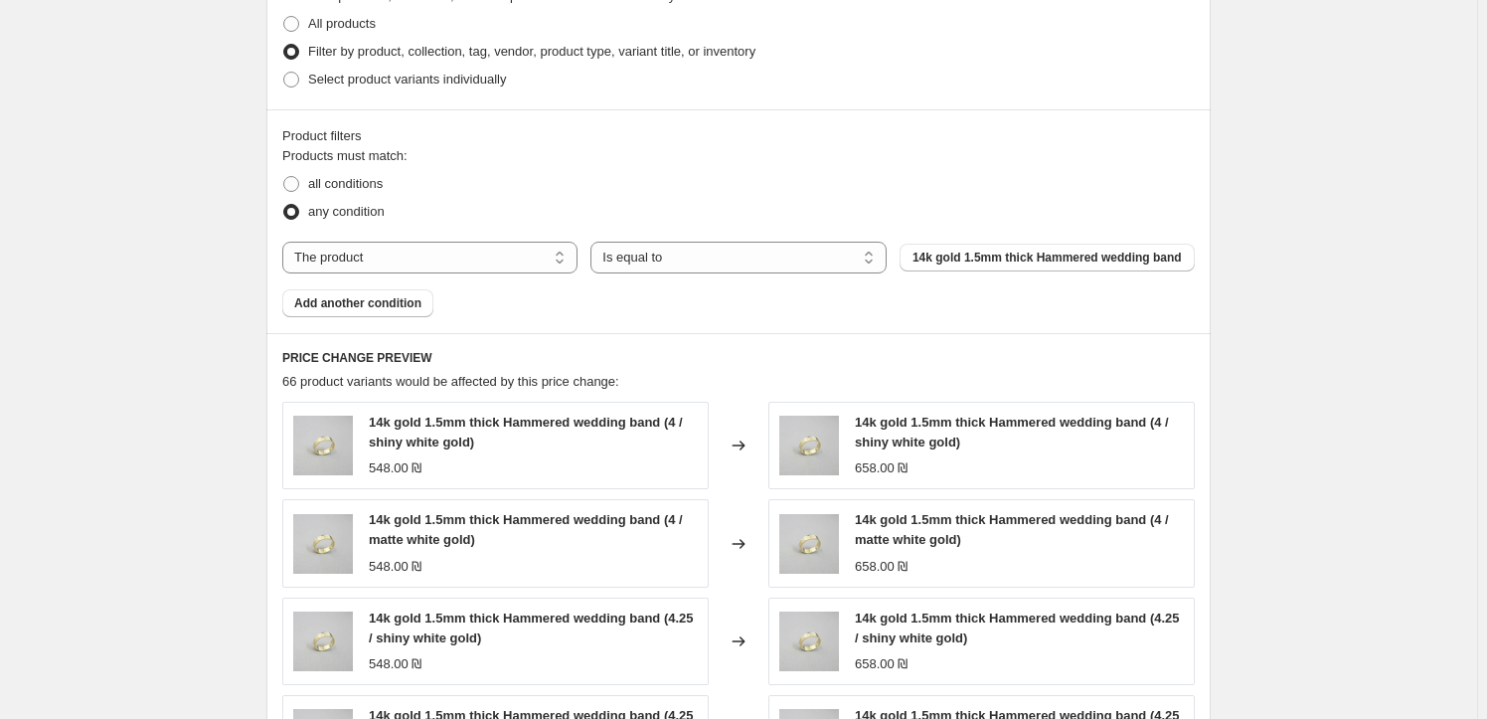
scroll to position [903, 0]
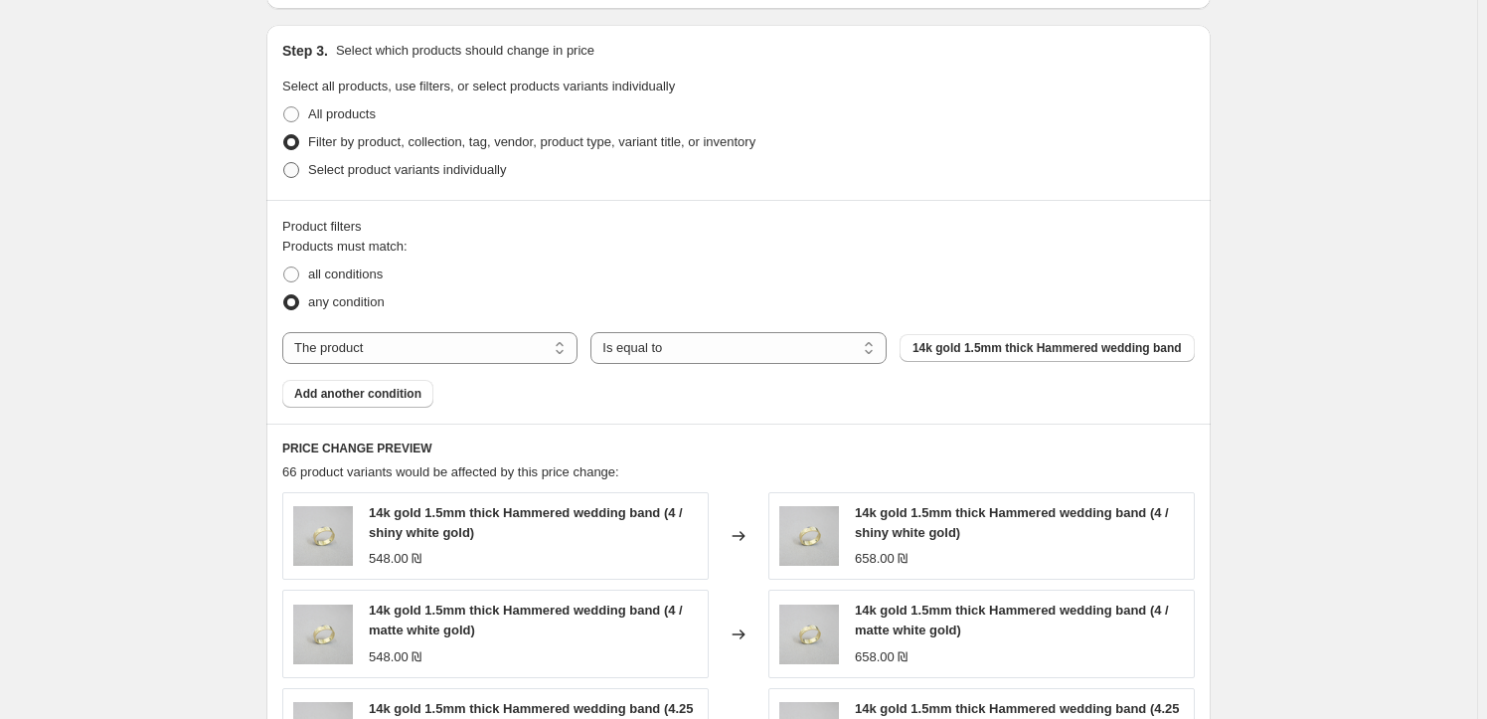
click at [293, 174] on span at bounding box center [291, 170] width 16 height 16
click at [284, 163] on input "Select product variants individually" at bounding box center [283, 162] width 1 height 1
radio input "true"
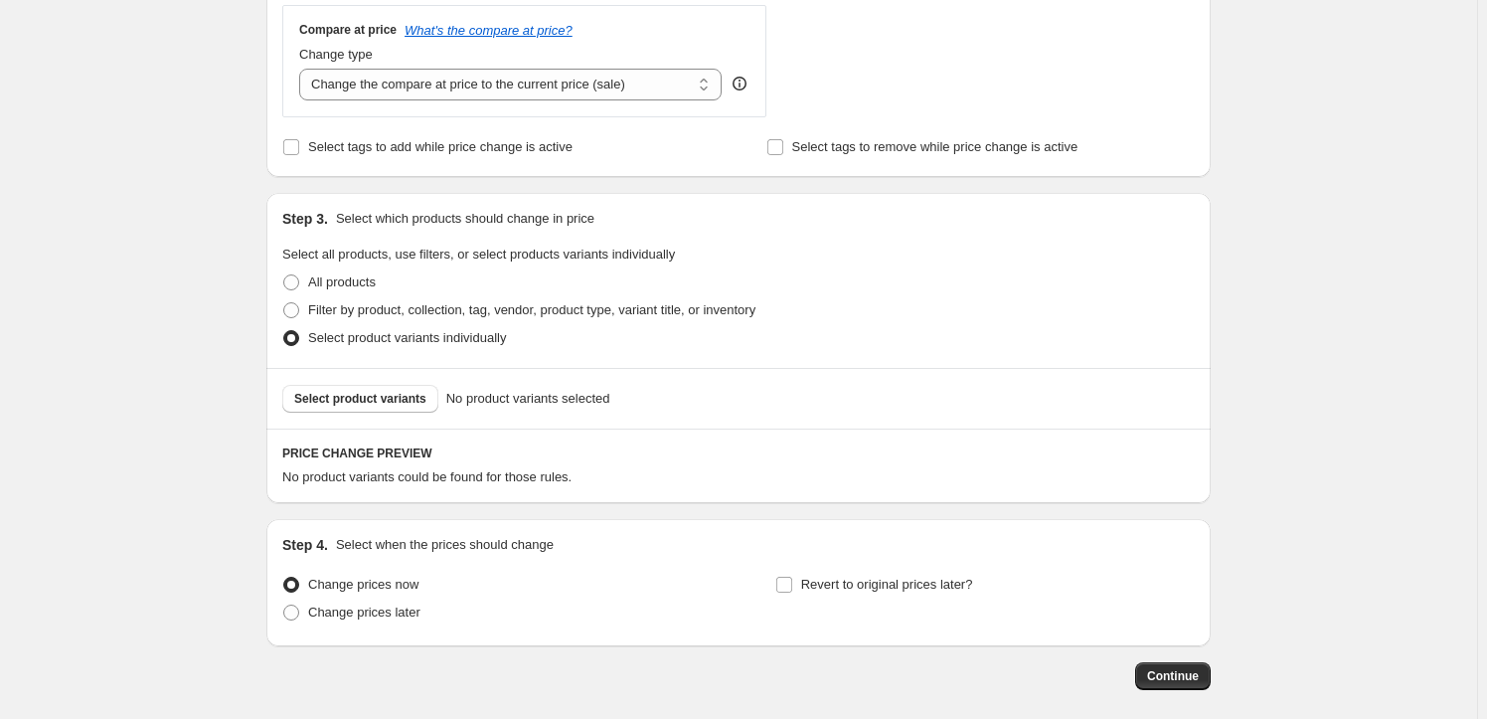
scroll to position [826, 0]
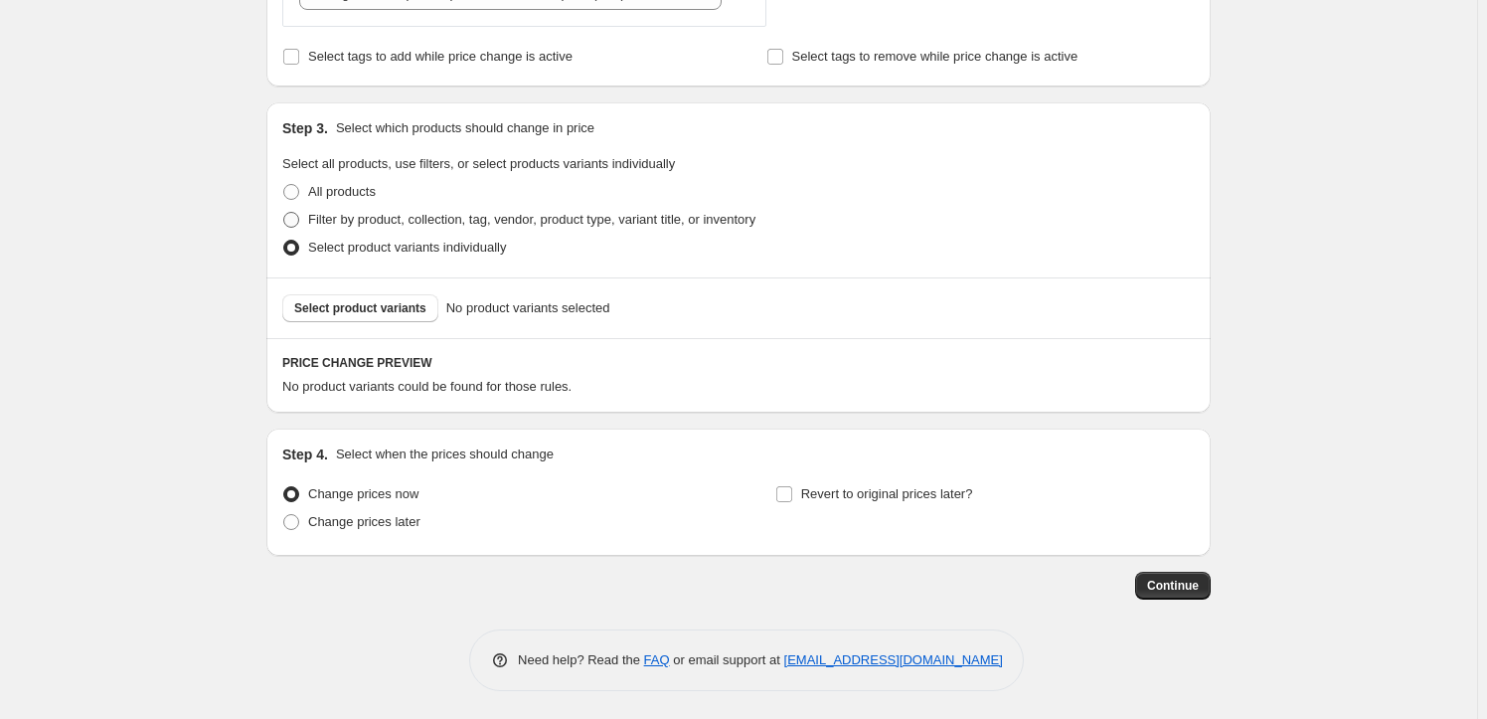
click at [288, 214] on span at bounding box center [291, 220] width 16 height 16
click at [284, 213] on input "Filter by product, collection, tag, vendor, product type, variant title, or inv…" at bounding box center [283, 212] width 1 height 1
radio input "true"
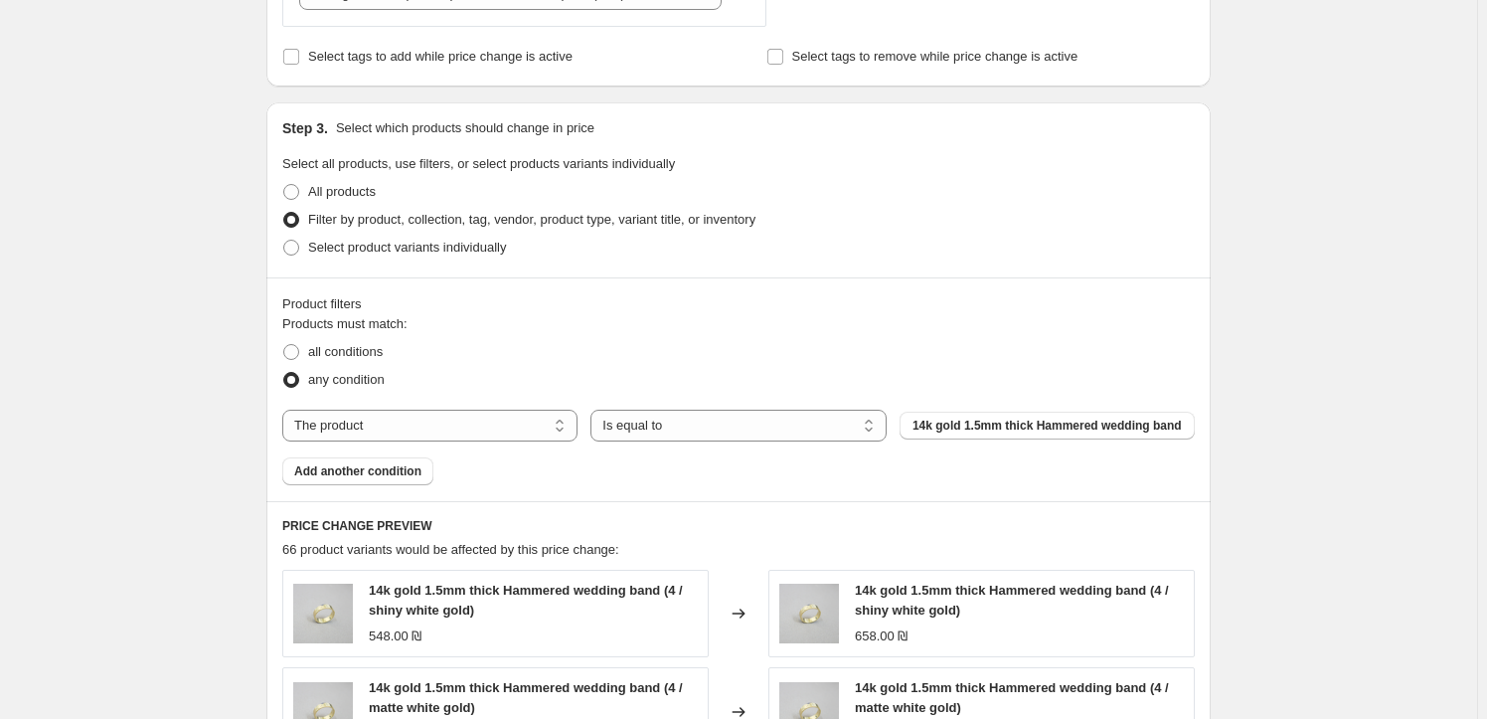
scroll to position [1007, 0]
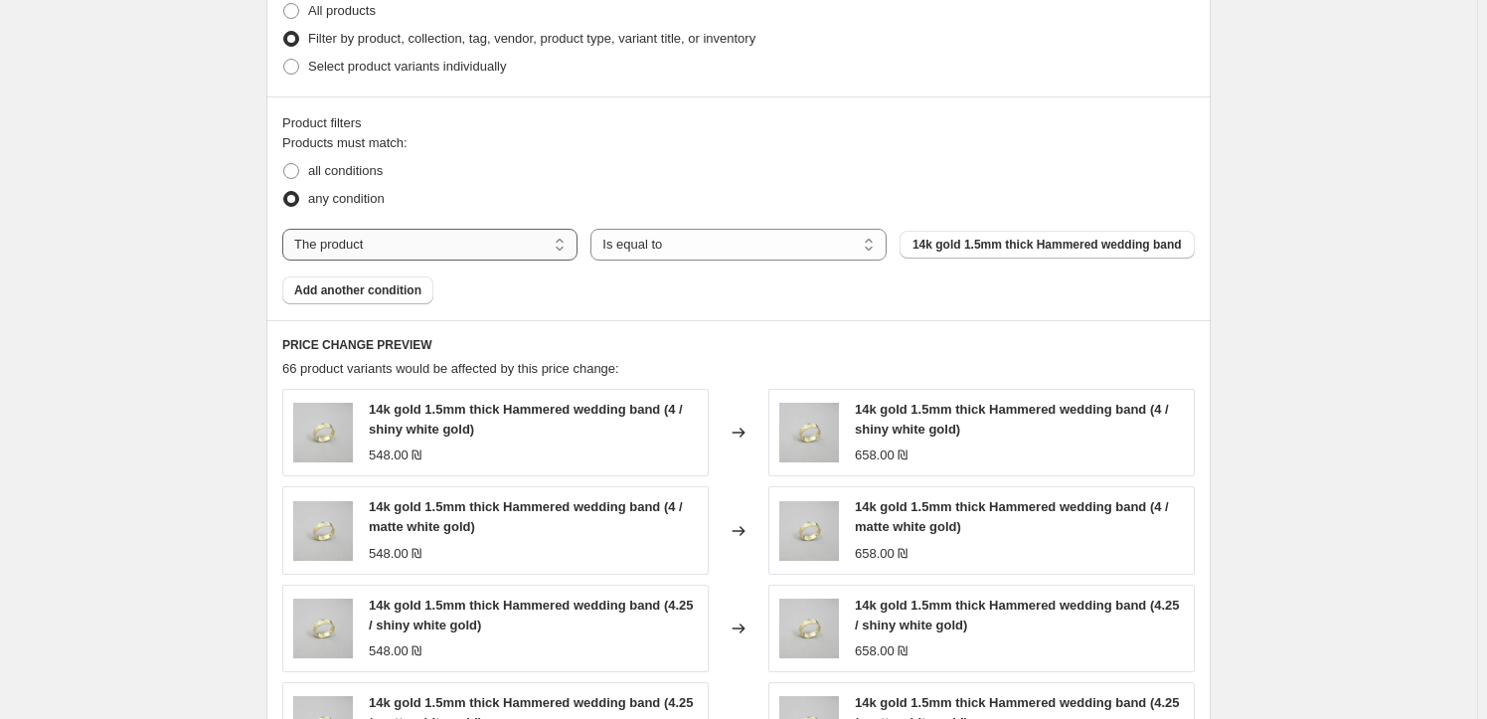
click at [444, 250] on select "The product The product's collection The product's tag The product's vendor The…" at bounding box center [429, 245] width 295 height 32
select select "collection"
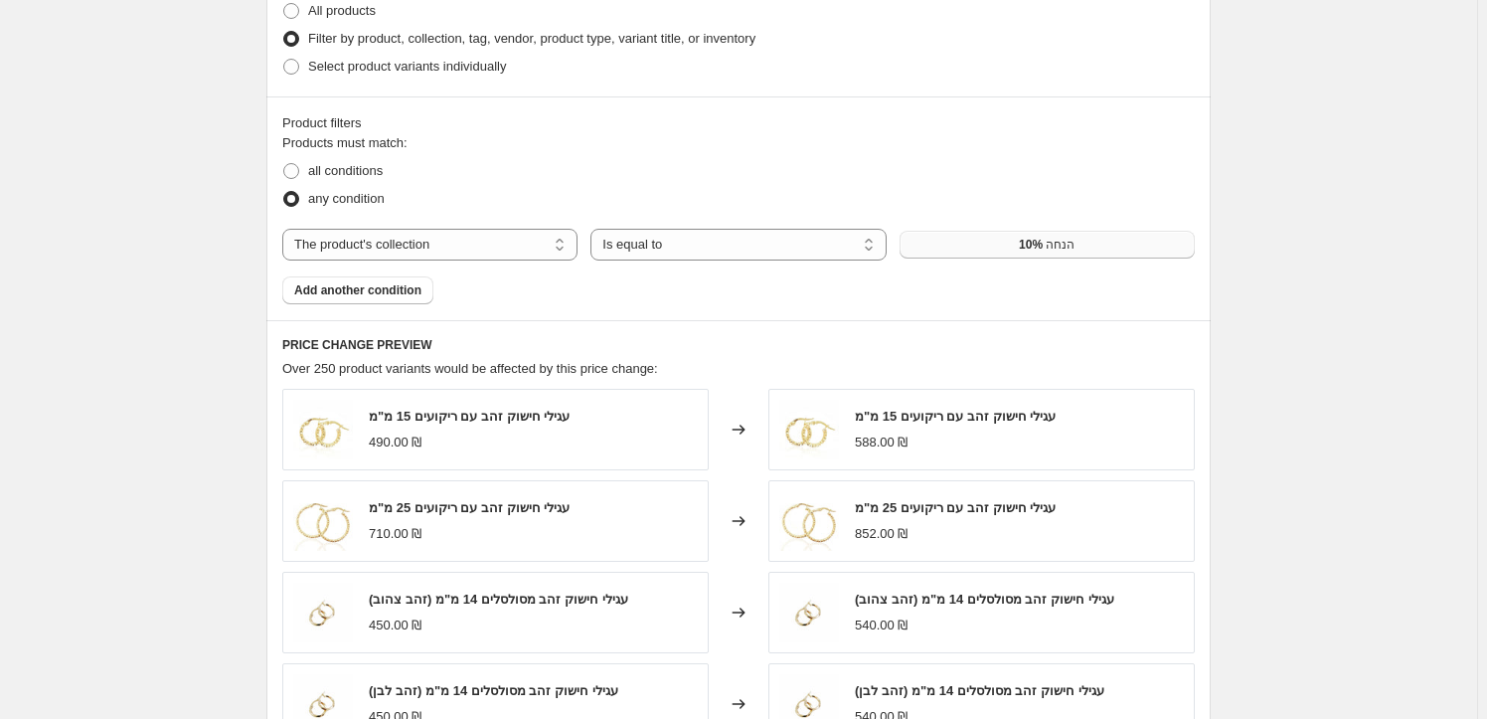
click at [953, 246] on button "10% הנחה" at bounding box center [1047, 245] width 295 height 28
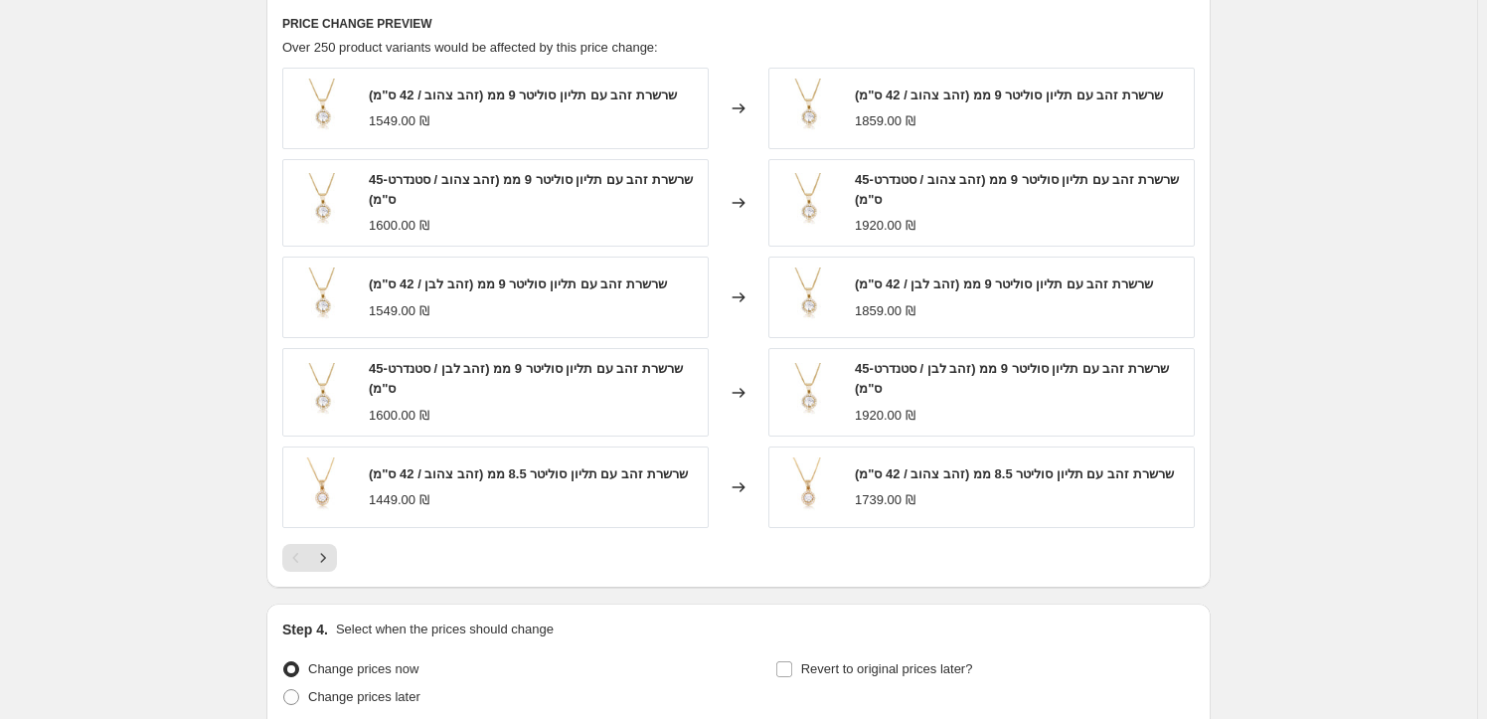
scroll to position [1237, 0]
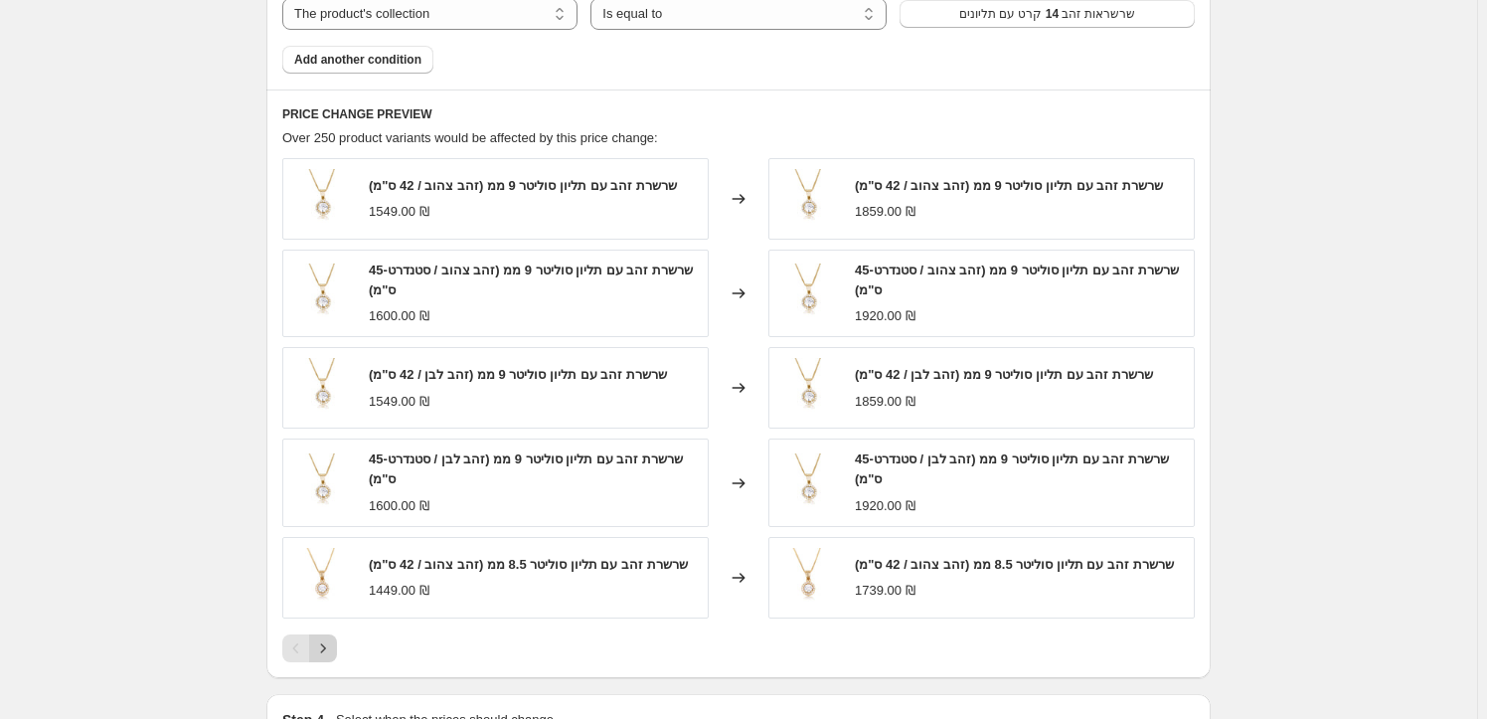
click at [333, 648] on icon "Next" at bounding box center [323, 648] width 20 height 20
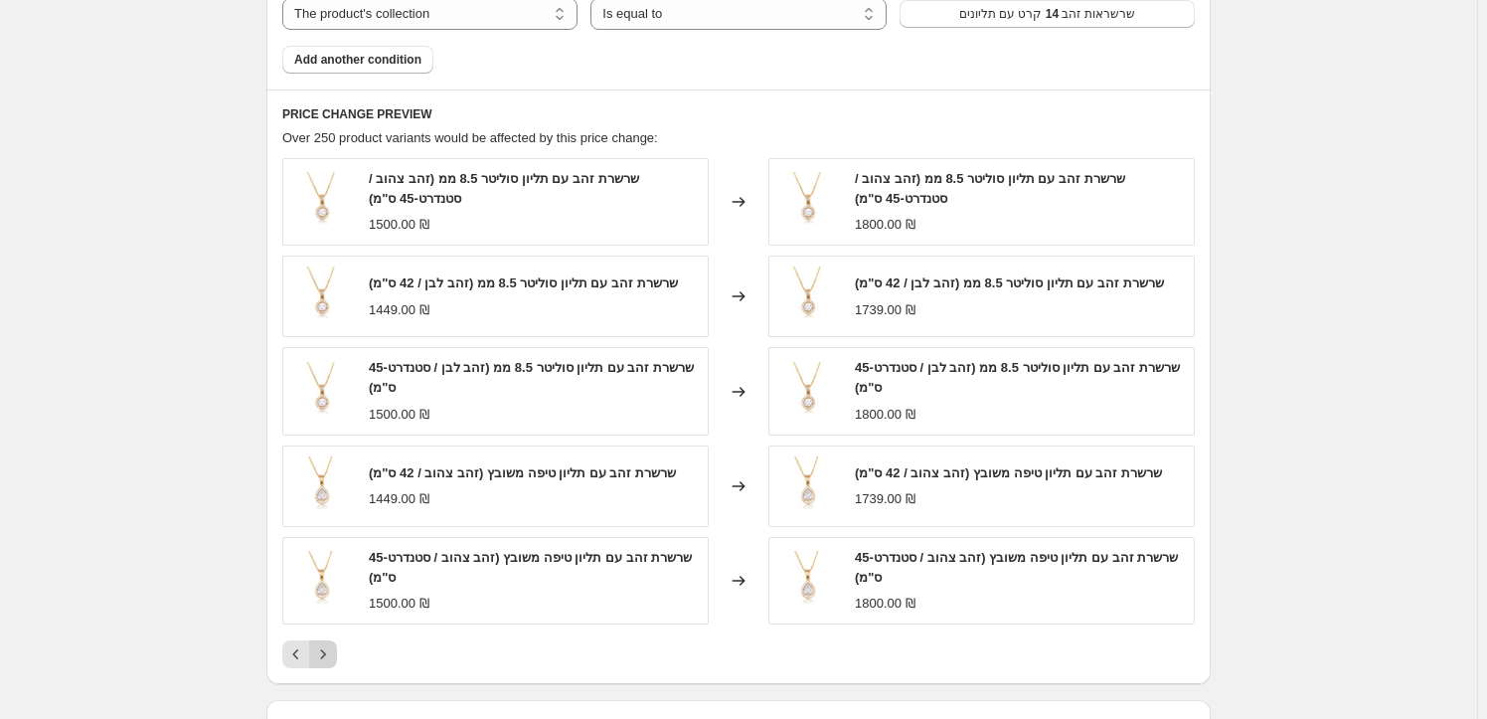
click at [332, 654] on icon "Next" at bounding box center [323, 654] width 20 height 20
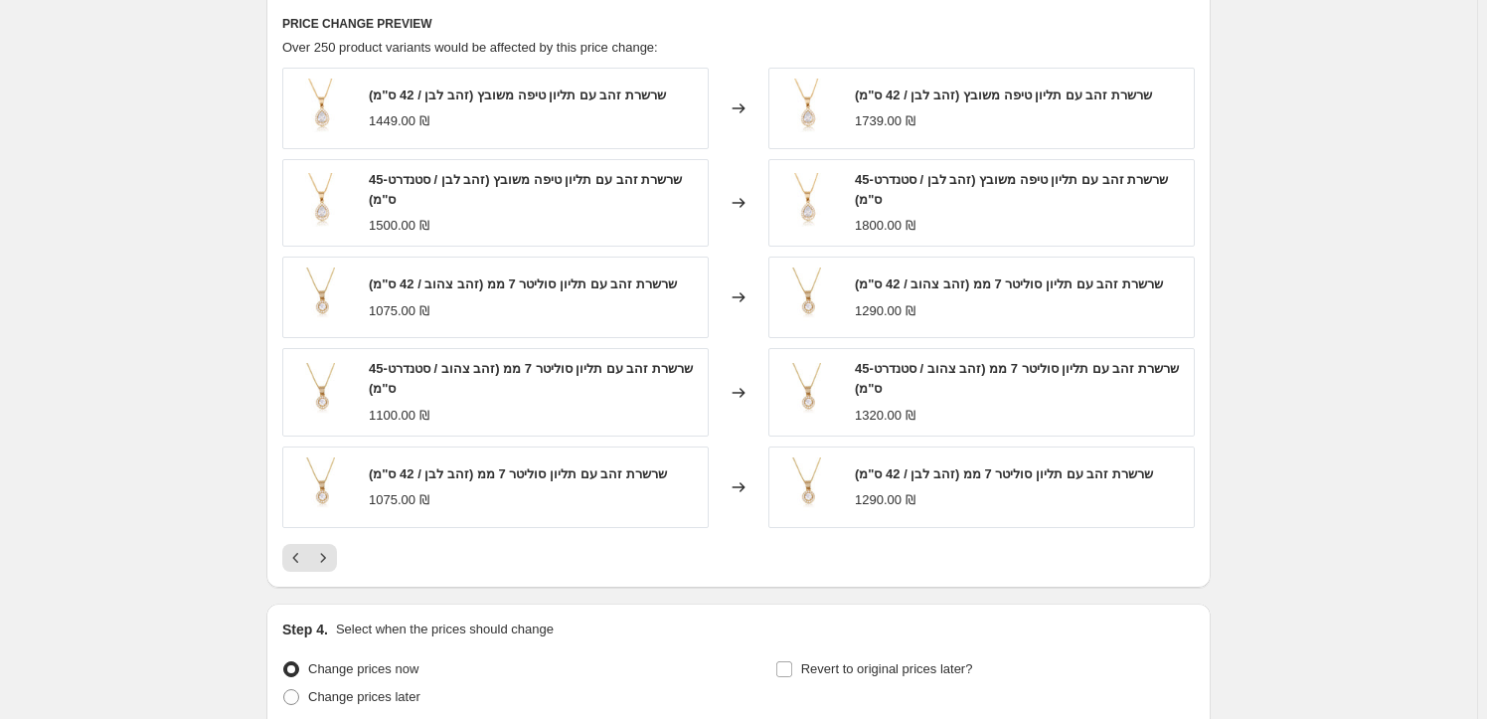
scroll to position [1418, 0]
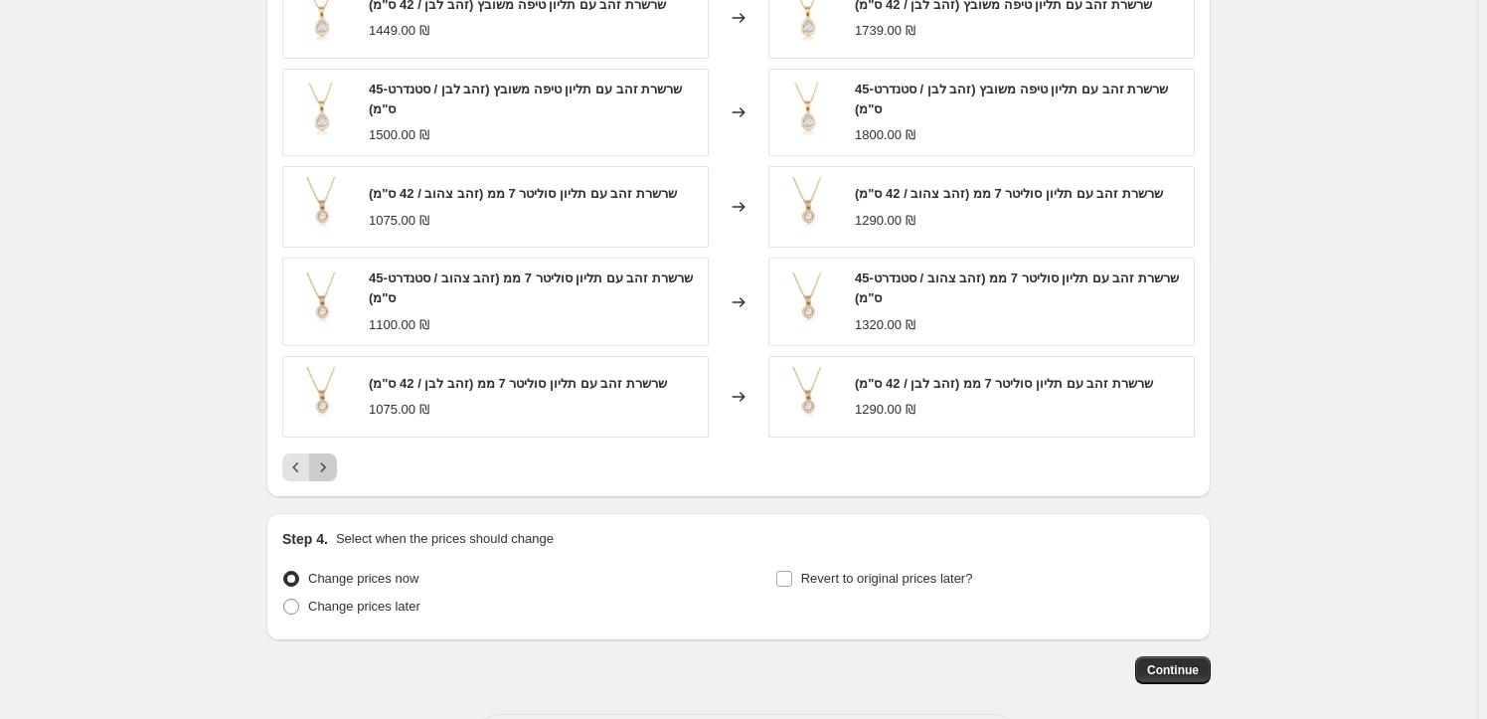
click at [328, 473] on icon "Next" at bounding box center [323, 467] width 20 height 20
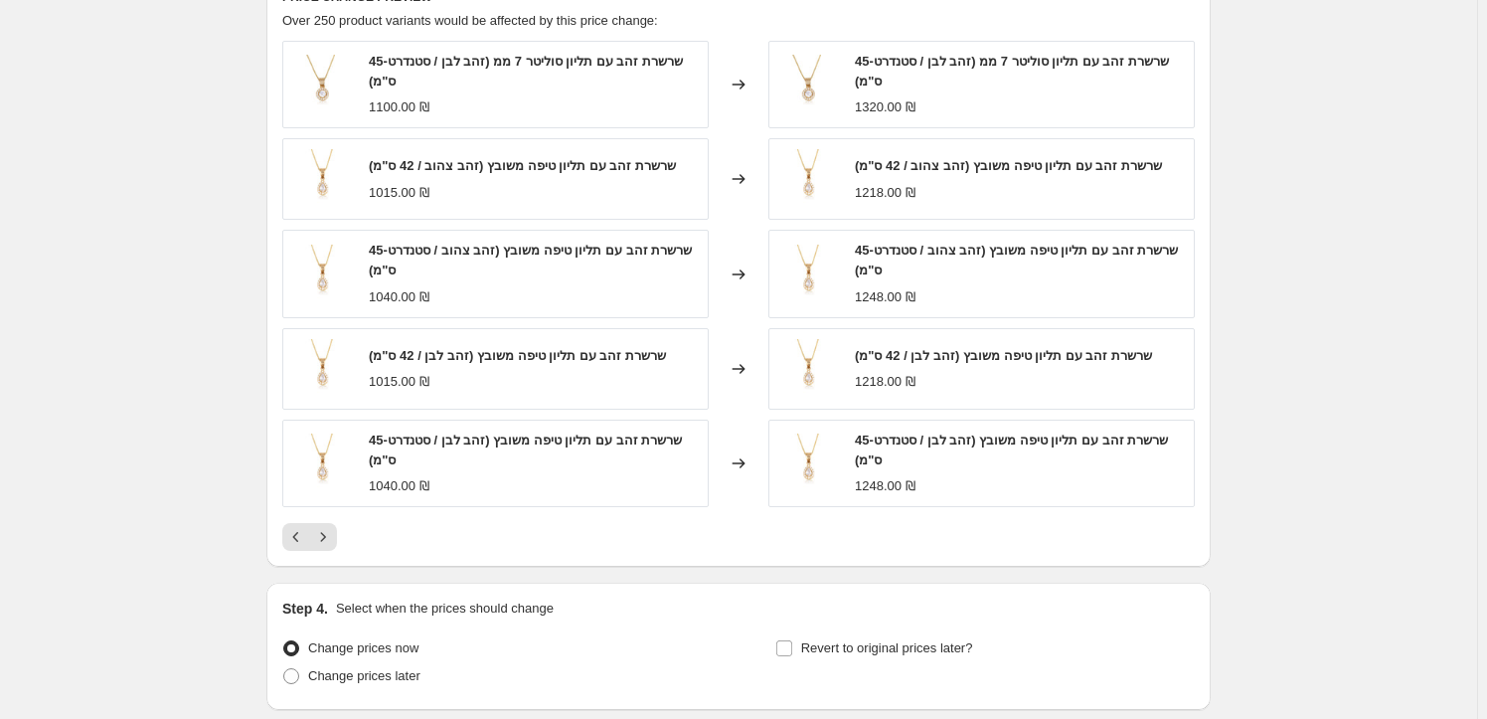
scroll to position [1445, 0]
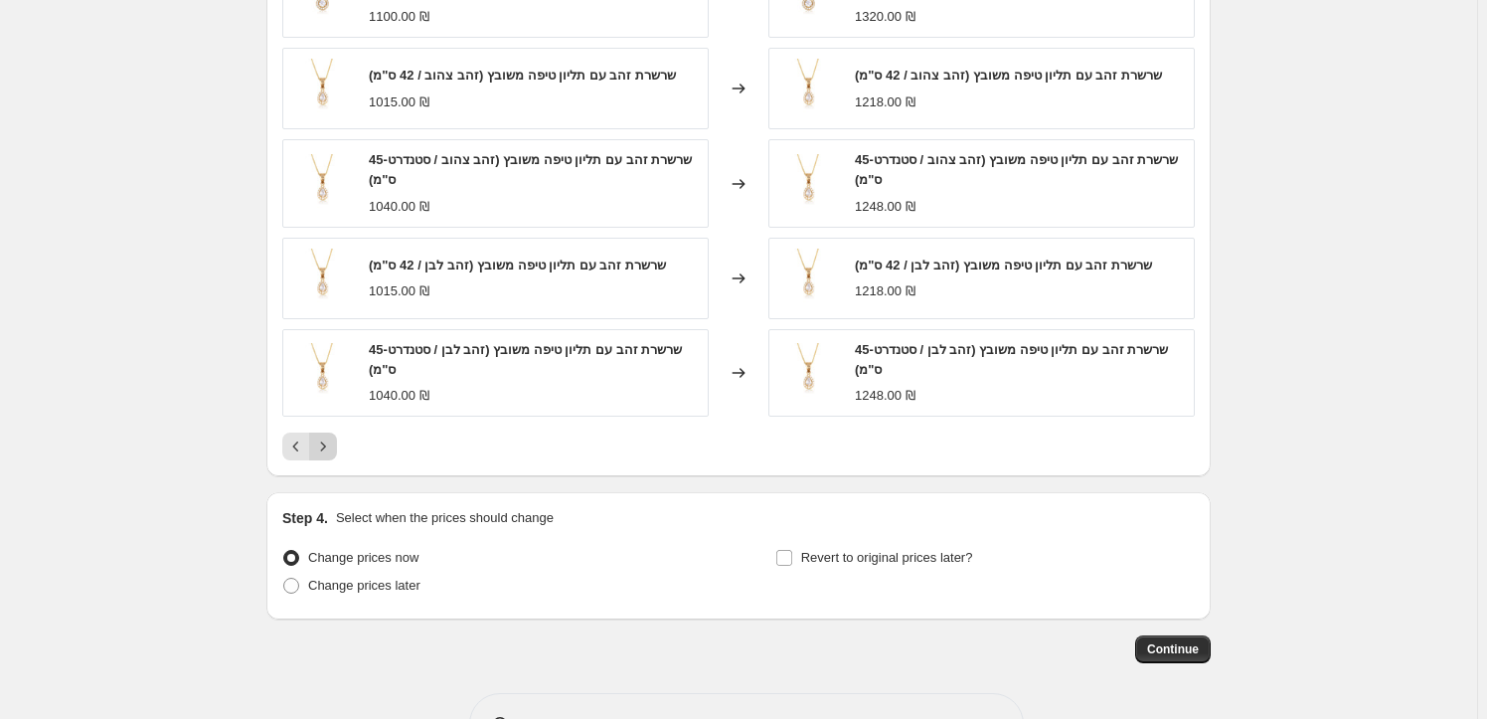
click at [325, 444] on icon "Next" at bounding box center [323, 446] width 20 height 20
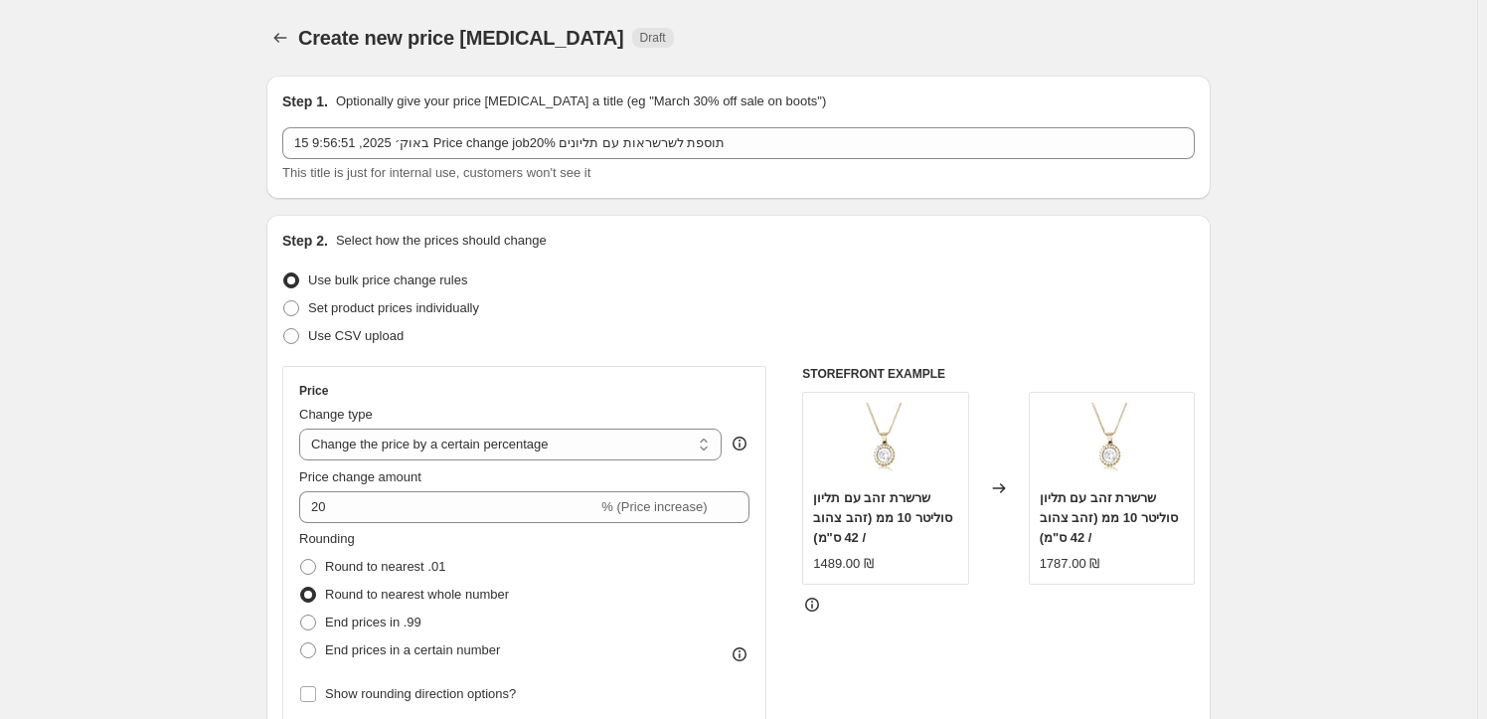
scroll to position [89, 0]
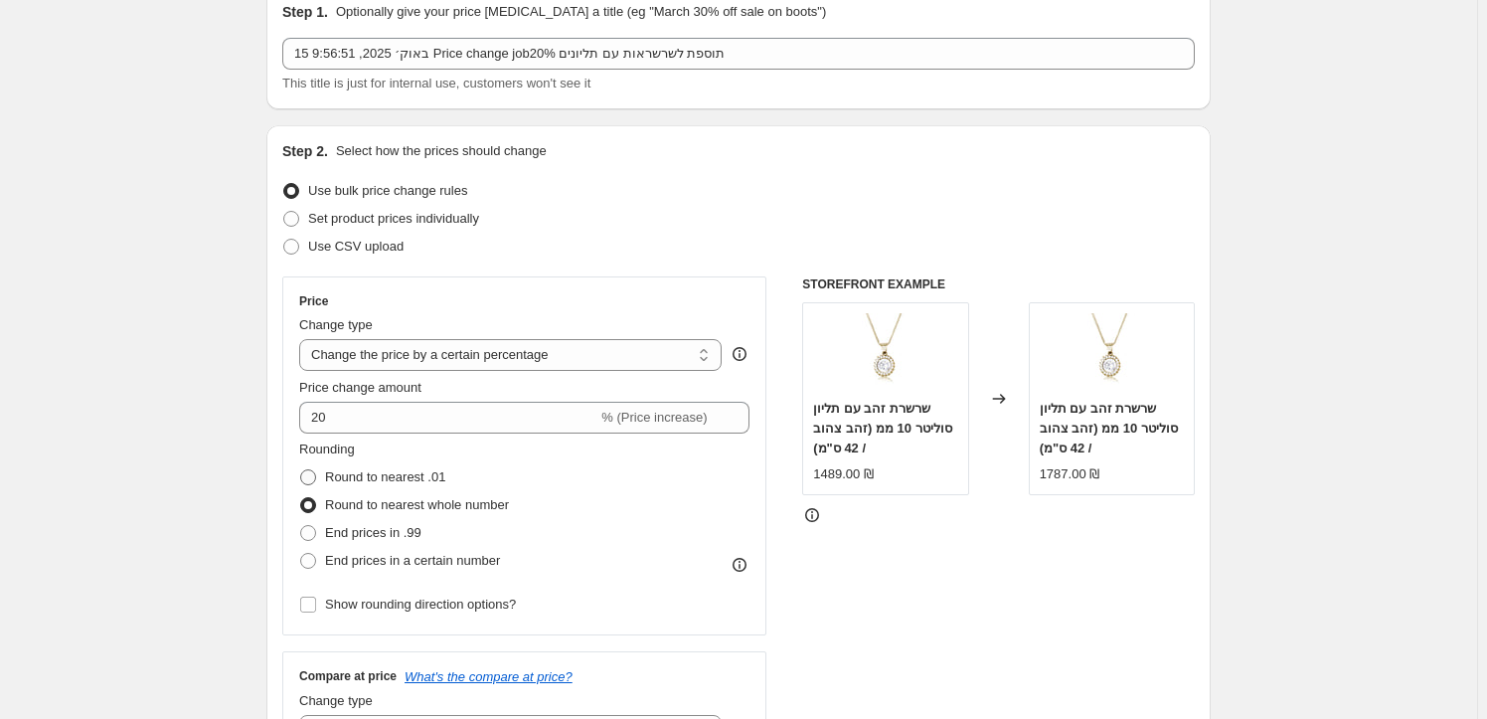
click at [316, 477] on span at bounding box center [308, 477] width 16 height 16
click at [301, 470] on input "Round to nearest .01" at bounding box center [300, 469] width 1 height 1
radio input "true"
click at [309, 506] on span at bounding box center [308, 505] width 16 height 16
click at [301, 498] on input "Round to nearest whole number" at bounding box center [300, 497] width 1 height 1
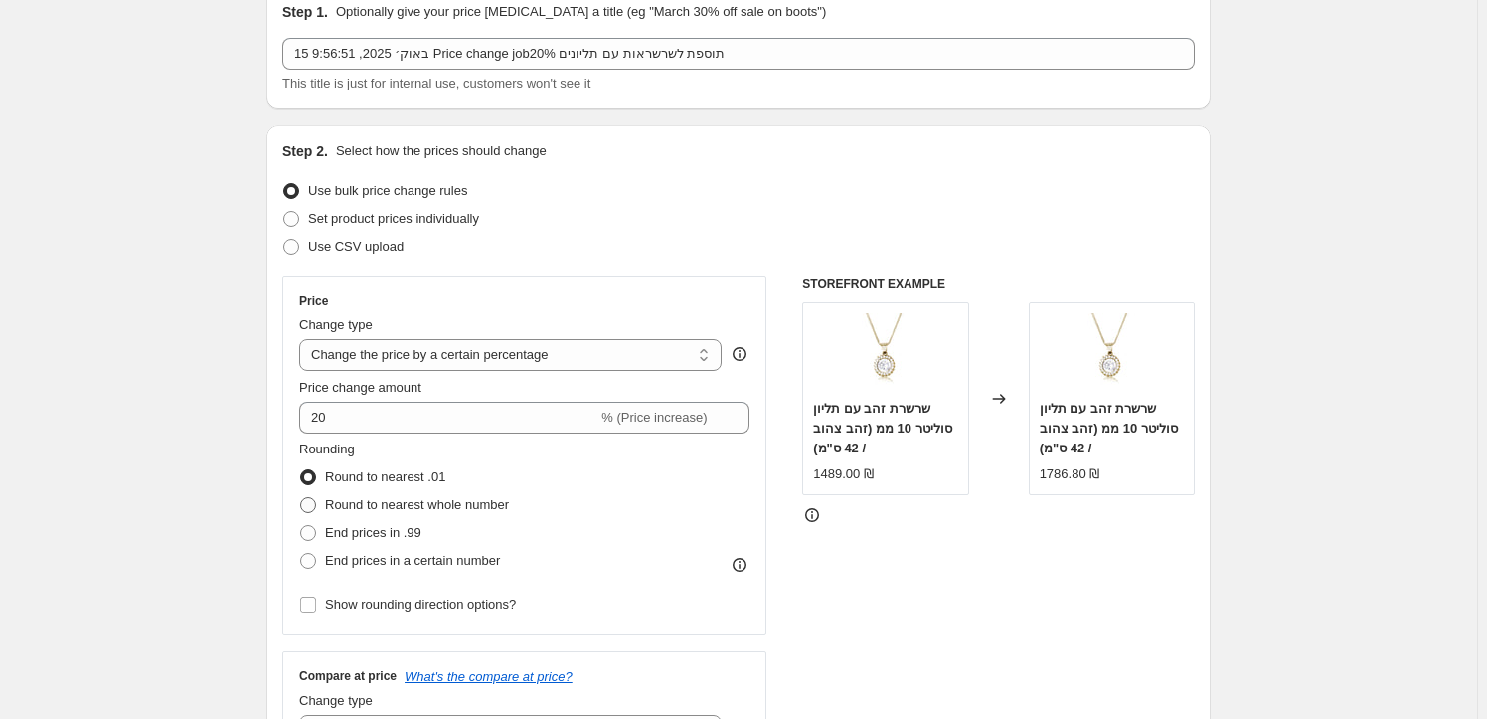
radio input "true"
click at [316, 563] on span at bounding box center [308, 561] width 16 height 16
click at [301, 554] on input "End prices in a certain number" at bounding box center [300, 553] width 1 height 1
radio input "true"
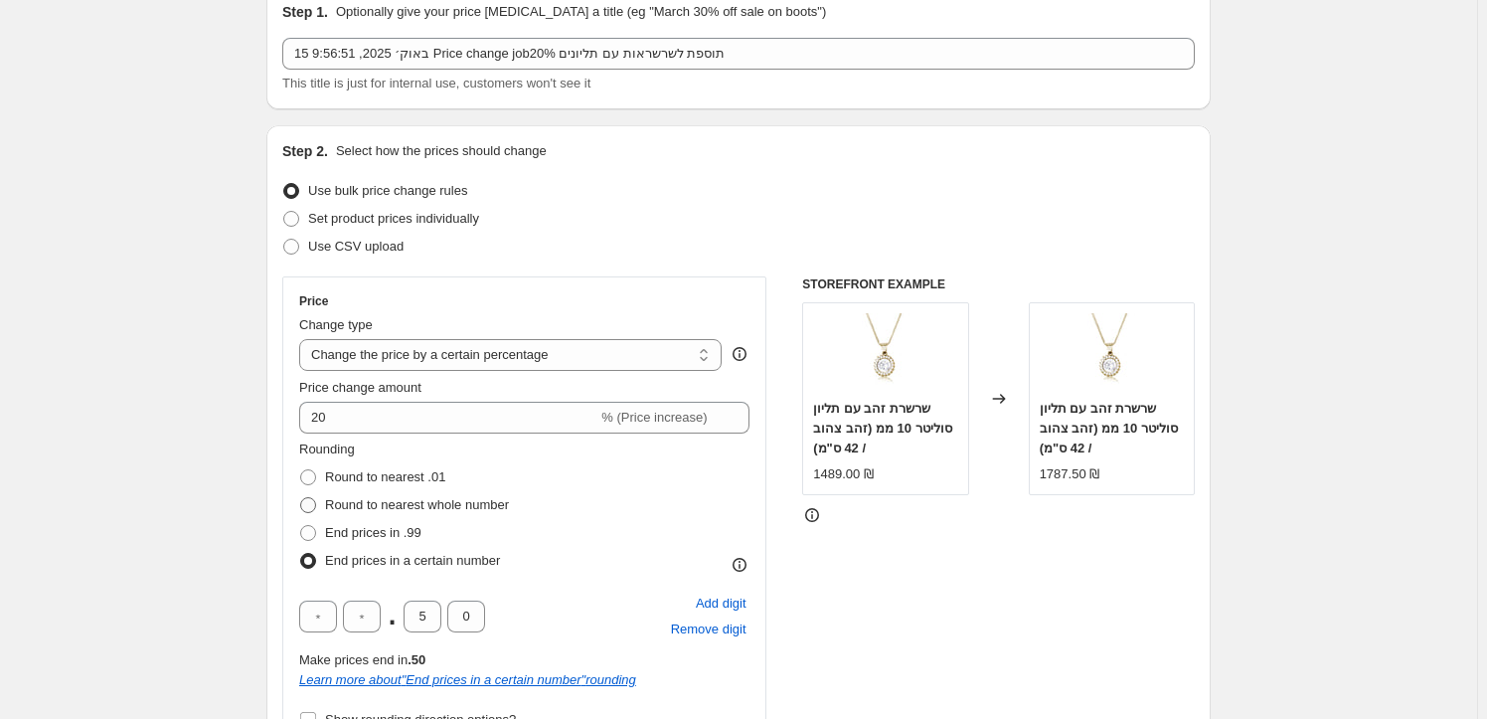
click at [313, 500] on span at bounding box center [308, 505] width 16 height 16
click at [301, 498] on input "Round to nearest whole number" at bounding box center [300, 497] width 1 height 1
radio input "true"
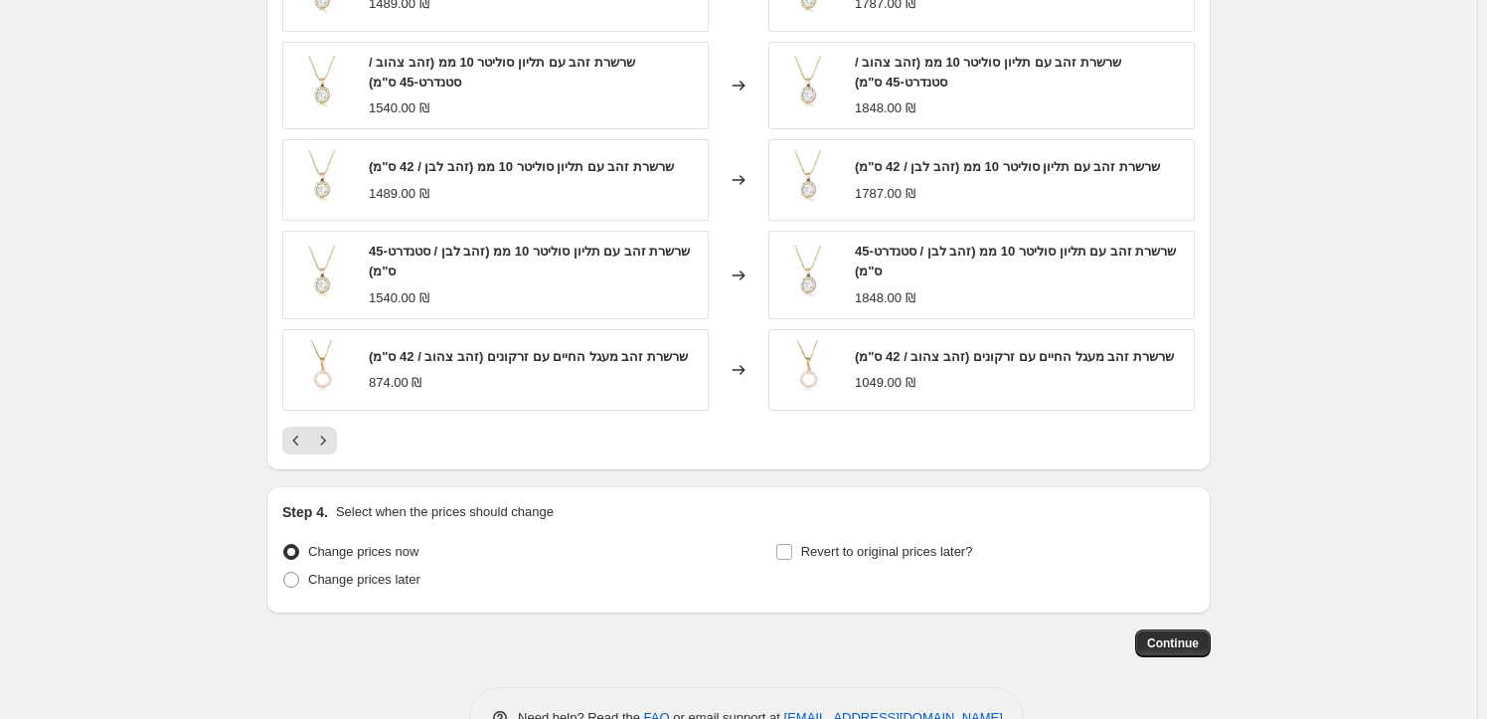
scroll to position [1509, 0]
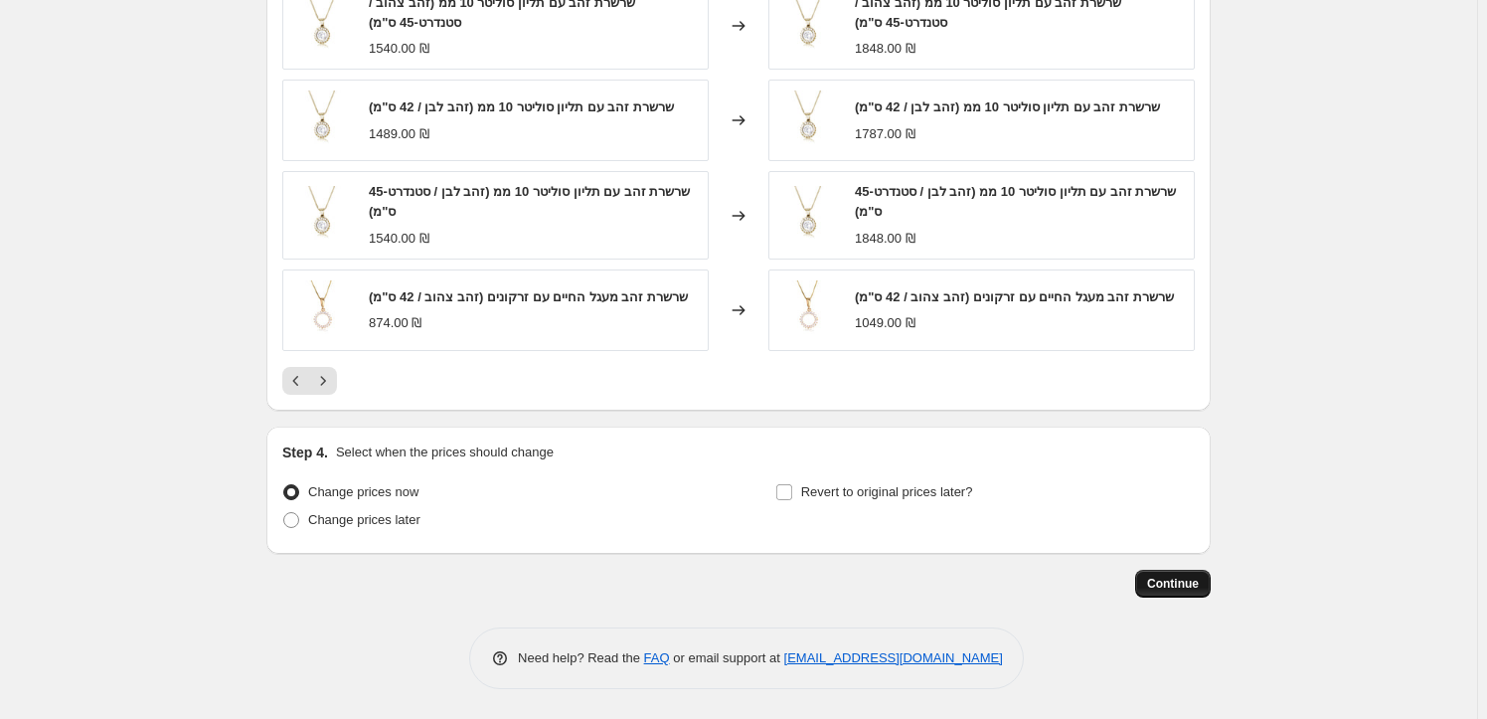
click at [1155, 581] on span "Continue" at bounding box center [1173, 583] width 52 height 16
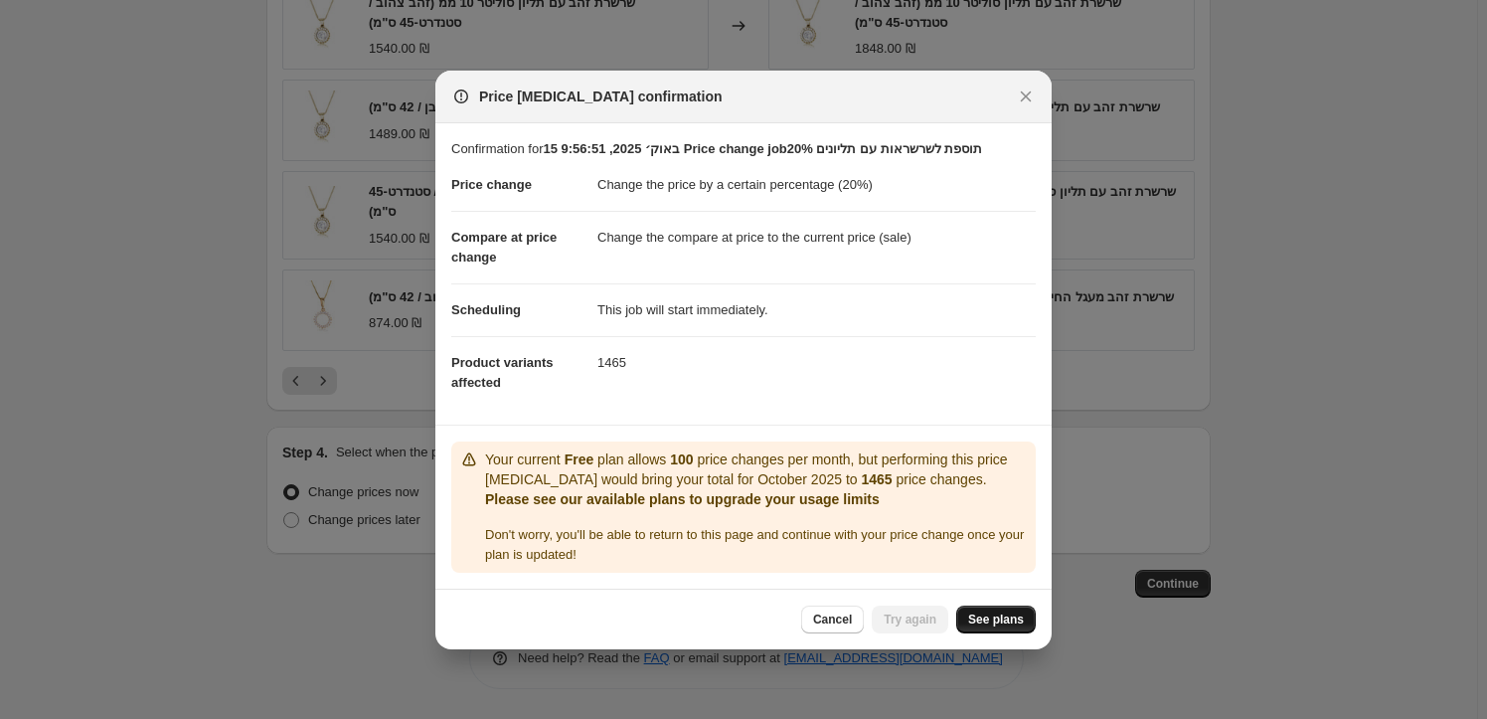
click at [983, 621] on span "See plans" at bounding box center [996, 619] width 56 height 16
click at [918, 625] on span "Try again" at bounding box center [910, 619] width 53 height 16
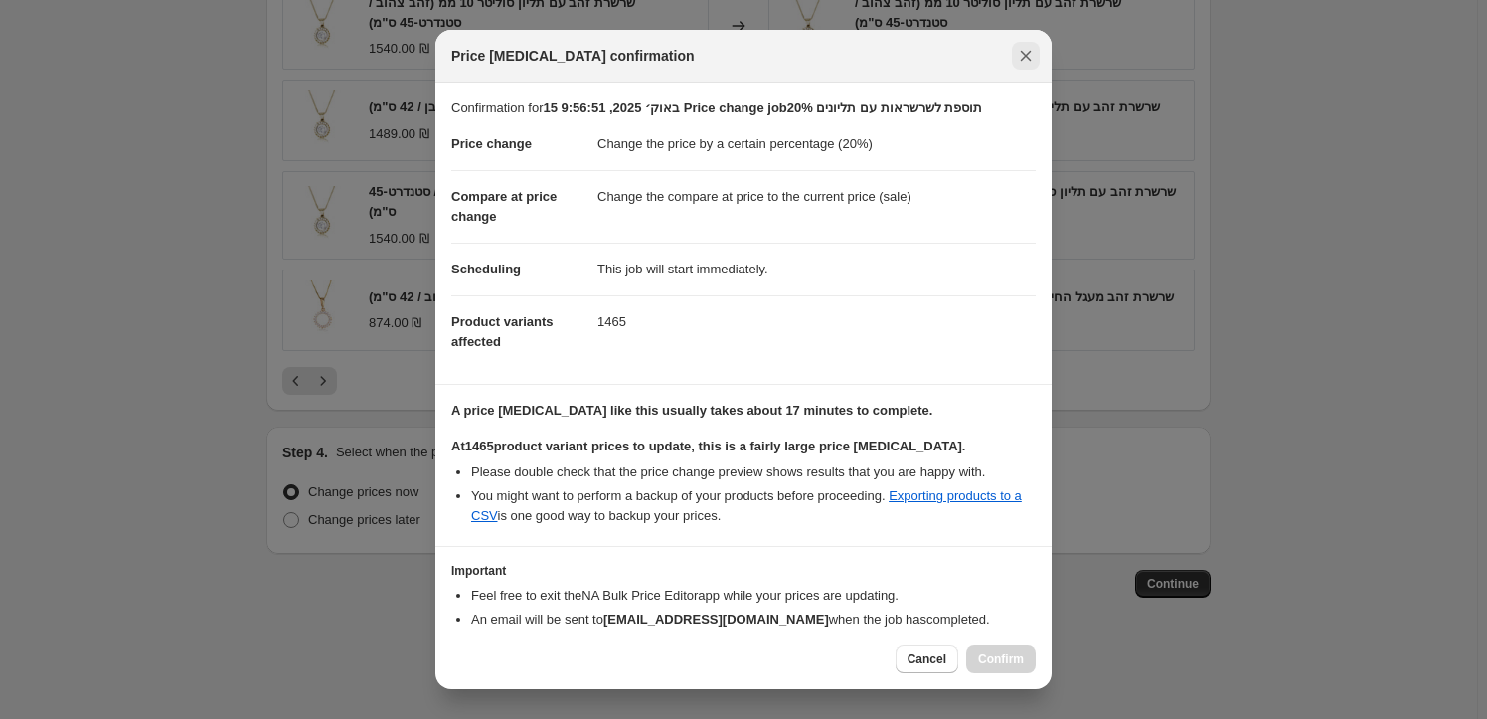
click at [1024, 54] on icon "Close" at bounding box center [1026, 56] width 11 height 11
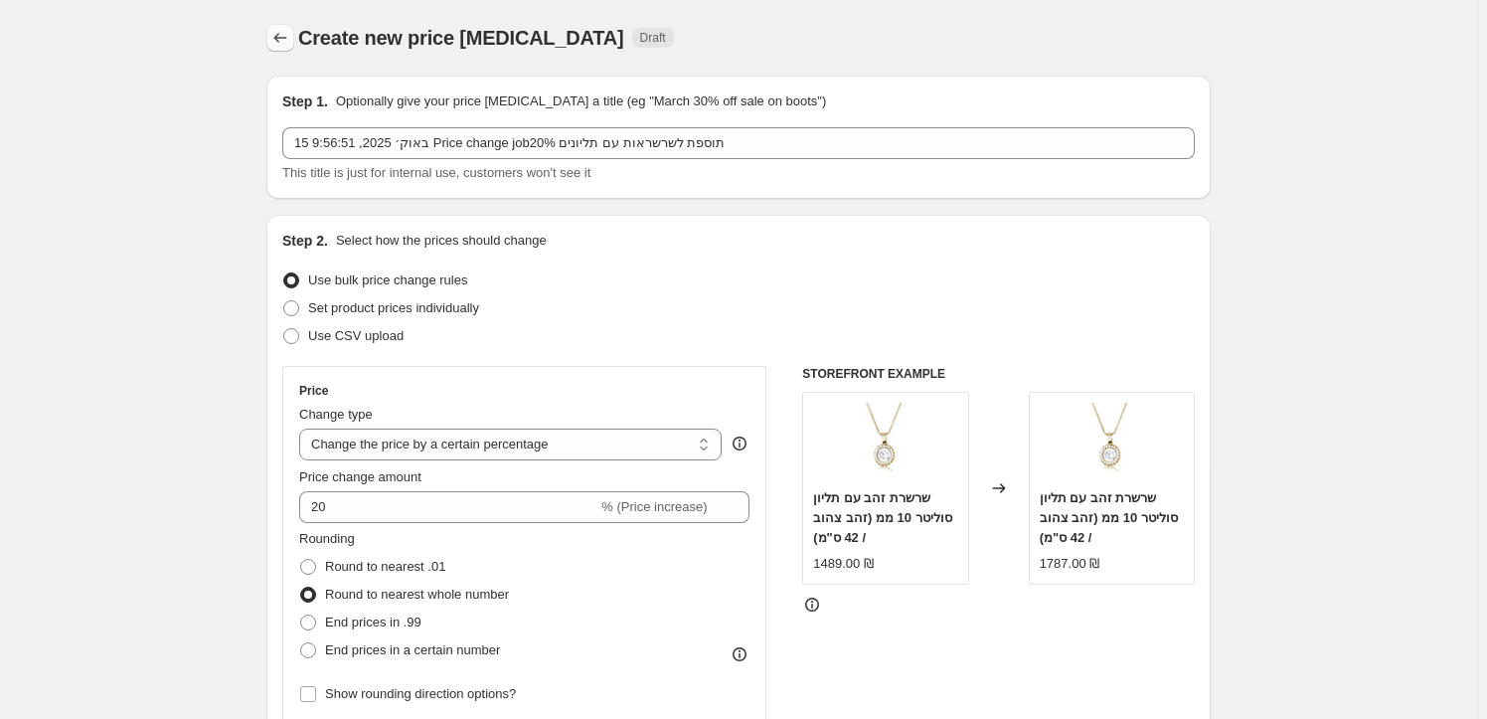
click at [288, 43] on icon "Price change jobs" at bounding box center [280, 38] width 20 height 20
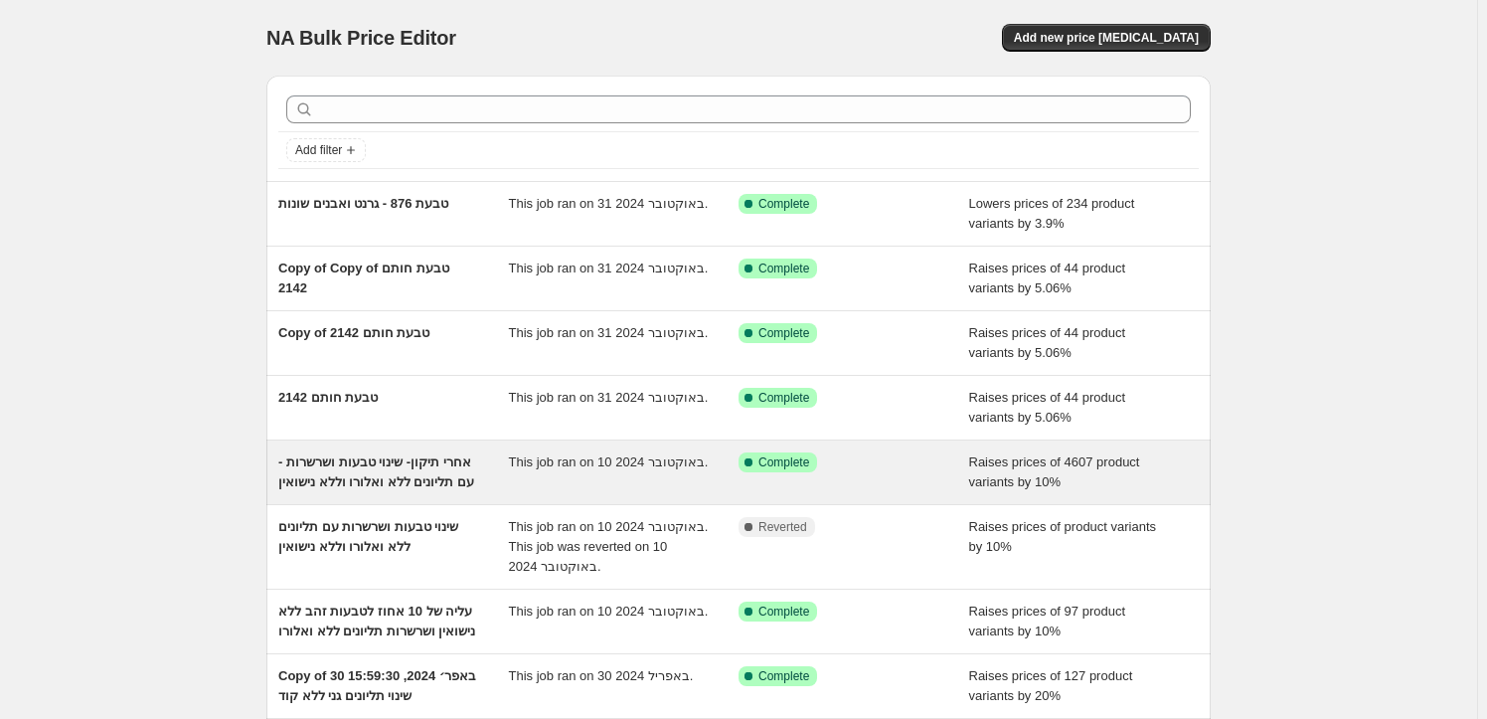
scroll to position [318, 0]
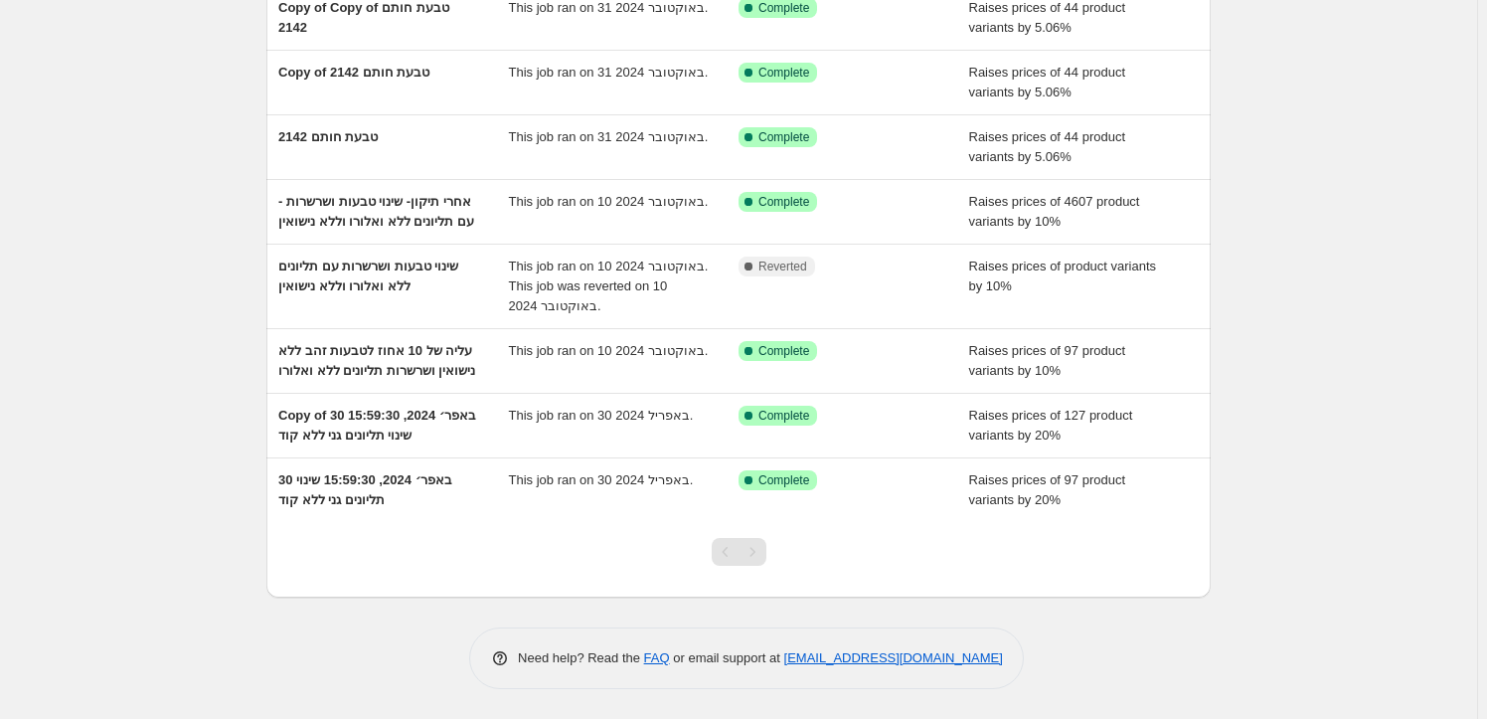
click at [759, 553] on div "Pagination" at bounding box center [752, 552] width 28 height 28
click at [723, 555] on div "Pagination" at bounding box center [726, 552] width 28 height 28
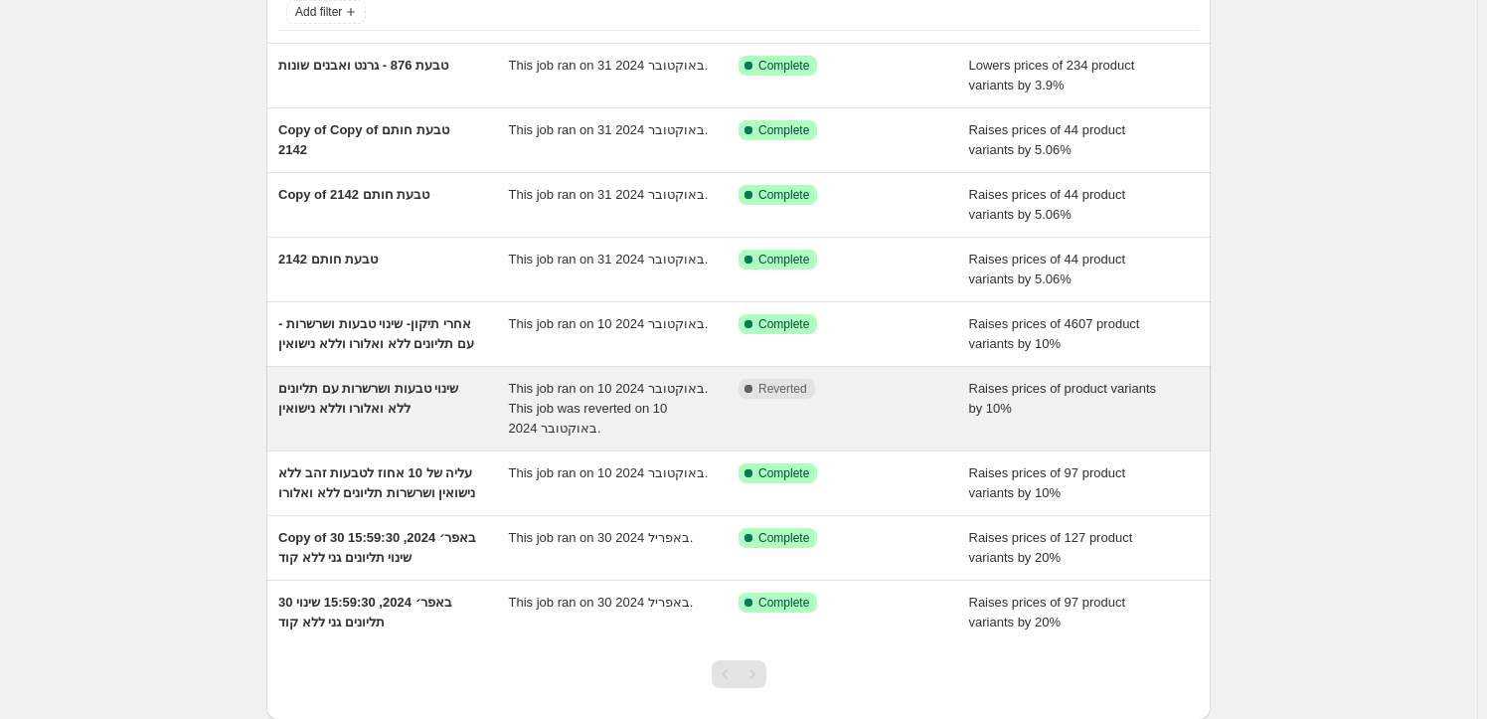
scroll to position [0, 0]
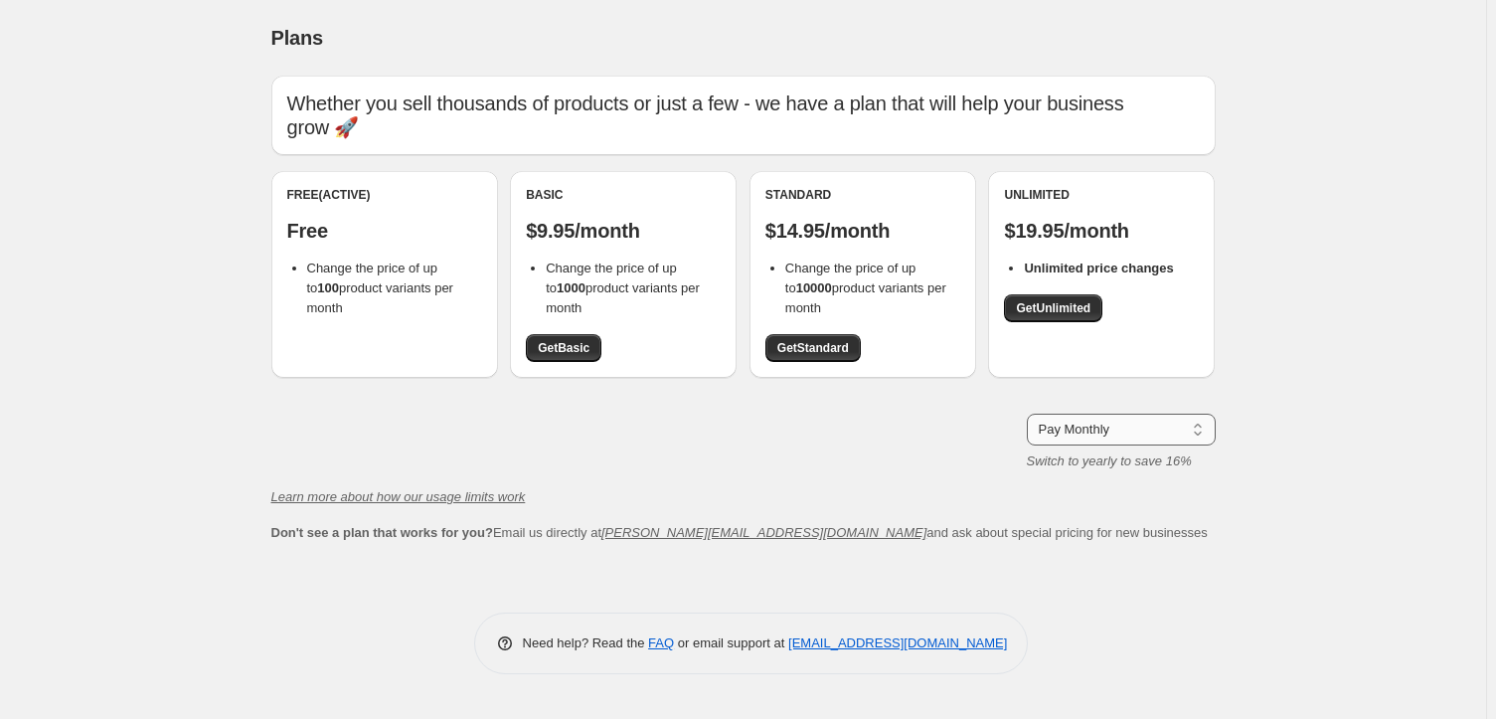
click at [1179, 433] on select "Pay Monthly Pay Yearly (Save 16%)" at bounding box center [1121, 429] width 189 height 32
click at [1027, 413] on select "Pay Monthly Pay Yearly (Save 16%)" at bounding box center [1121, 429] width 189 height 32
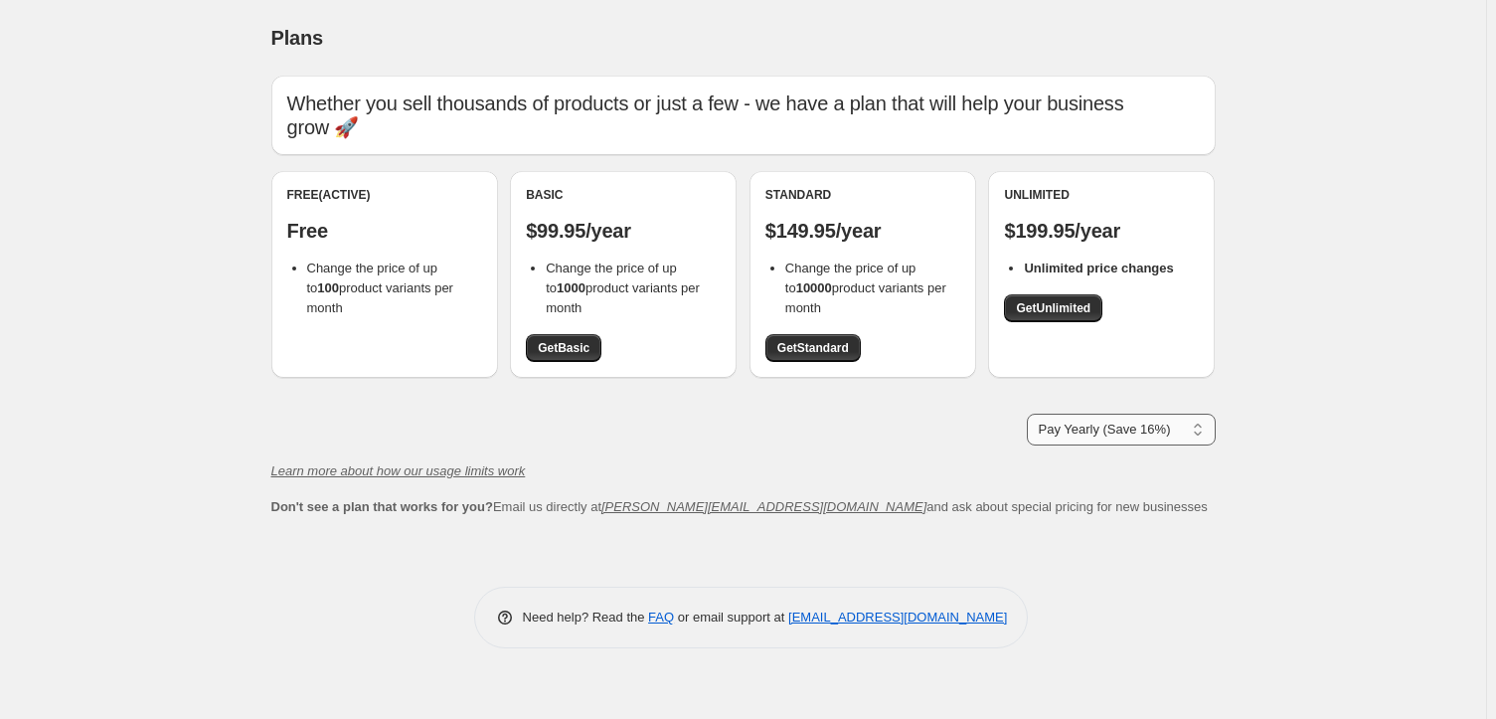
click at [1155, 417] on select "Pay Monthly Pay Yearly (Save 16%)" at bounding box center [1121, 429] width 189 height 32
select select "month"
click at [1027, 413] on select "Pay Monthly Pay Yearly (Save 16%)" at bounding box center [1121, 429] width 189 height 32
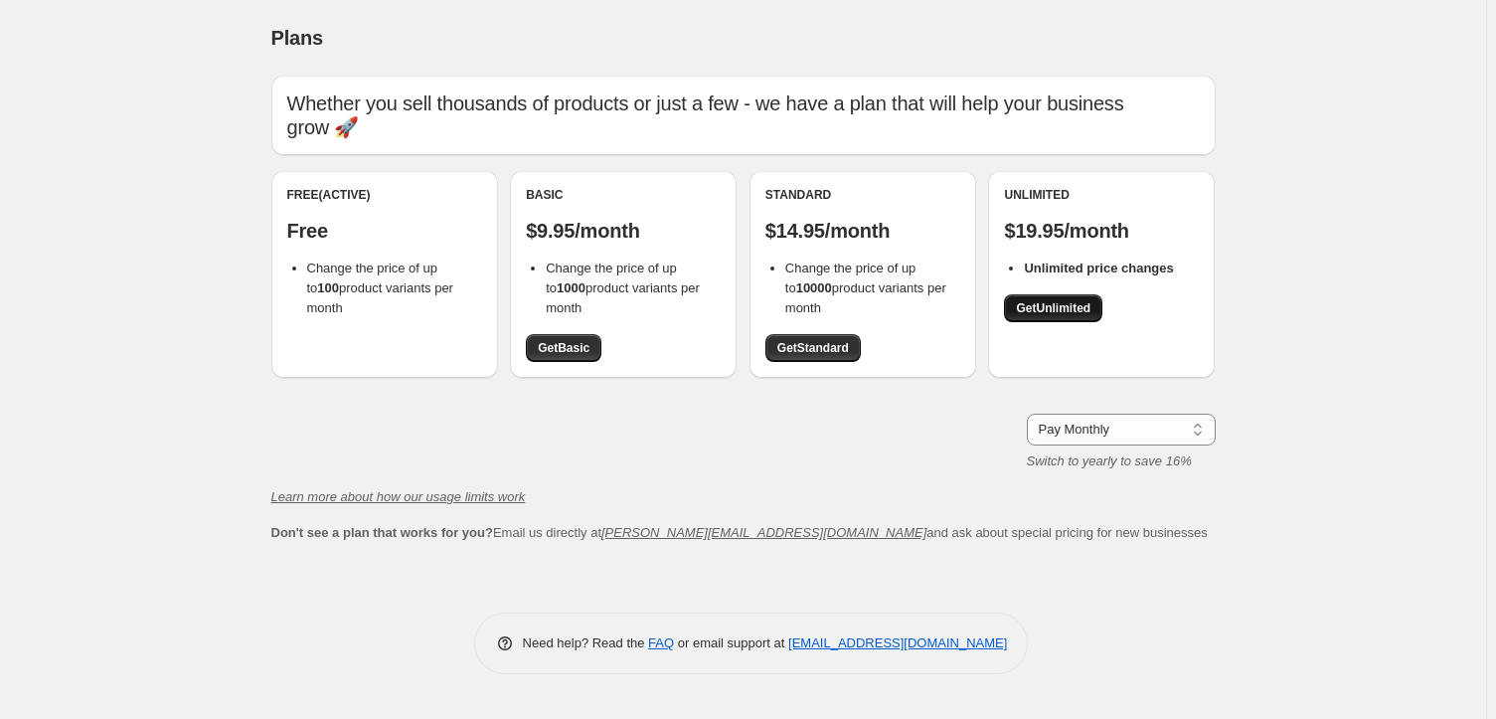
click at [1061, 304] on span "Get Unlimited" at bounding box center [1053, 308] width 75 height 16
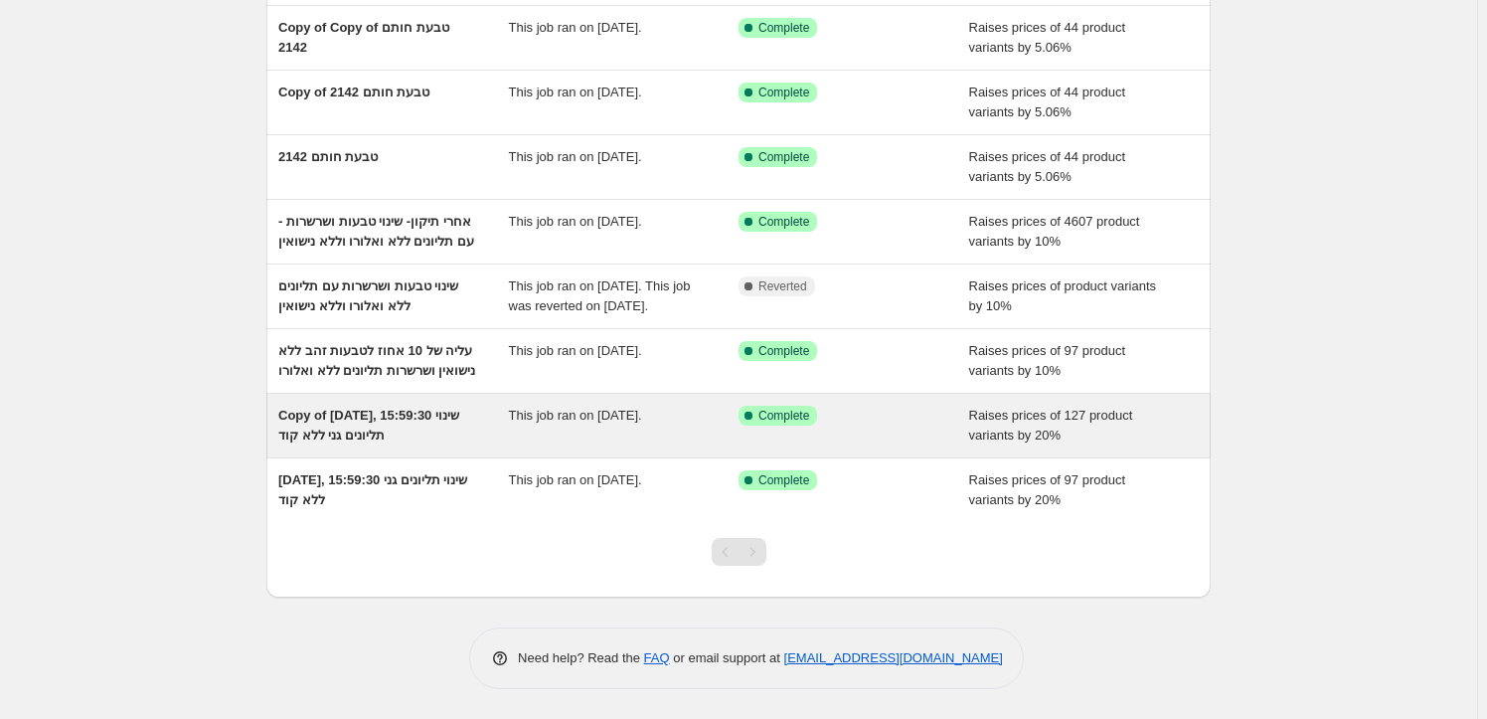
scroll to position [318, 0]
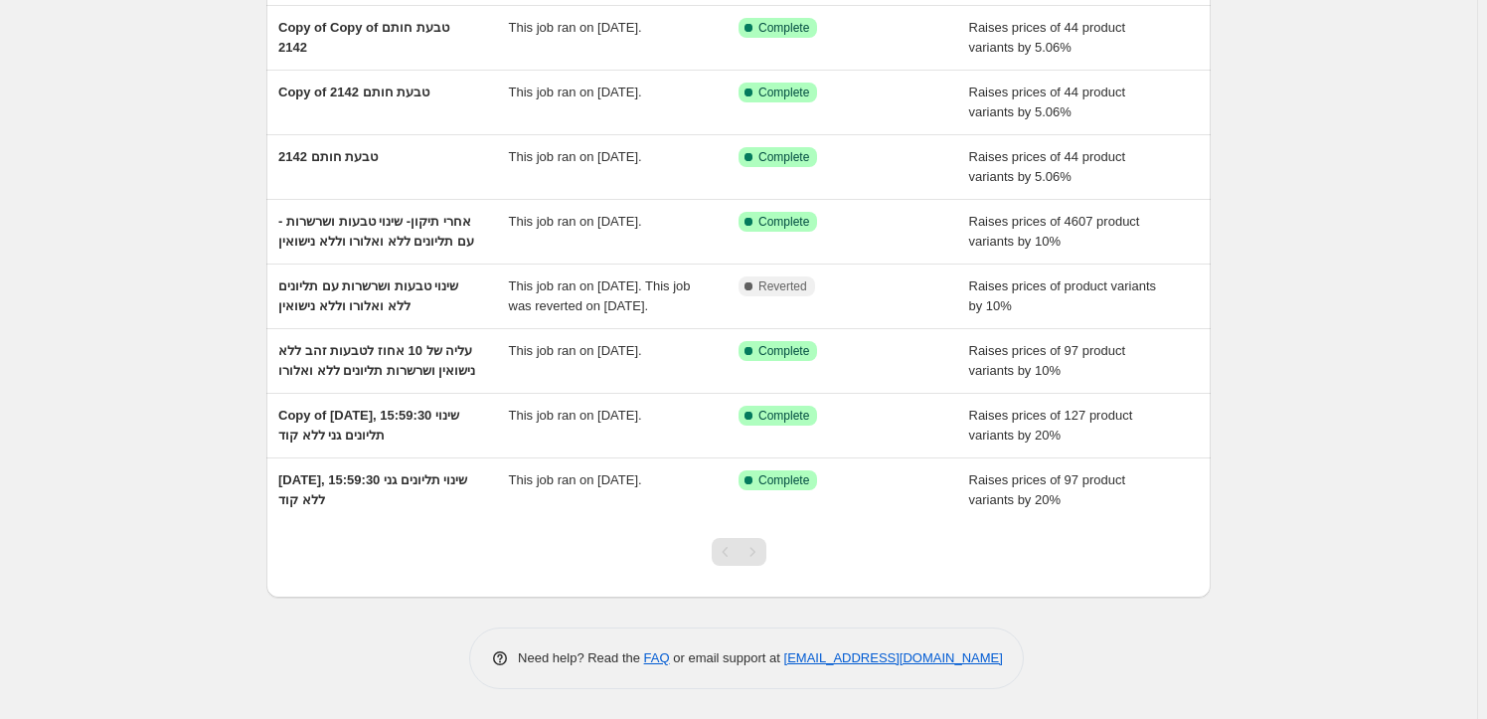
click at [764, 555] on div "Pagination" at bounding box center [752, 552] width 28 height 28
click at [730, 553] on div "Pagination" at bounding box center [726, 552] width 28 height 28
click at [753, 552] on div "Pagination" at bounding box center [752, 552] width 28 height 28
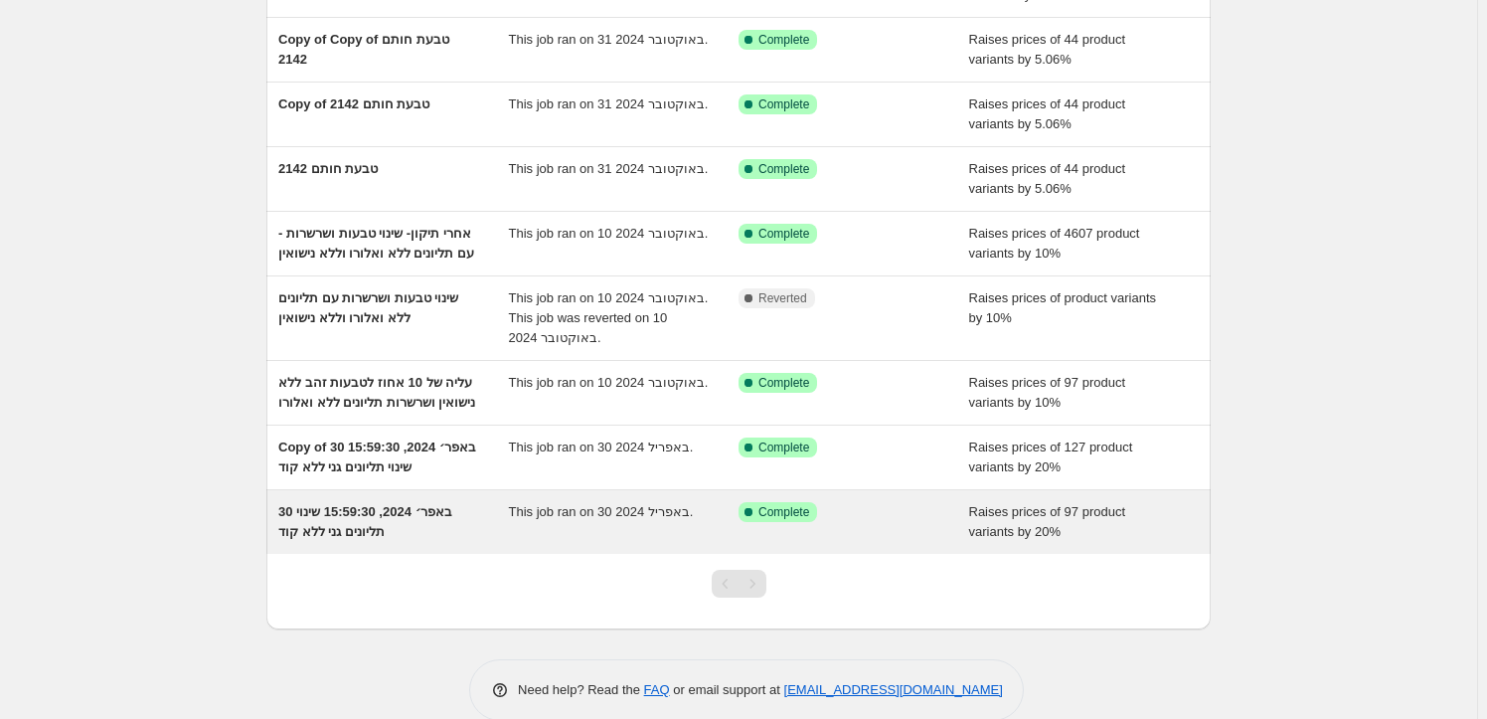
scroll to position [318, 0]
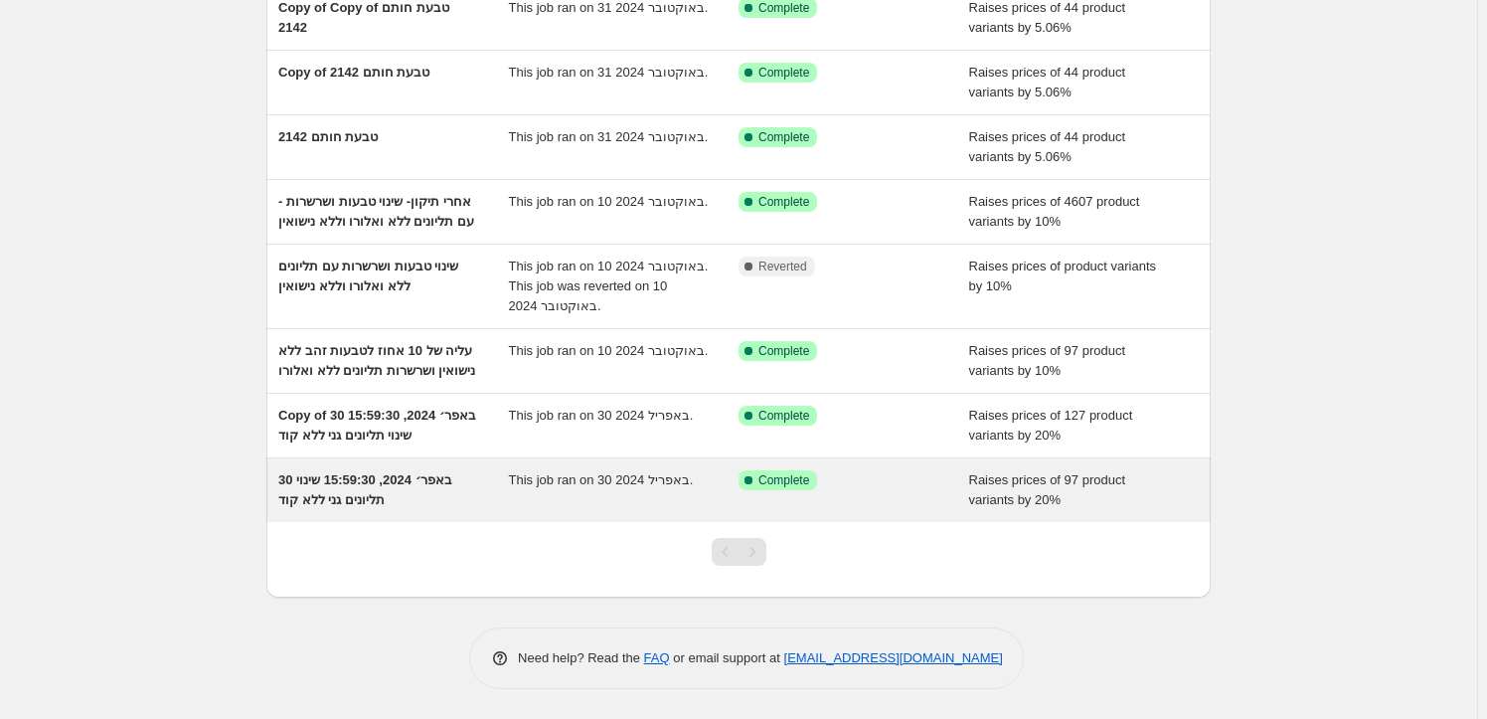
click at [370, 502] on span "30 באפר׳ 2024, 15:59:30 שינוי תליונים גני ללא קוד" at bounding box center [365, 489] width 174 height 35
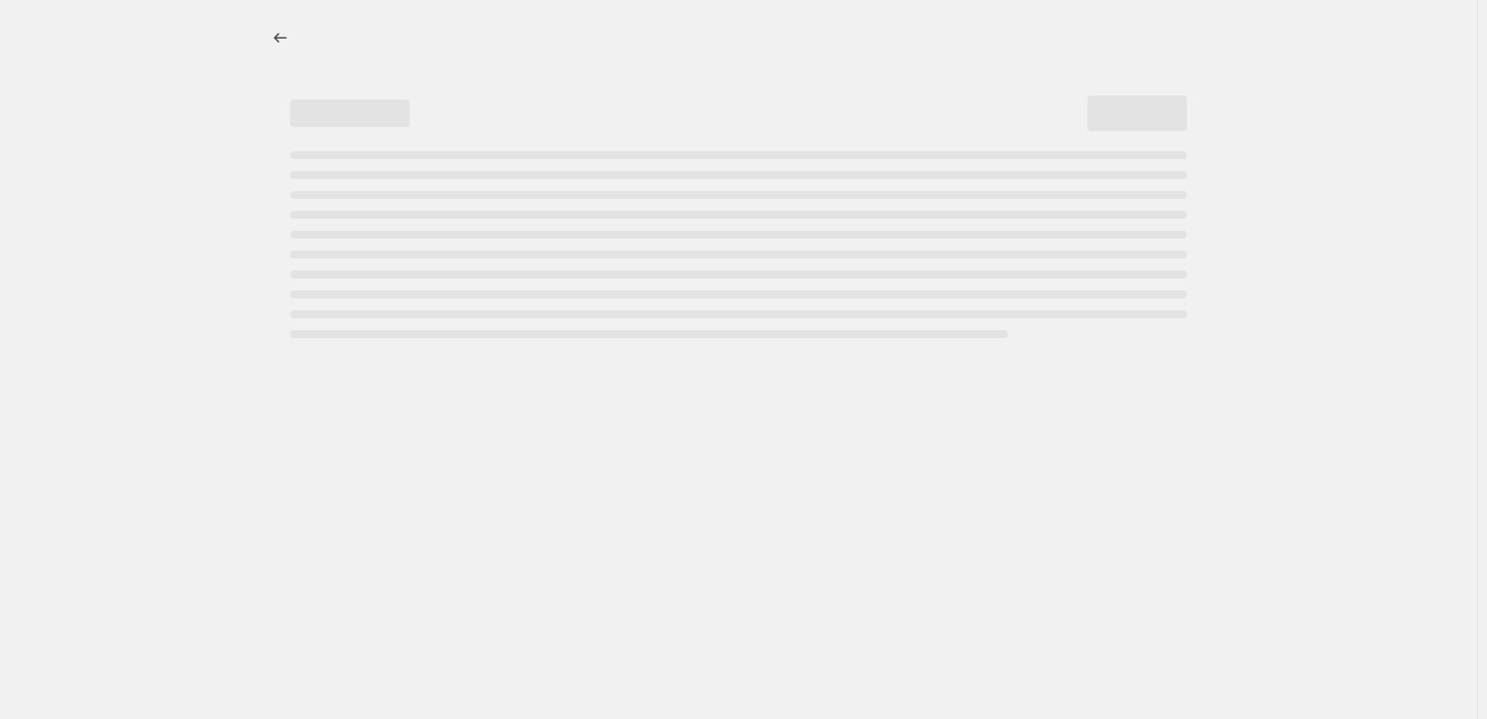
select select "percentage"
select select "no_change"
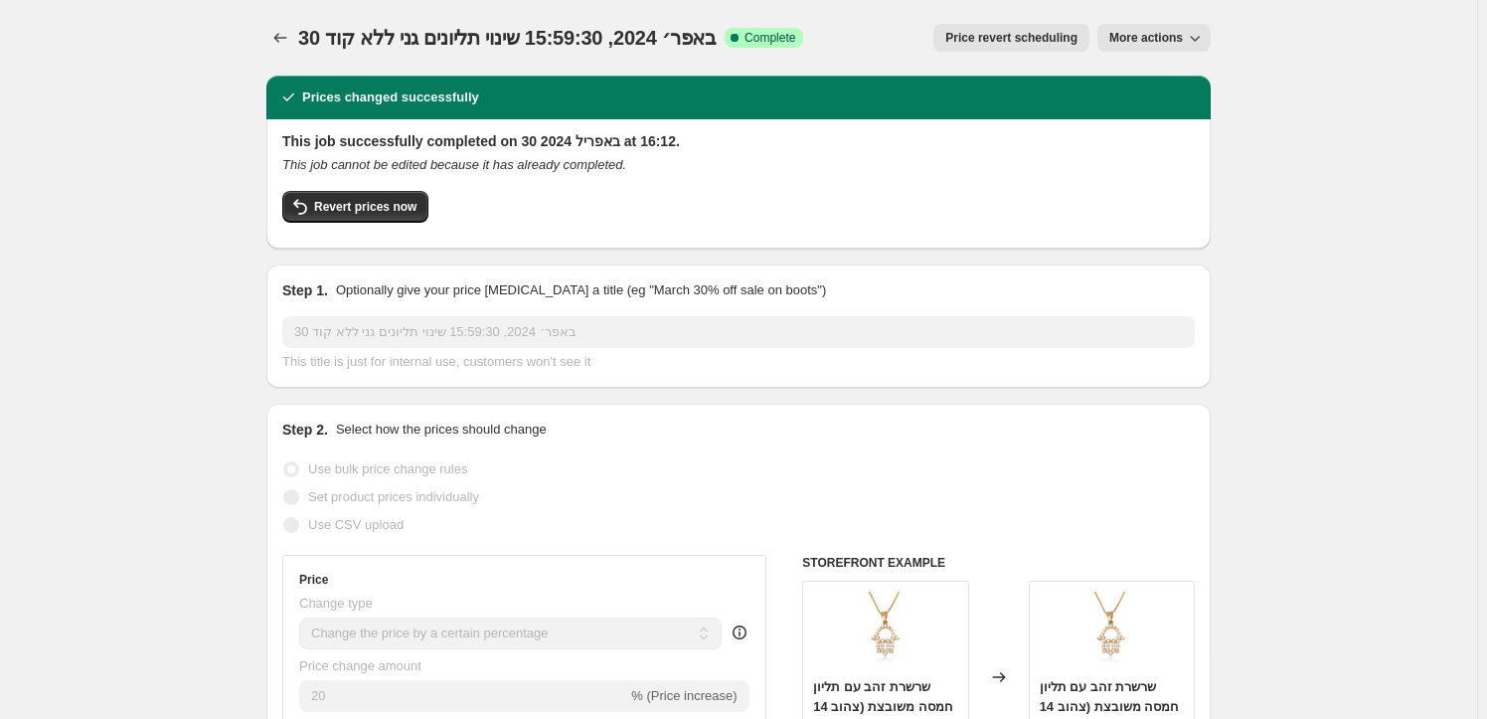
click at [1163, 39] on span "More actions" at bounding box center [1146, 38] width 74 height 16
click at [1193, 78] on span "Copy to new job" at bounding box center [1157, 78] width 92 height 15
select select "percentage"
select select "no_change"
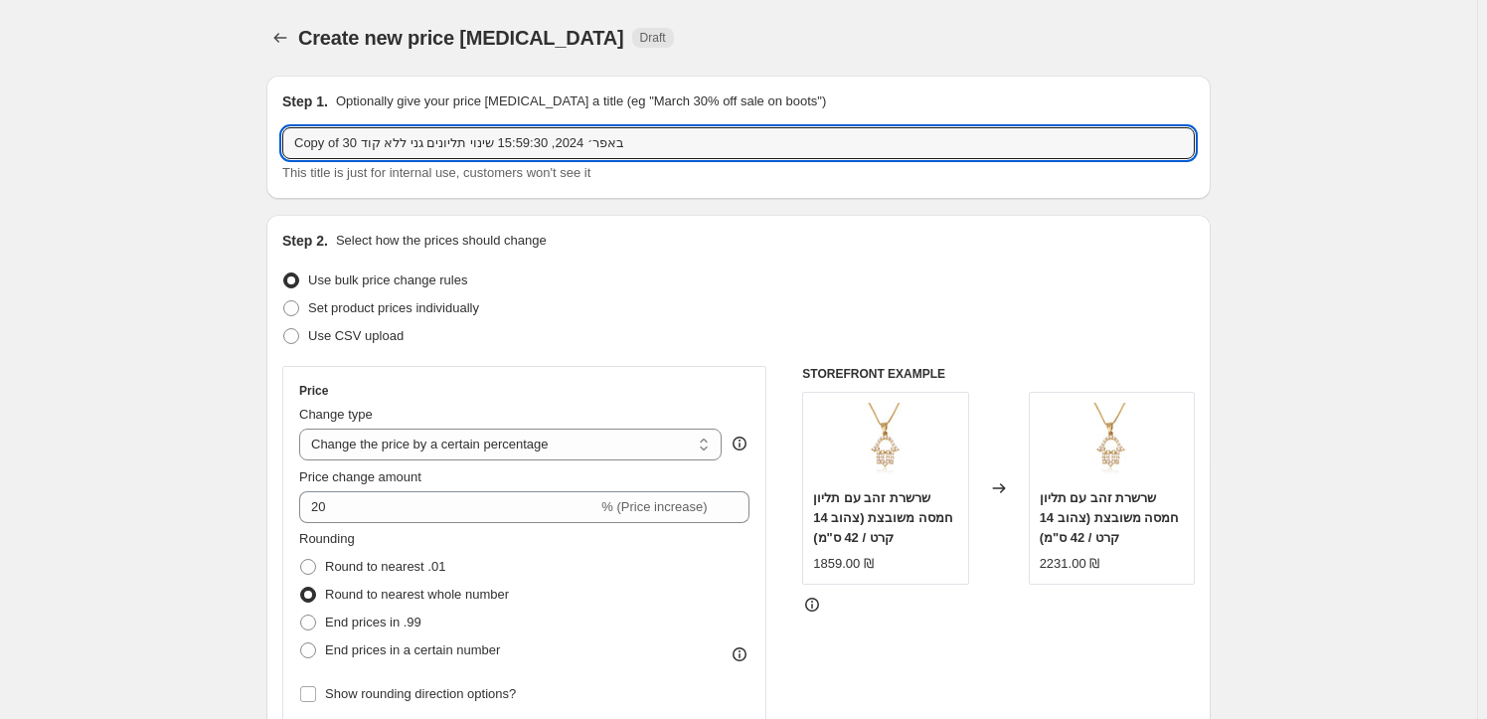
drag, startPoint x: 664, startPoint y: 136, endPoint x: 258, endPoint y: 98, distance: 407.3
type input "15/10/2025 הוספה של 20% לקטגוריה של שרשראות עם תליונים"
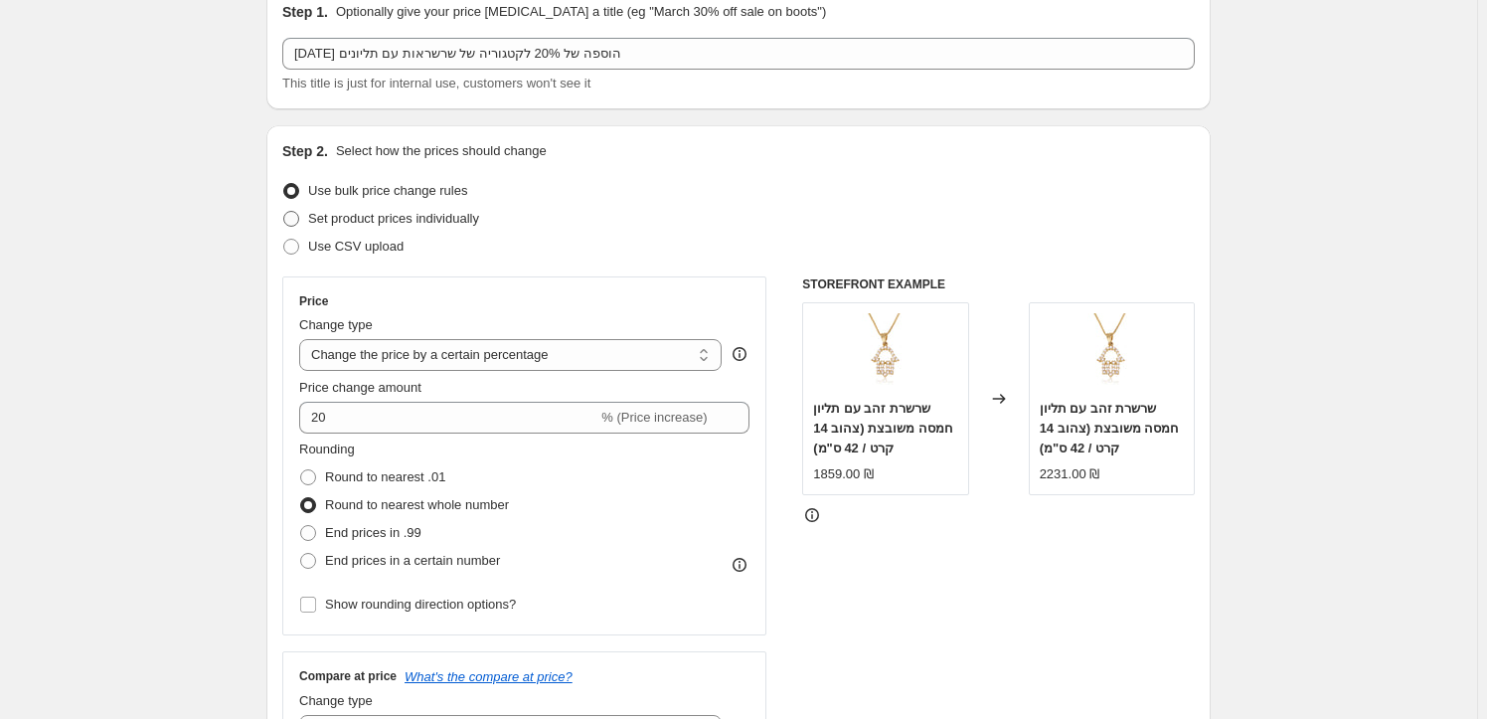
click at [296, 214] on span at bounding box center [291, 219] width 16 height 16
click at [284, 212] on input "Set product prices individually" at bounding box center [283, 211] width 1 height 1
radio input "true"
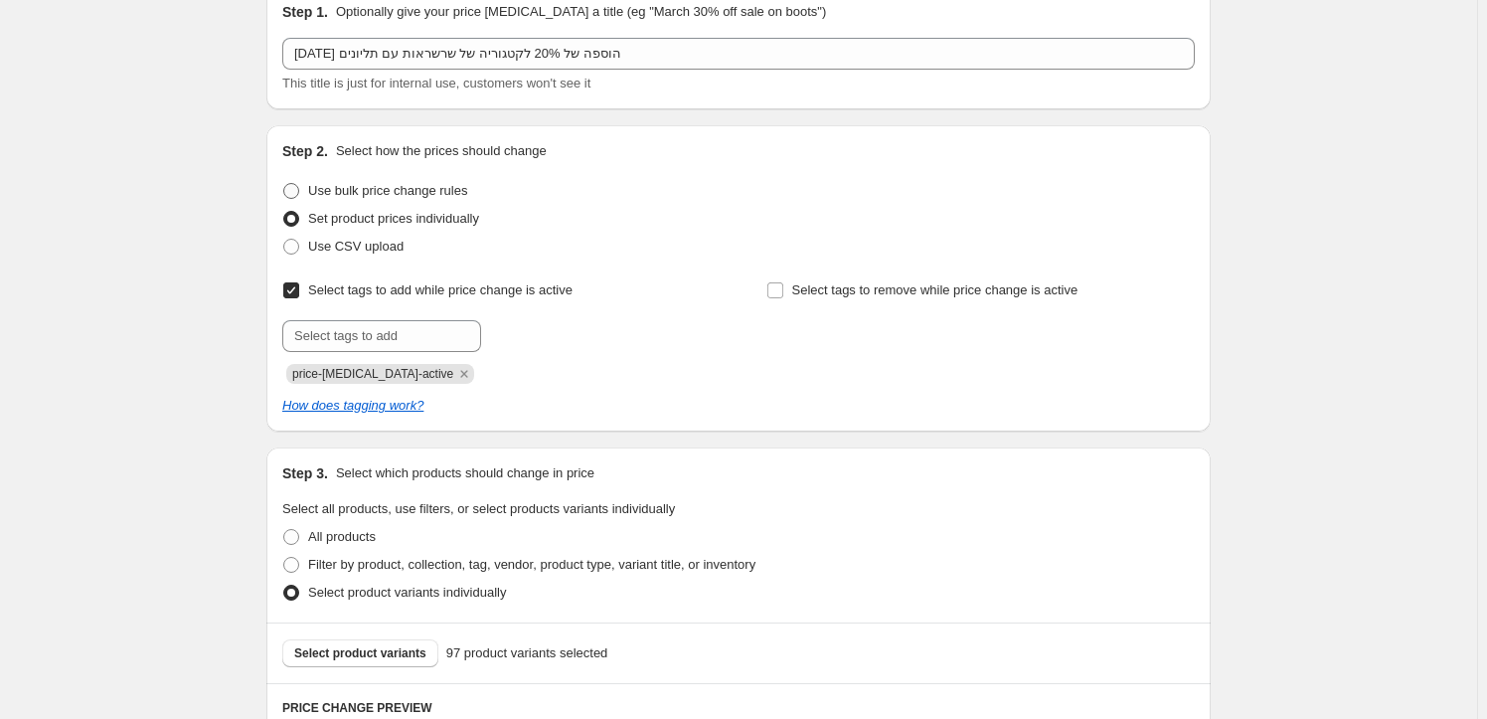
click at [295, 189] on span at bounding box center [291, 191] width 16 height 16
click at [284, 184] on input "Use bulk price change rules" at bounding box center [283, 183] width 1 height 1
radio input "true"
select select "percentage"
select select "no_change"
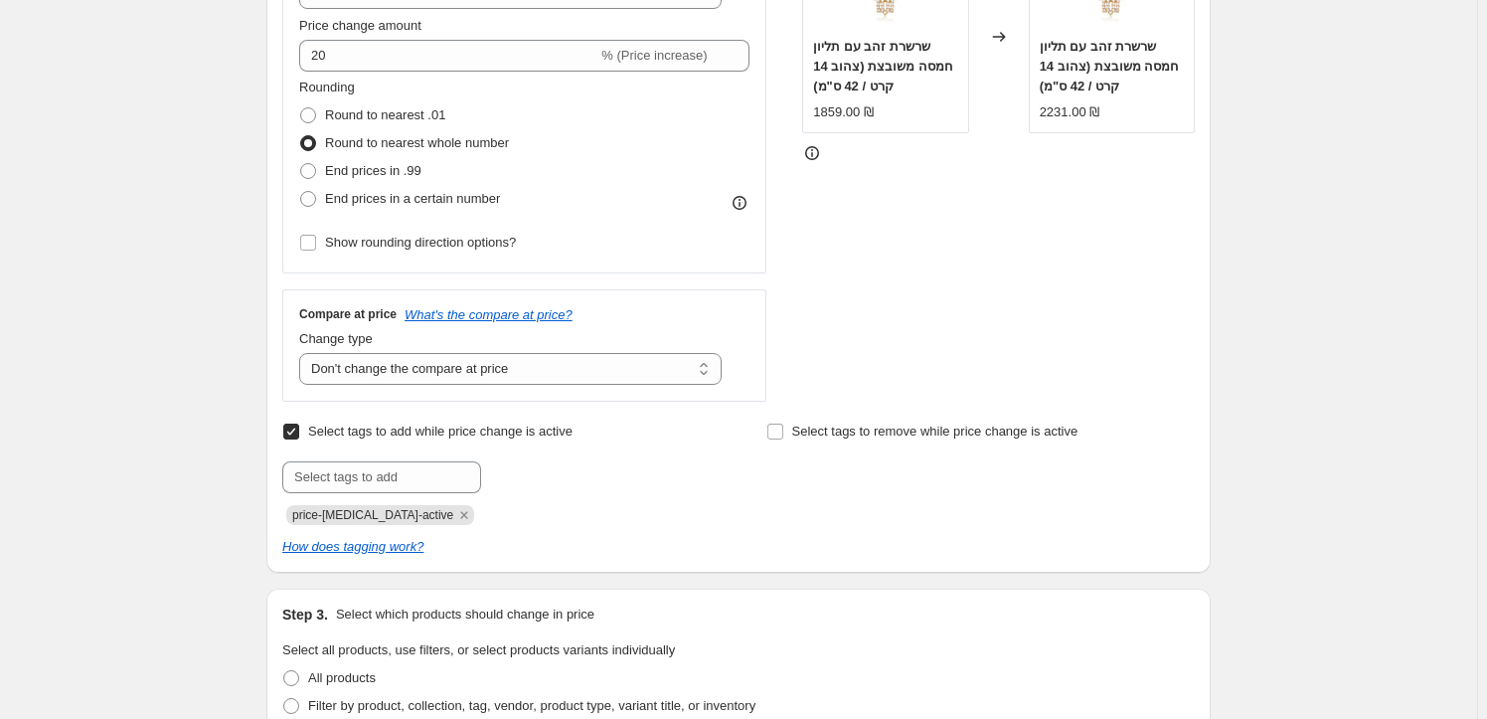
scroll to position [542, 0]
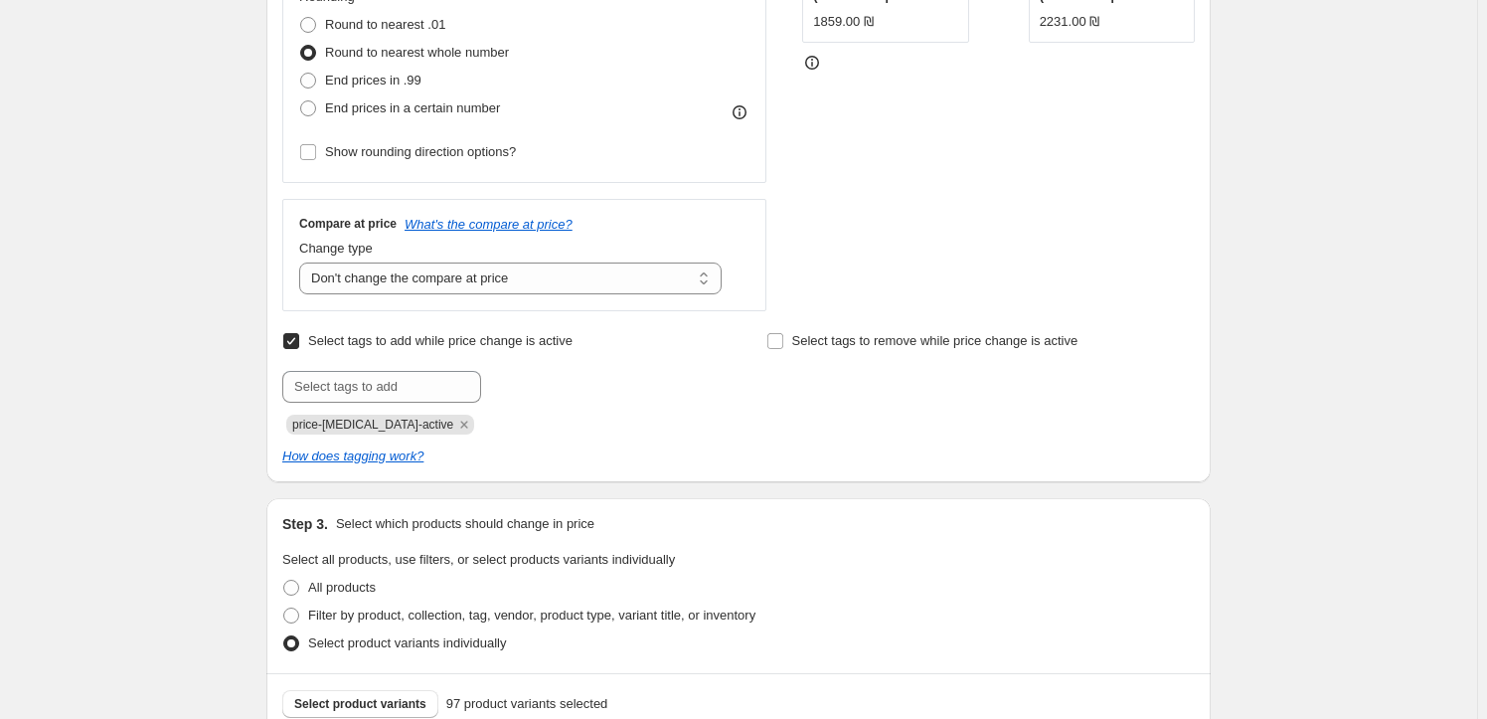
click at [294, 335] on input "Select tags to add while price change is active" at bounding box center [291, 341] width 16 height 16
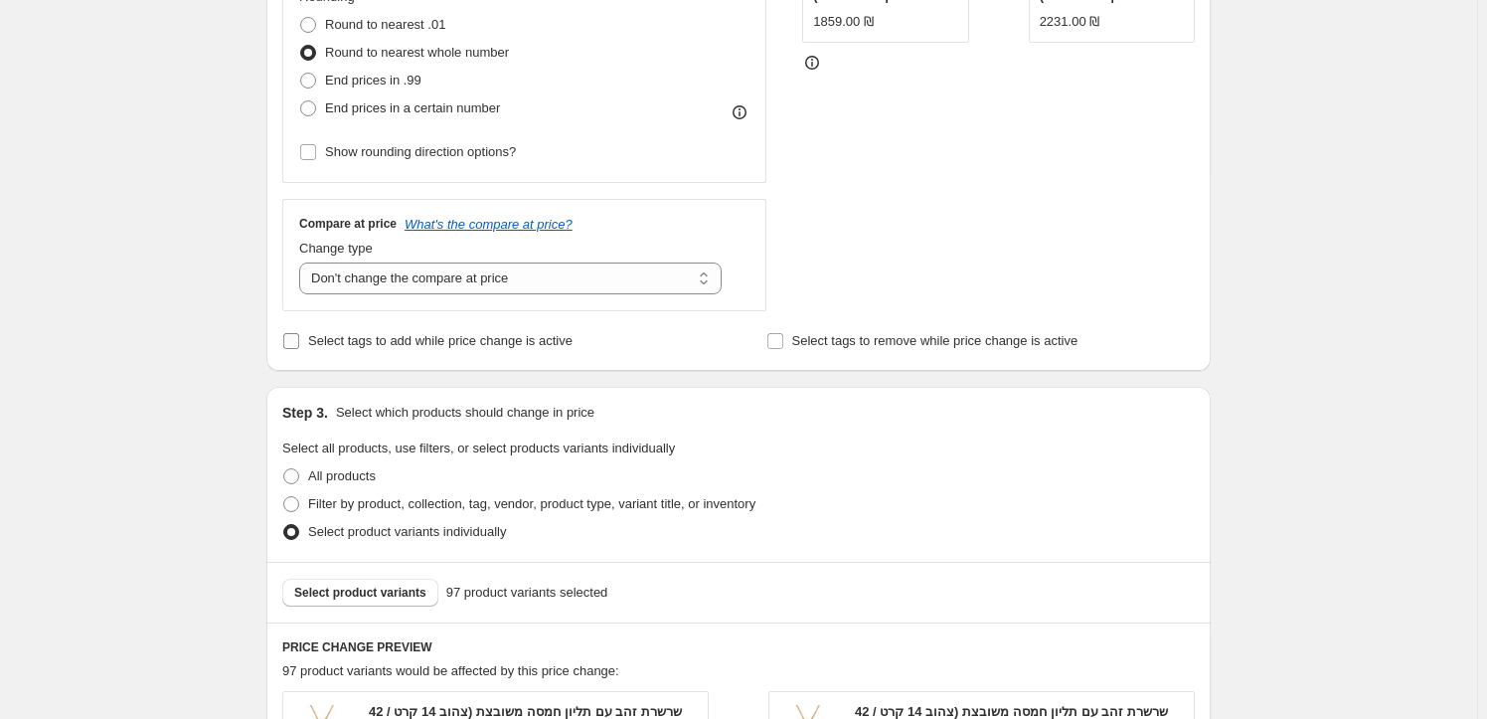
click at [289, 335] on input "Select tags to add while price change is active" at bounding box center [291, 341] width 16 height 16
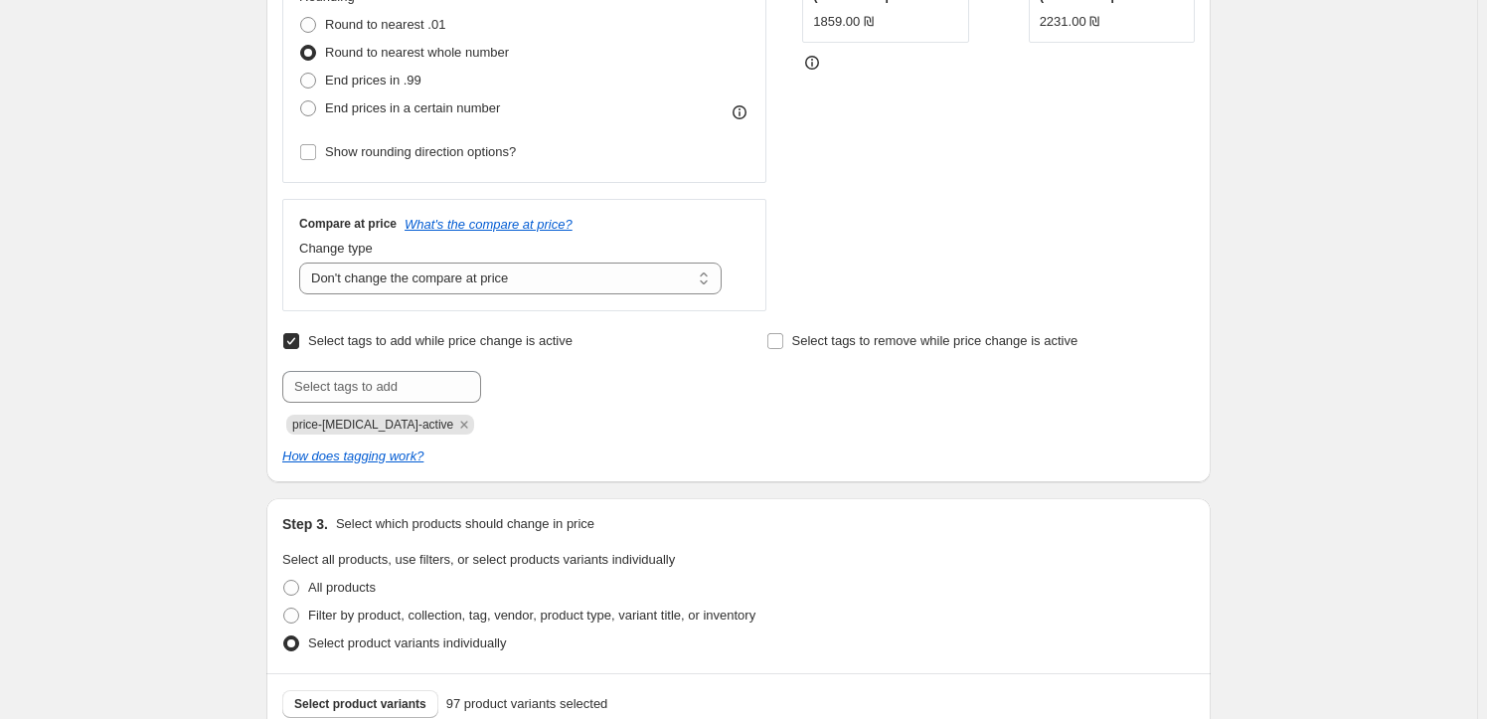
click at [296, 335] on input "Select tags to add while price change is active" at bounding box center [291, 341] width 16 height 16
checkbox input "false"
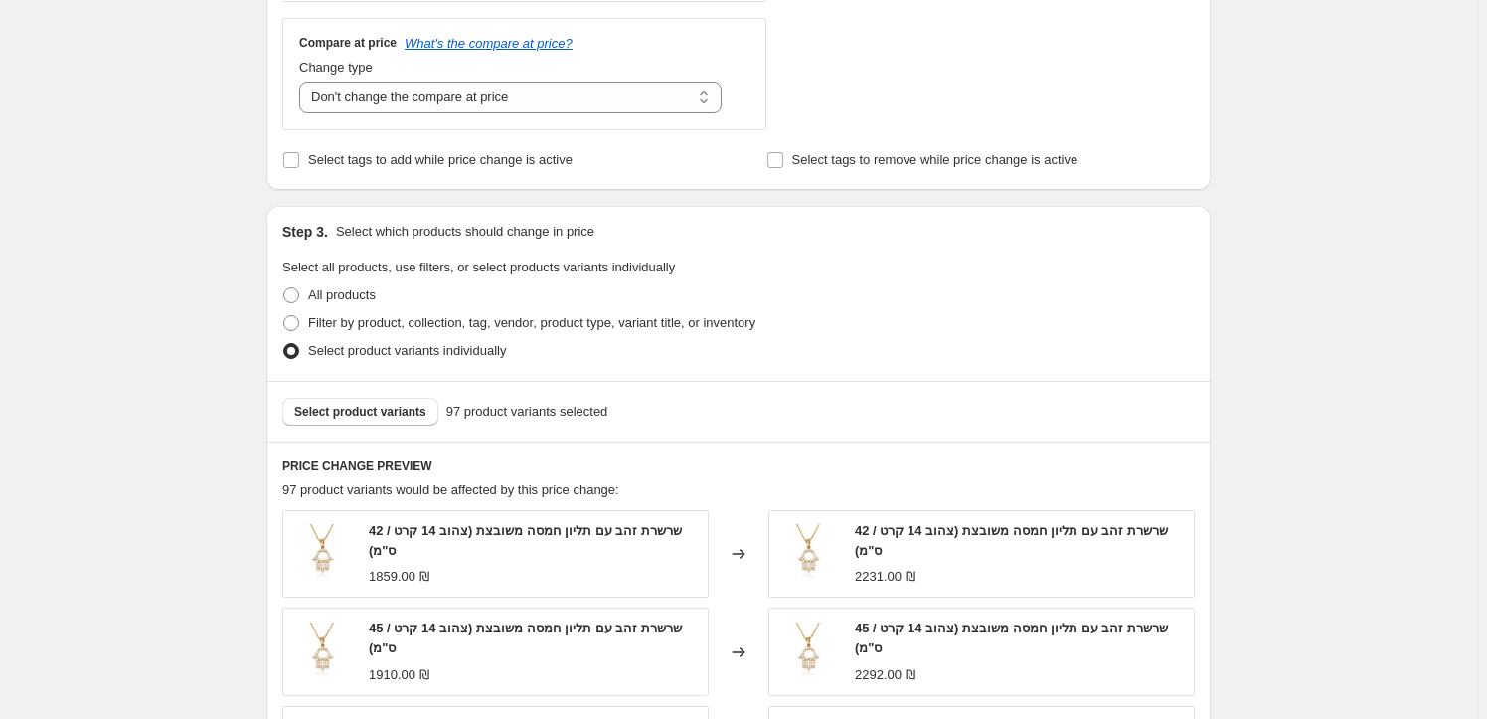
scroll to position [813, 0]
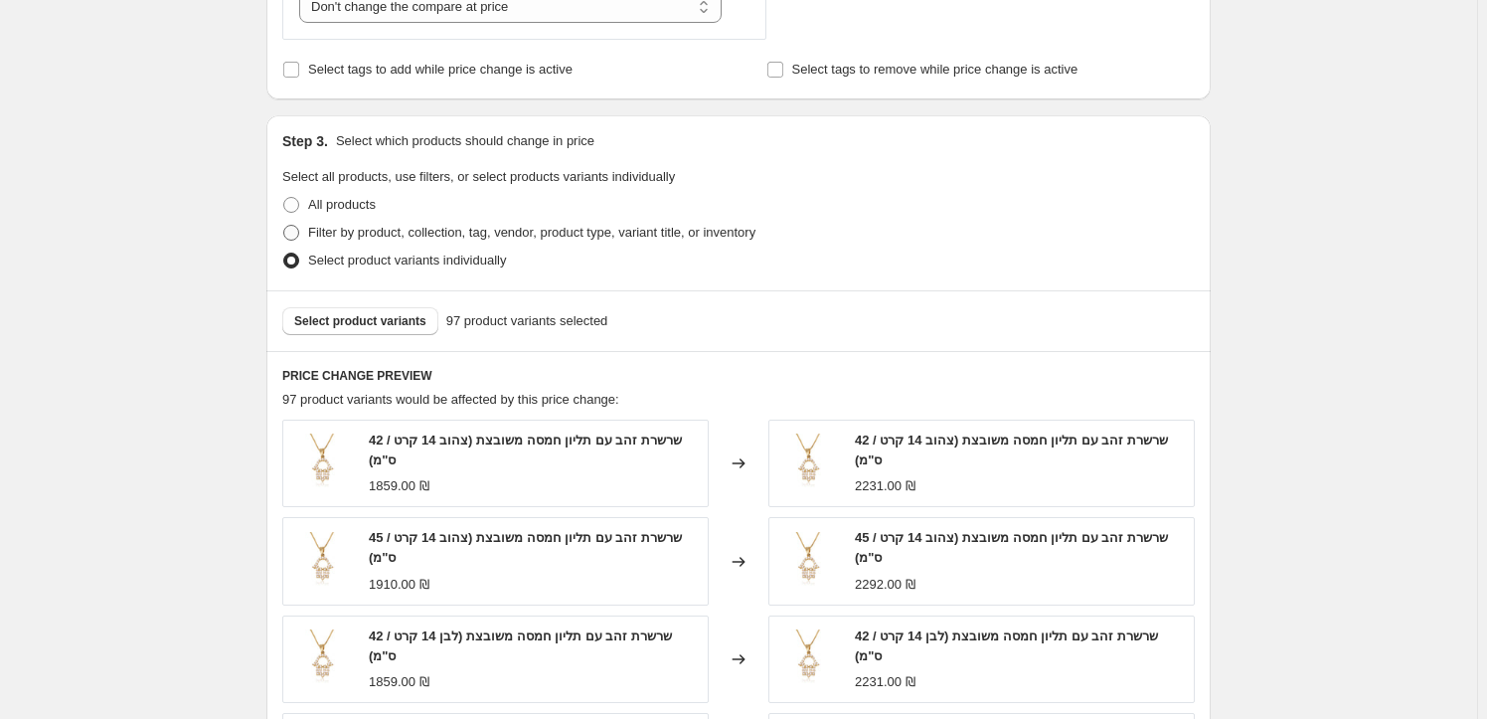
click at [295, 227] on span at bounding box center [291, 233] width 16 height 16
click at [284, 226] on input "Filter by product, collection, tag, vendor, product type, variant title, or inv…" at bounding box center [283, 225] width 1 height 1
radio input "true"
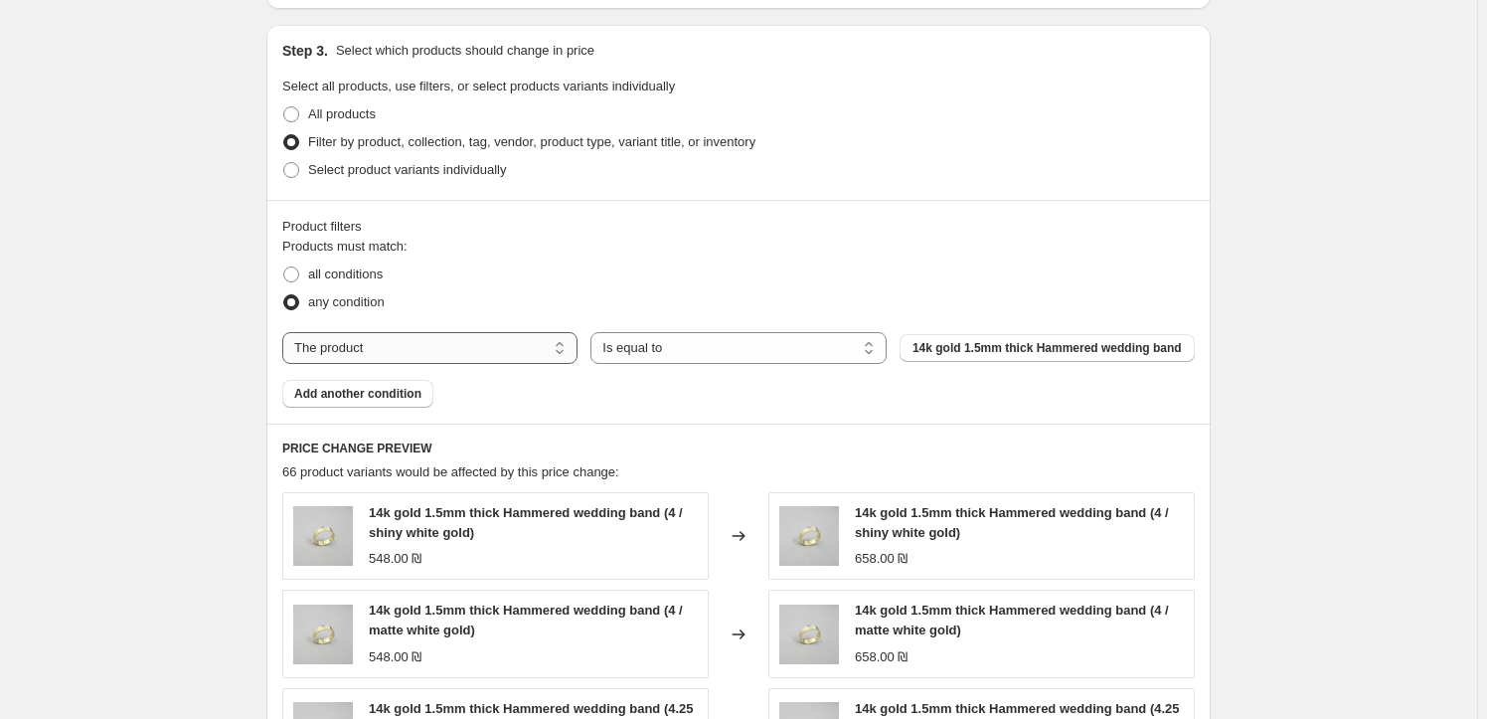
scroll to position [994, 0]
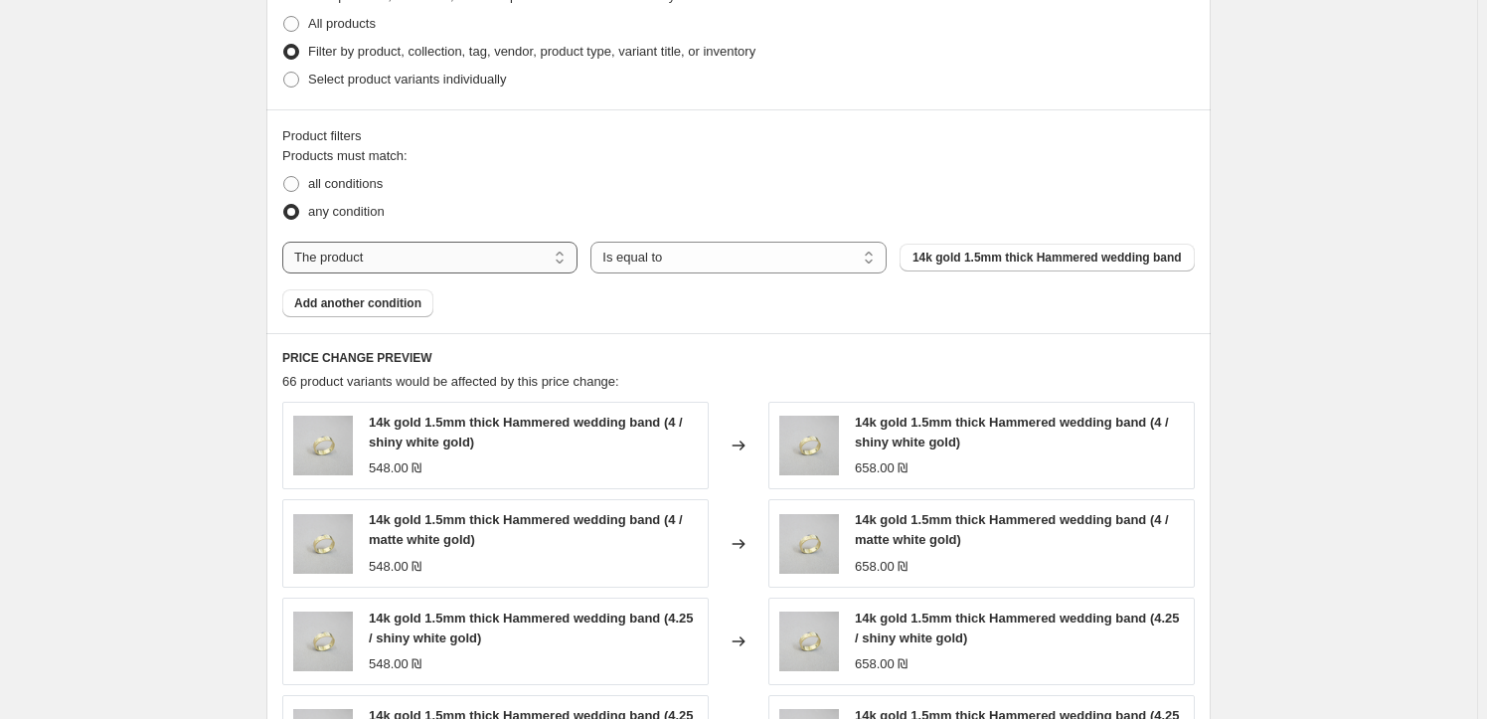
click at [536, 256] on select "The product The product's collection The product's tag The product's vendor The…" at bounding box center [429, 258] width 295 height 32
select select "collection"
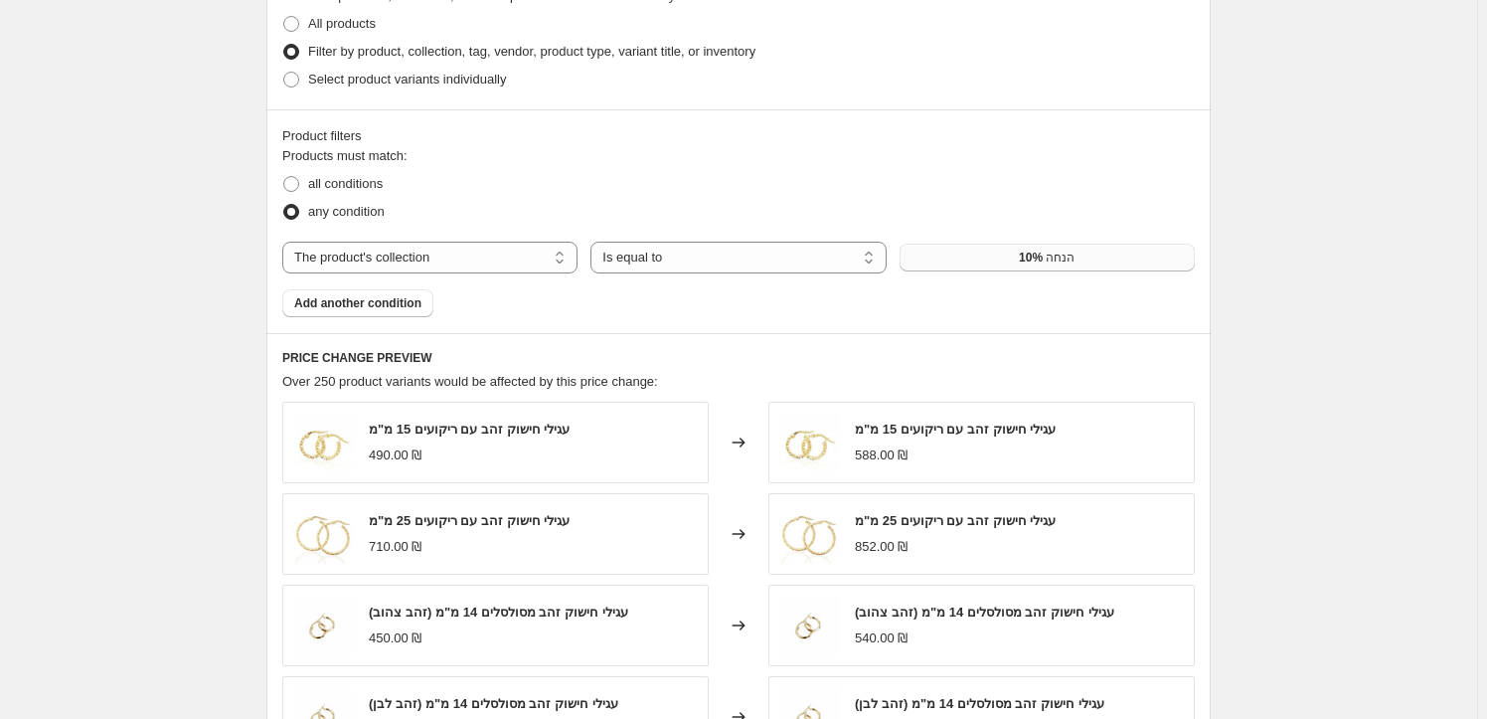
click at [984, 250] on button "10% הנחה" at bounding box center [1047, 258] width 295 height 28
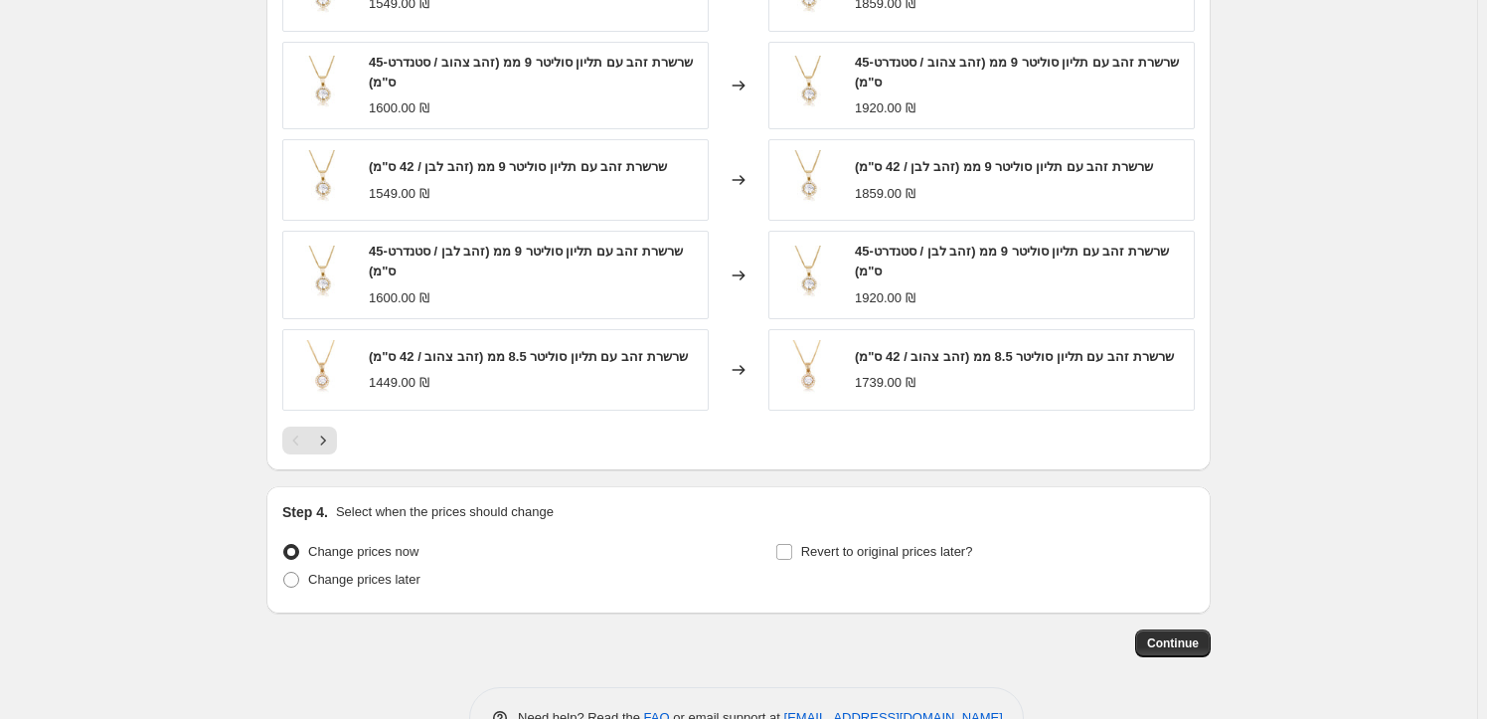
scroll to position [1509, 0]
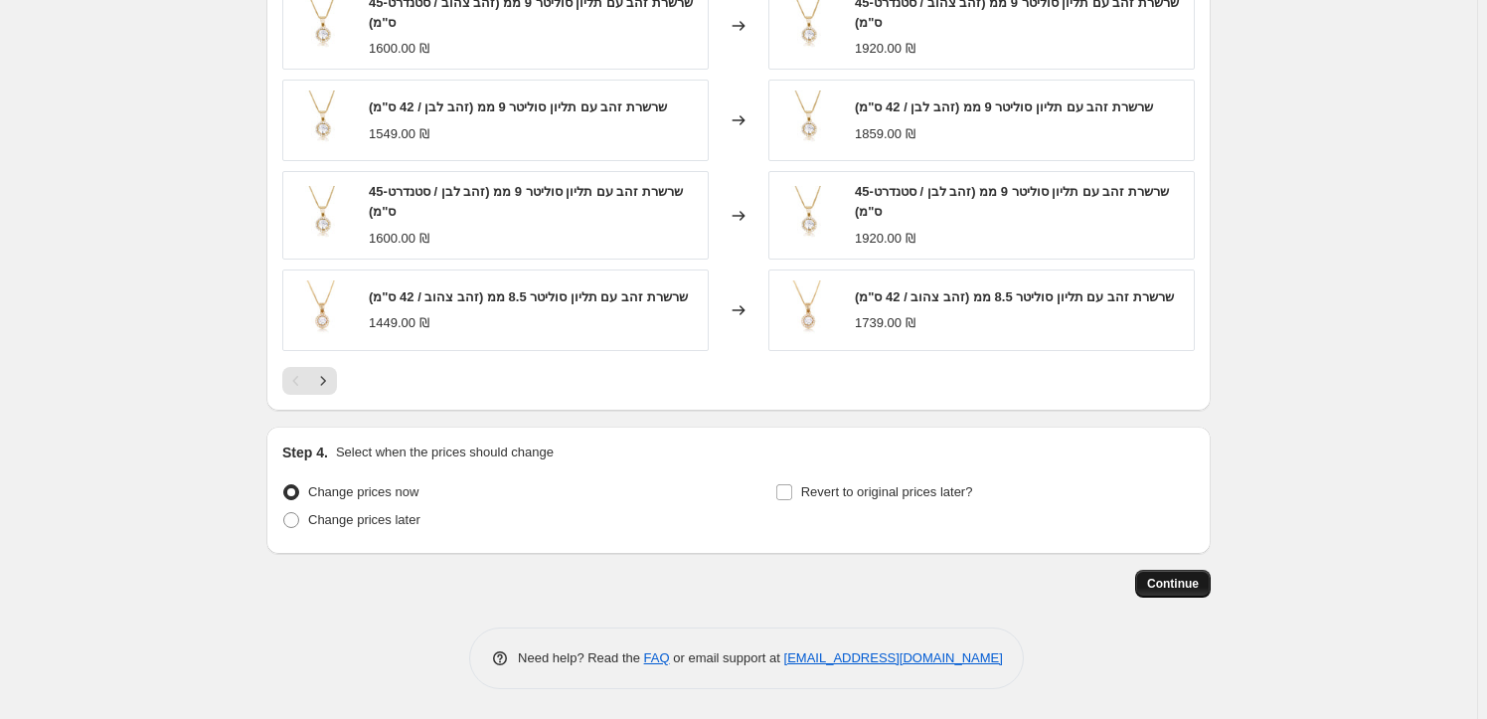
click at [1170, 574] on button "Continue" at bounding box center [1173, 584] width 76 height 28
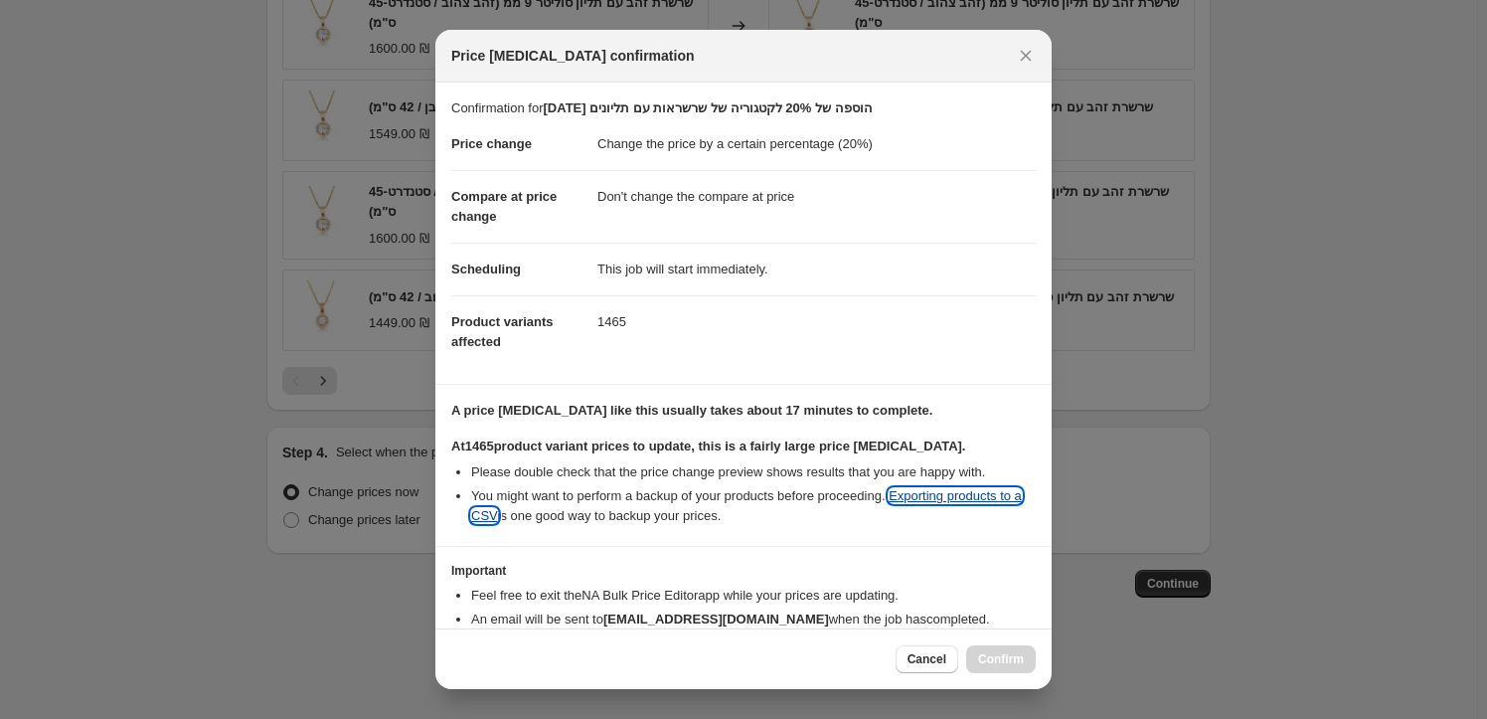
click at [520, 523] on link "Exporting products to a CSV" at bounding box center [746, 505] width 551 height 35
click at [1028, 53] on icon "Close" at bounding box center [1026, 56] width 11 height 11
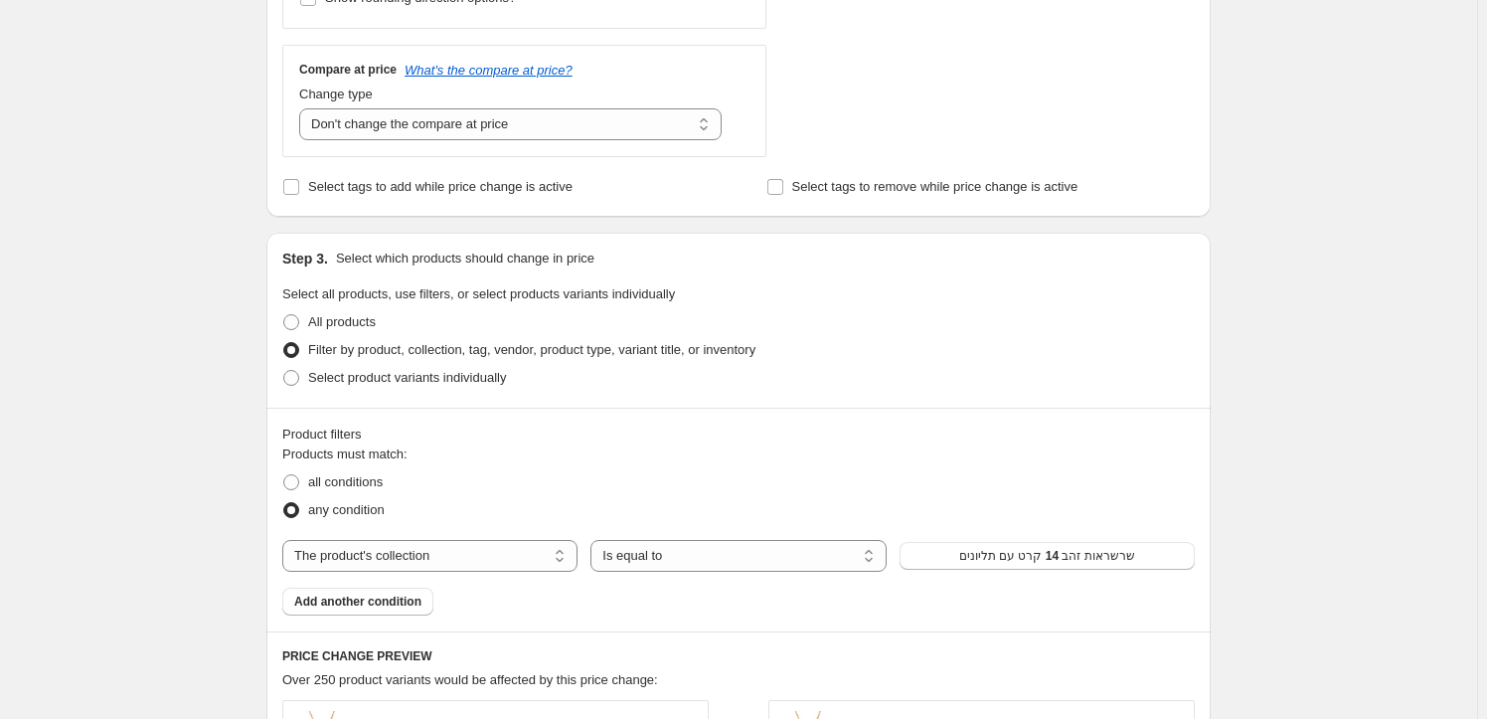
scroll to position [0, 0]
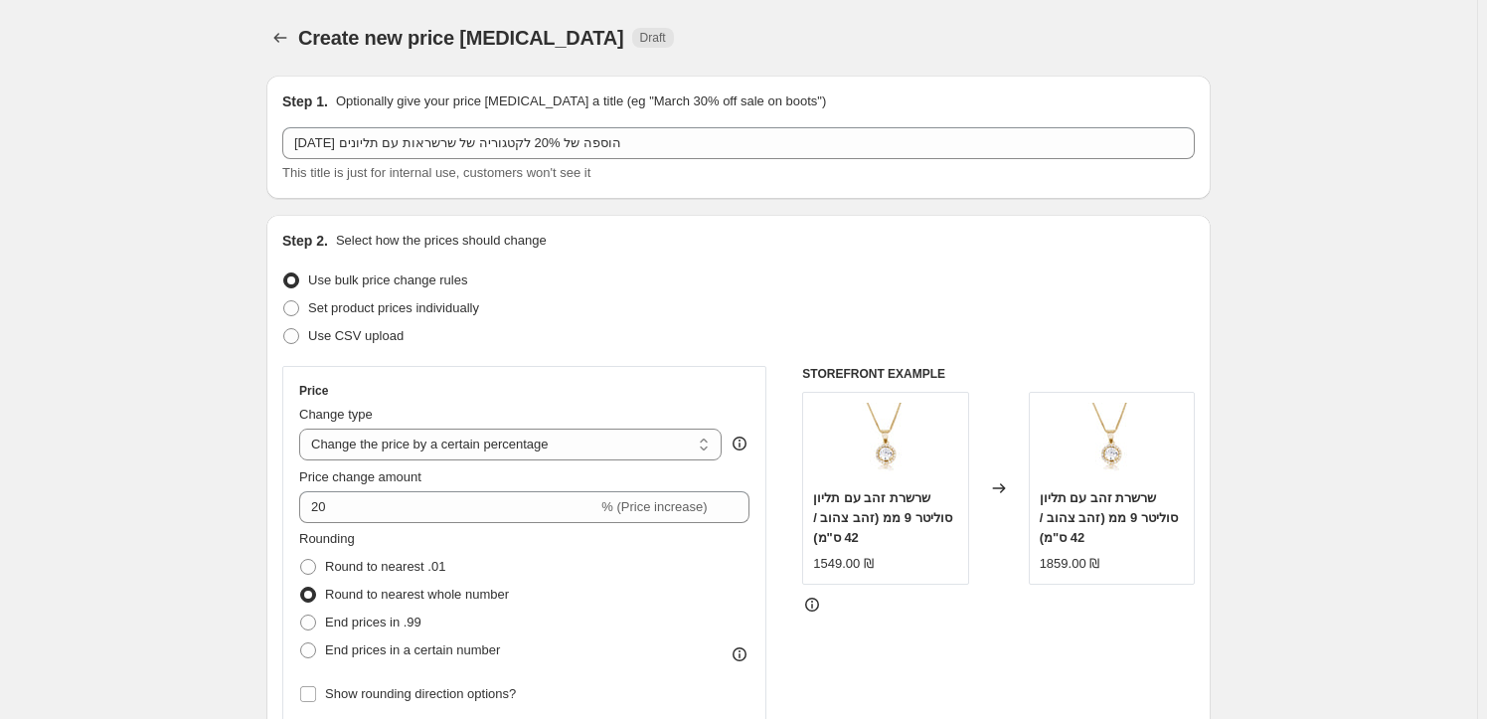
click at [640, 39] on span "Draft" at bounding box center [653, 38] width 26 height 16
click at [827, 49] on div "Create new price change job Draft" at bounding box center [616, 38] width 636 height 28
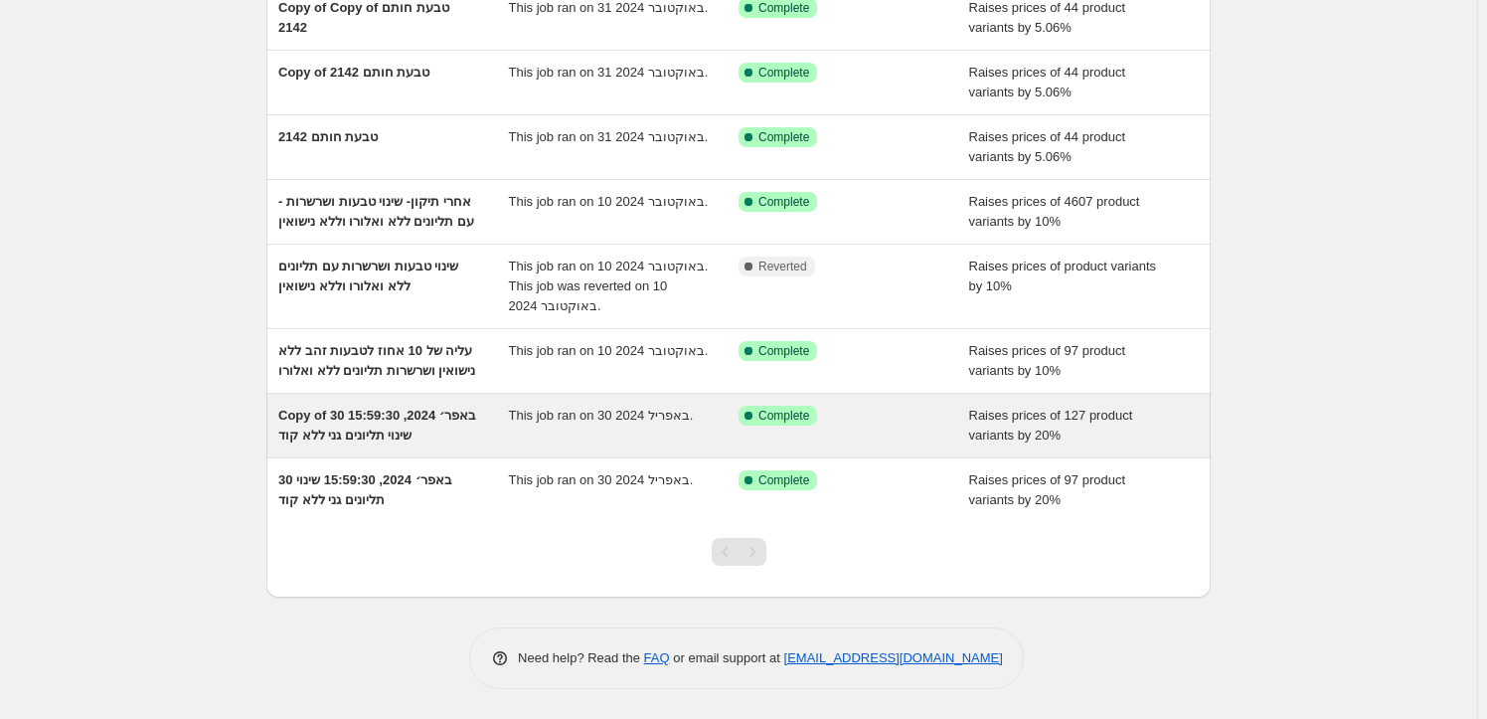
scroll to position [318, 0]
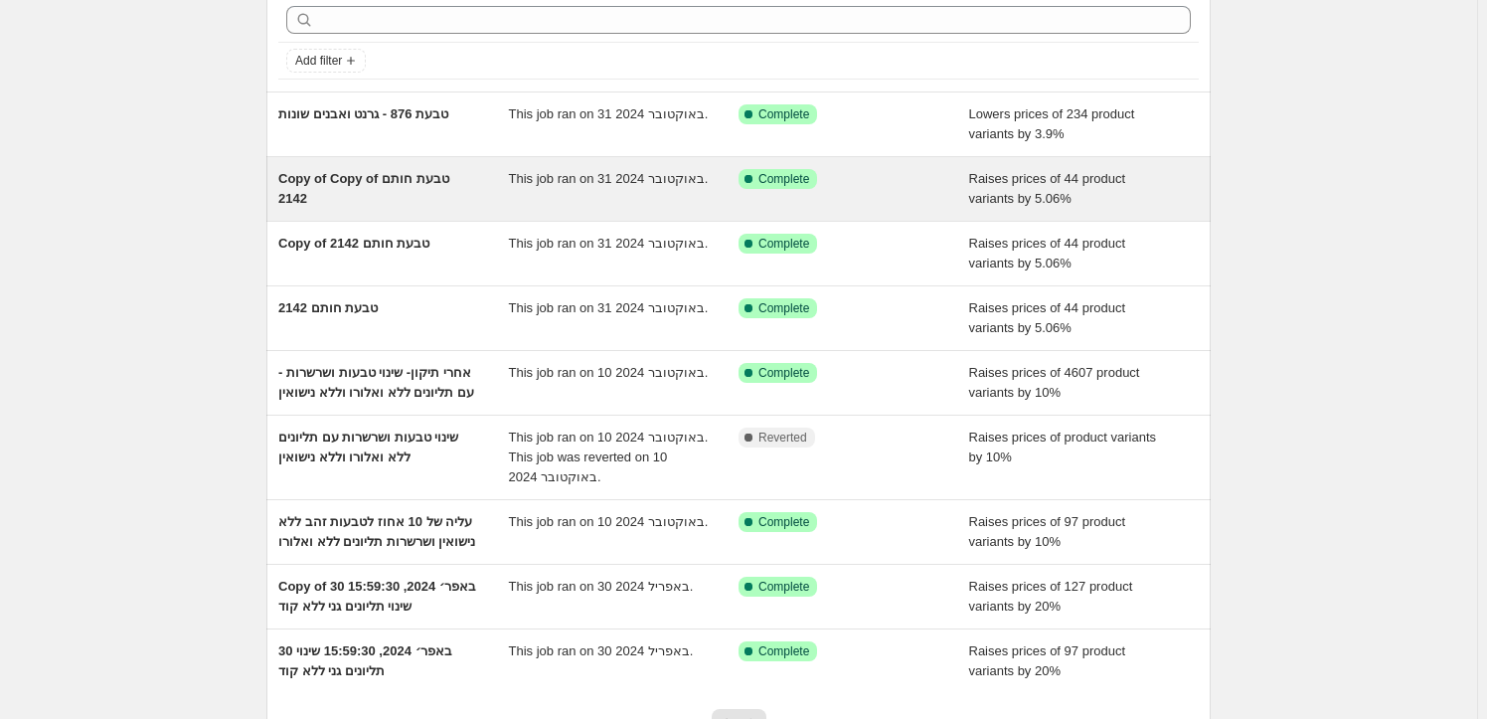
scroll to position [318, 0]
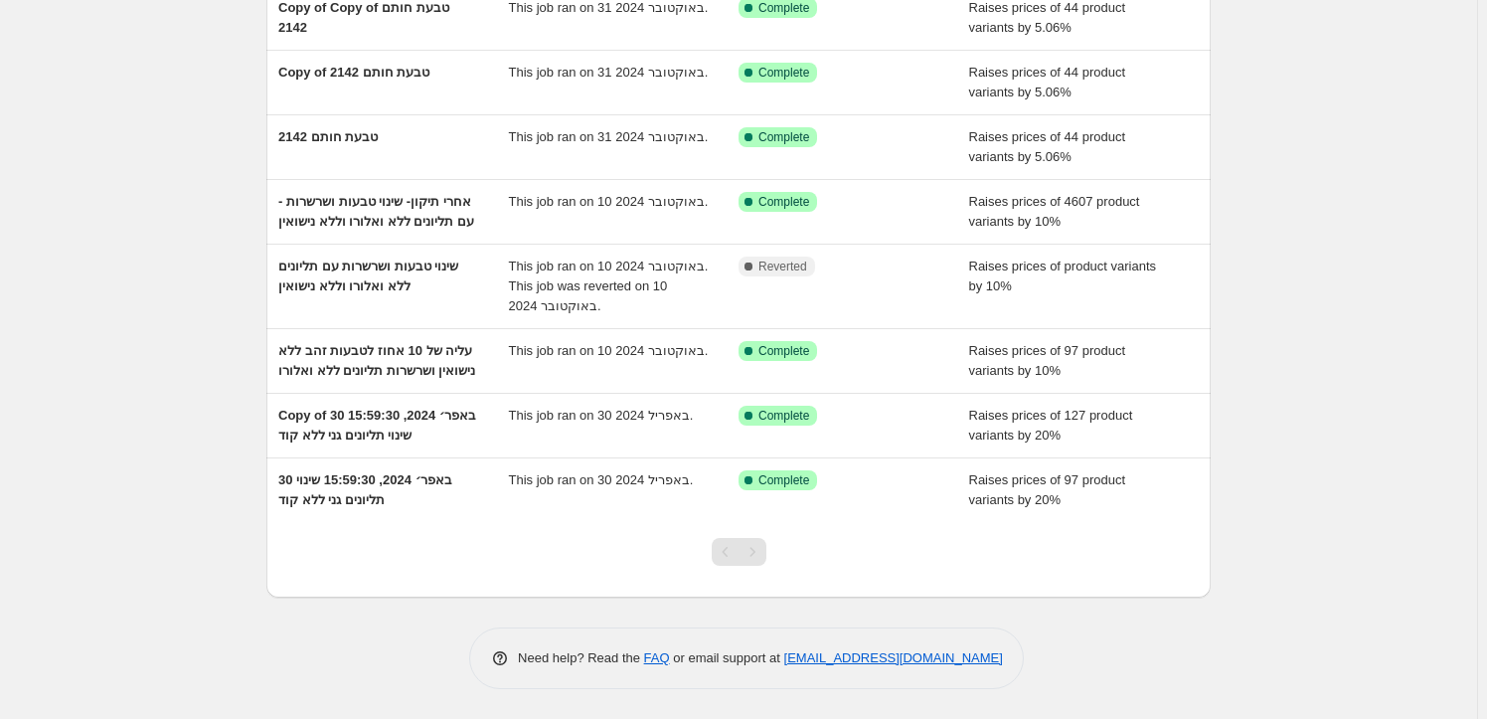
click at [721, 555] on div "Pagination" at bounding box center [726, 552] width 28 height 28
click at [755, 555] on div "Pagination" at bounding box center [752, 552] width 28 height 28
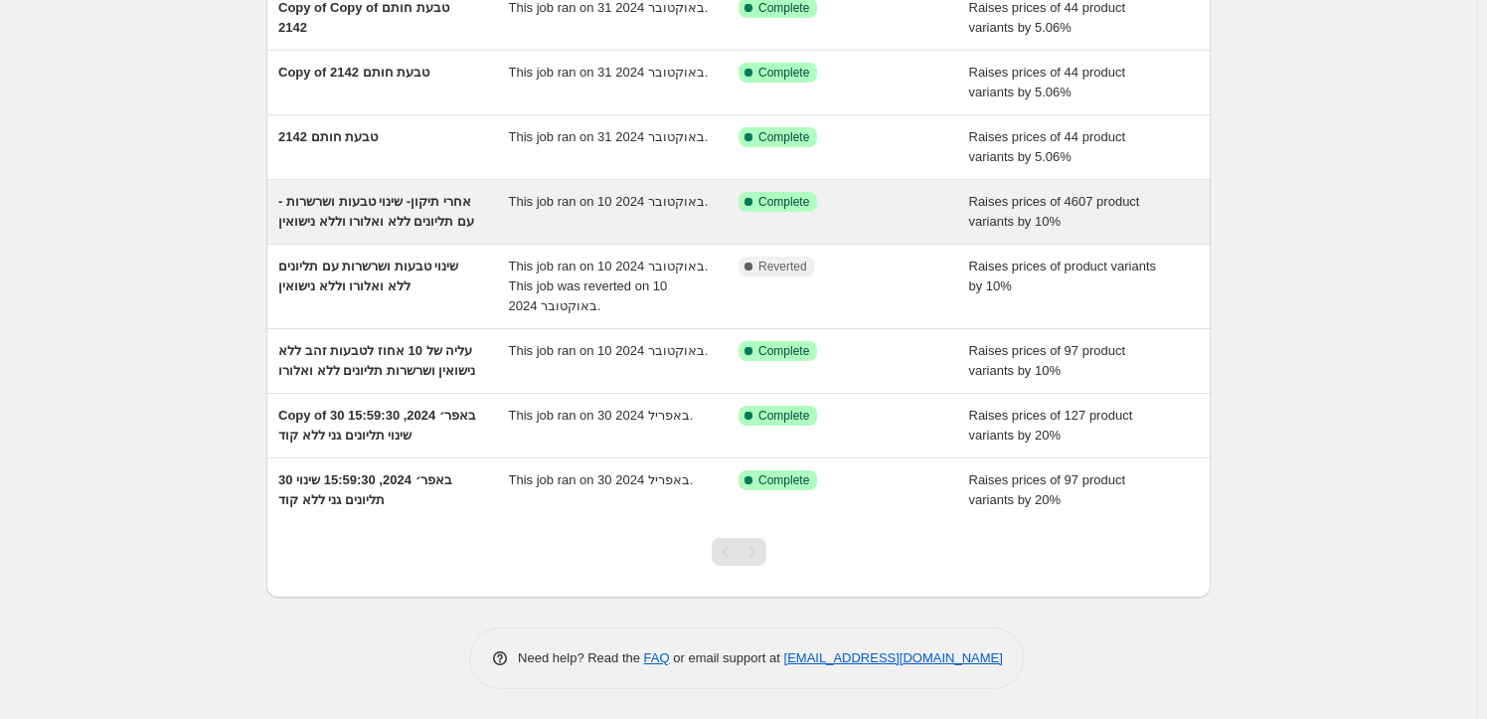
scroll to position [0, 0]
